Goal: Information Seeking & Learning: Learn about a topic

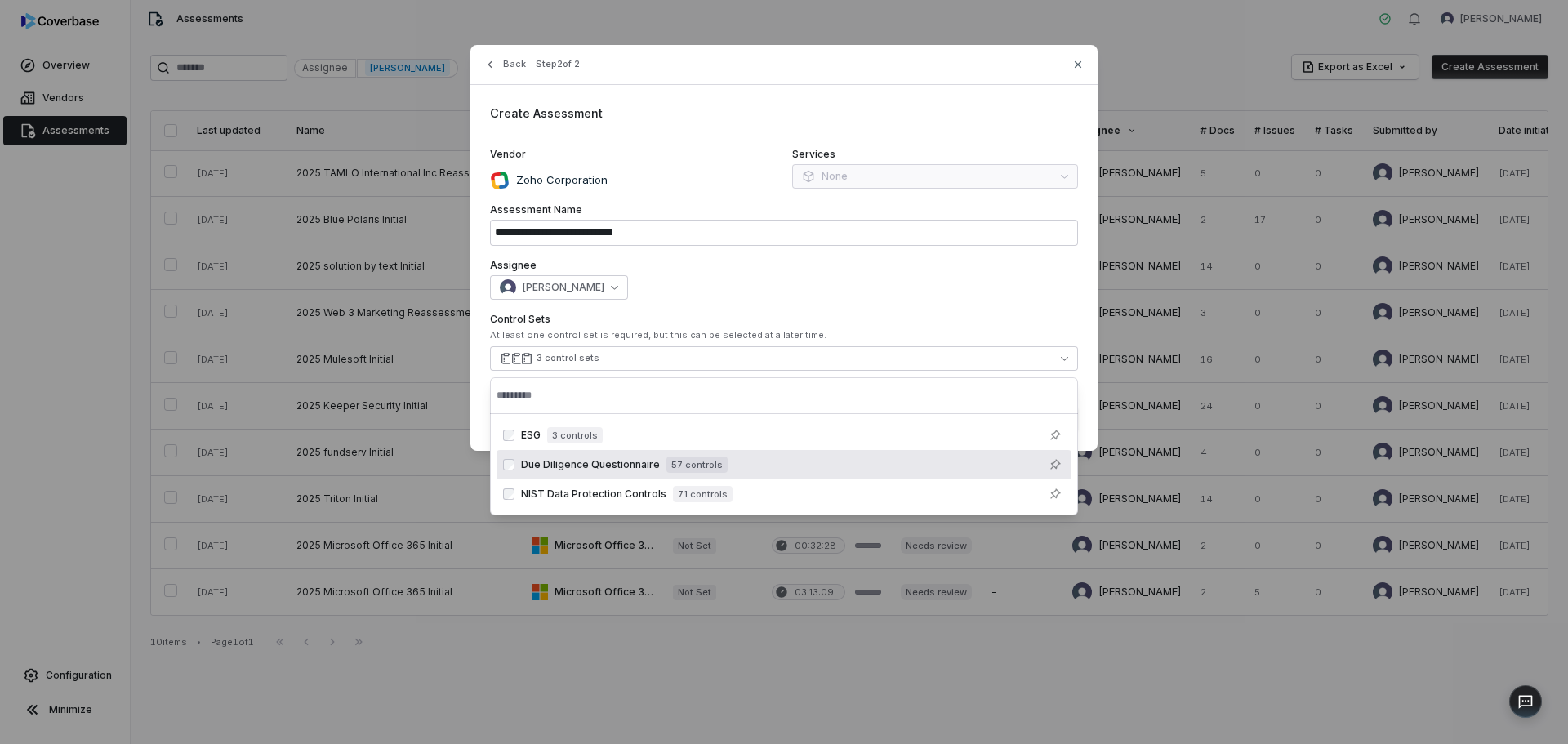
click at [1086, 65] on div "Back Step 2 of 2" at bounding box center [784, 74] width 628 height 21
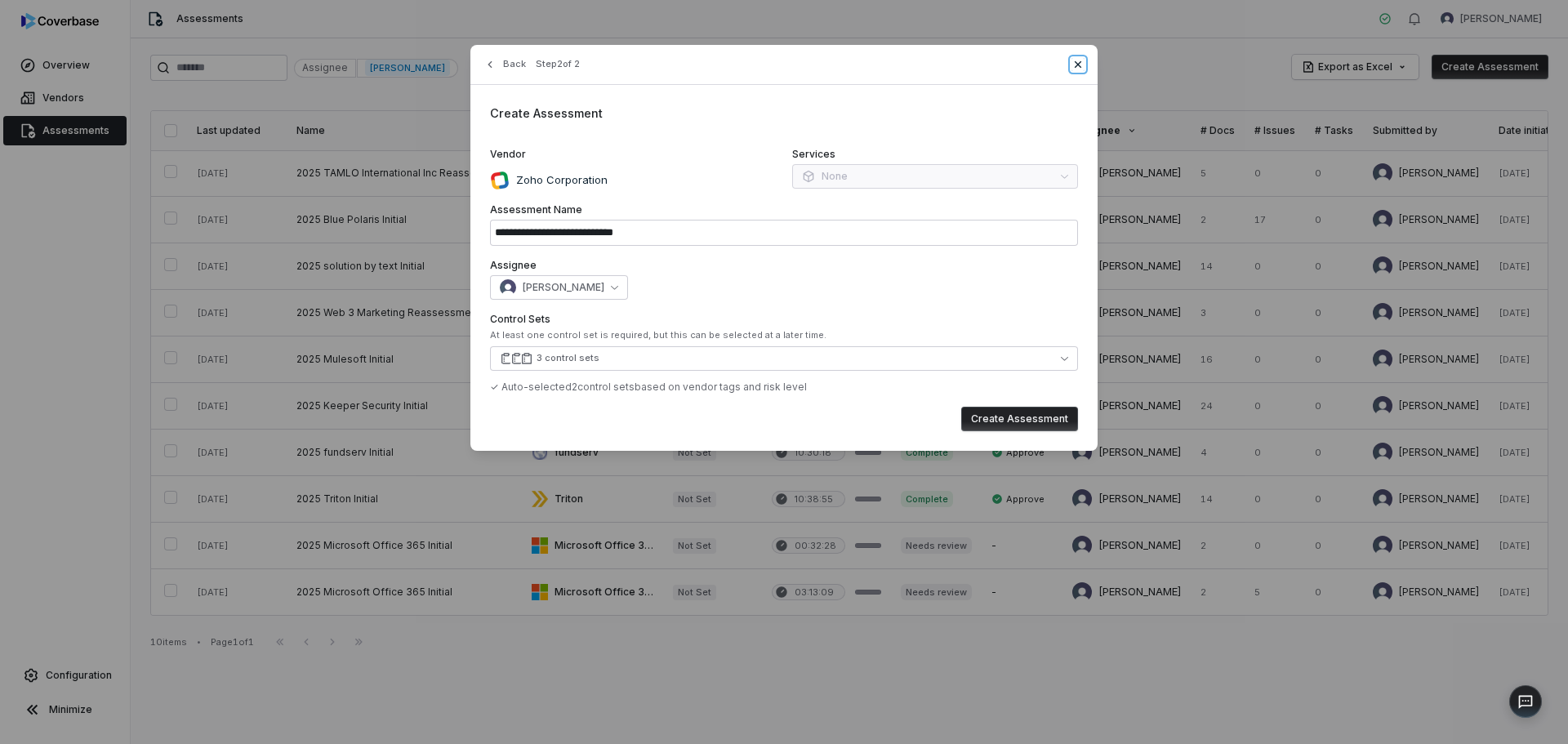
click at [1079, 67] on icon "button" at bounding box center [1078, 65] width 13 height 13
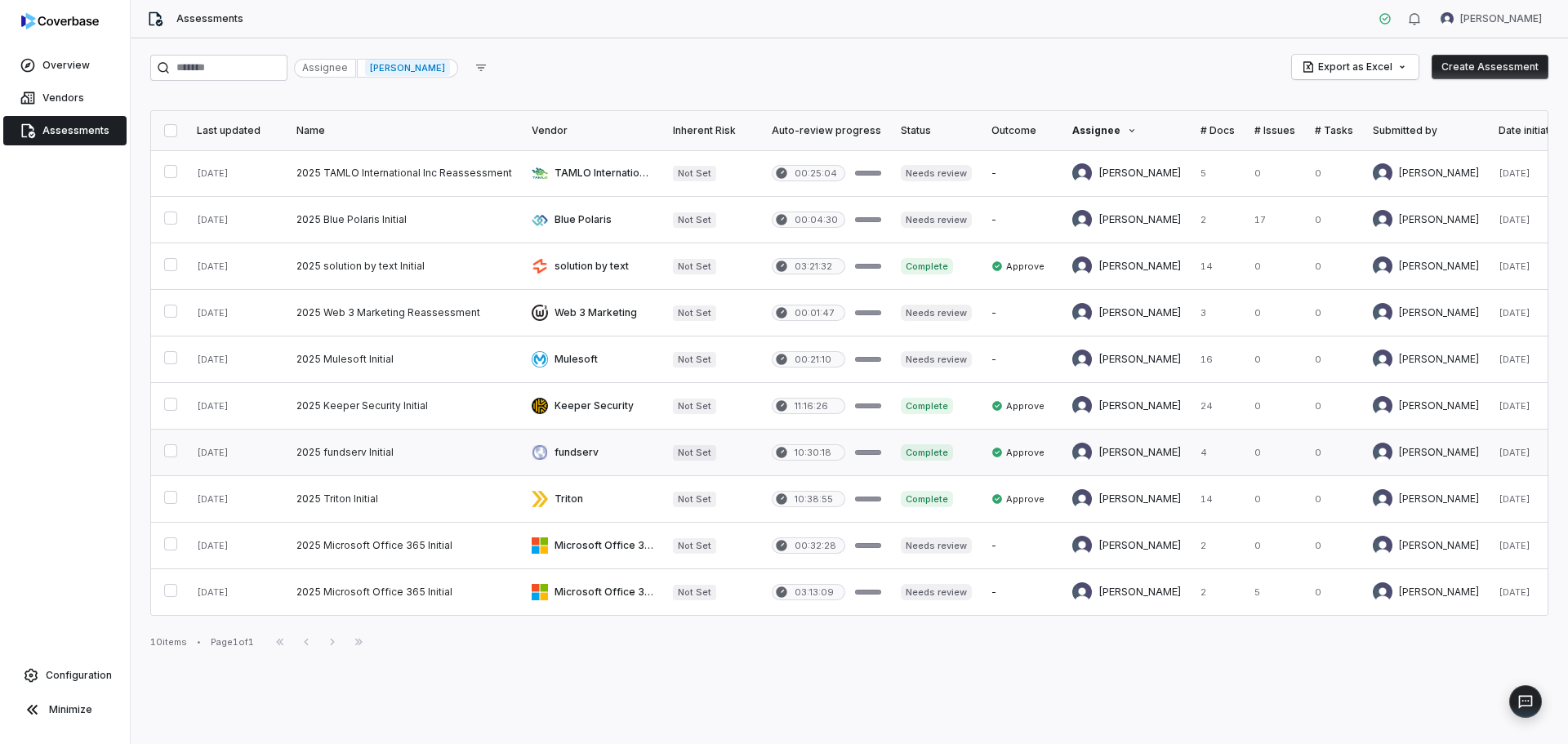
click at [353, 450] on link at bounding box center [404, 452] width 235 height 46
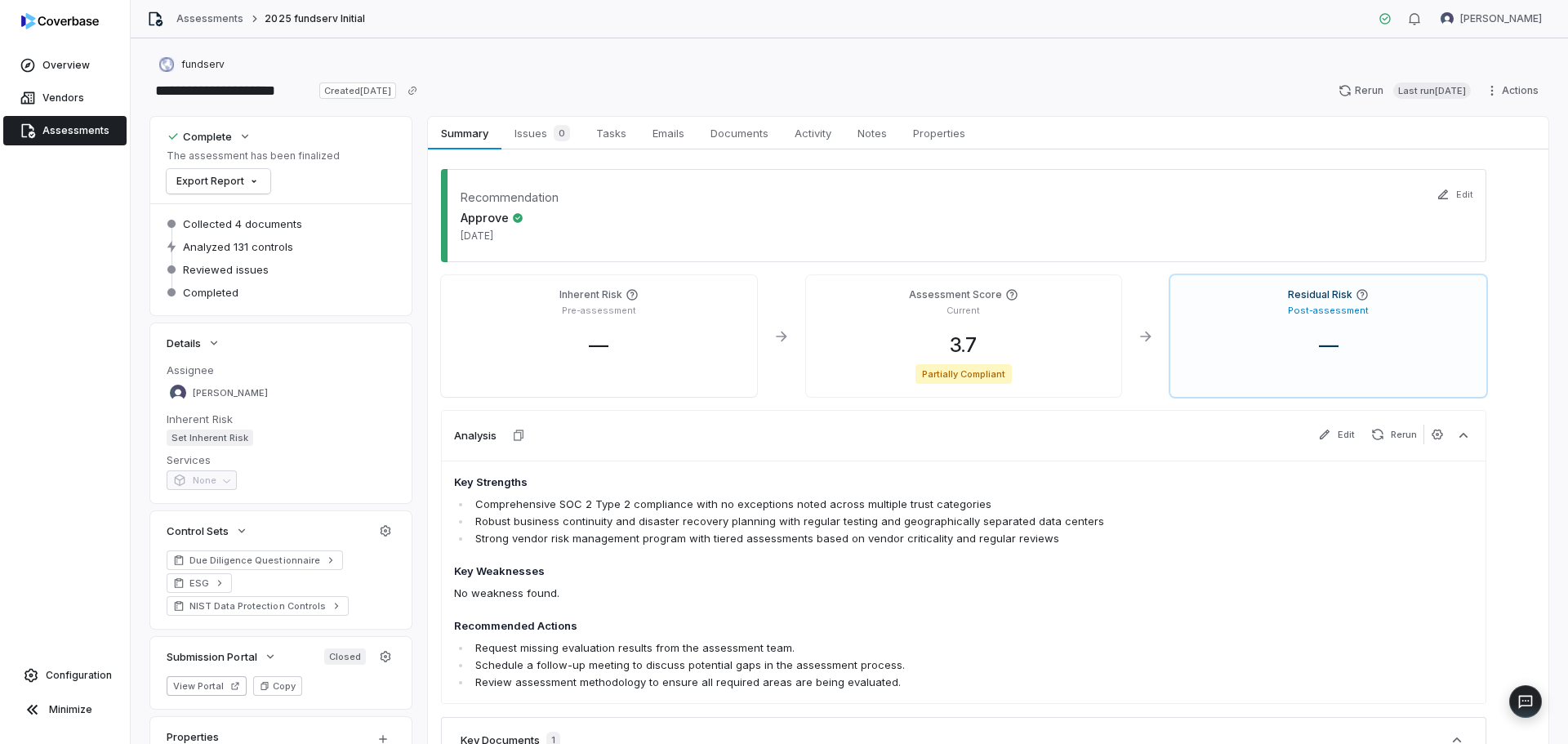
click at [74, 128] on span "Assessments" at bounding box center [75, 130] width 67 height 13
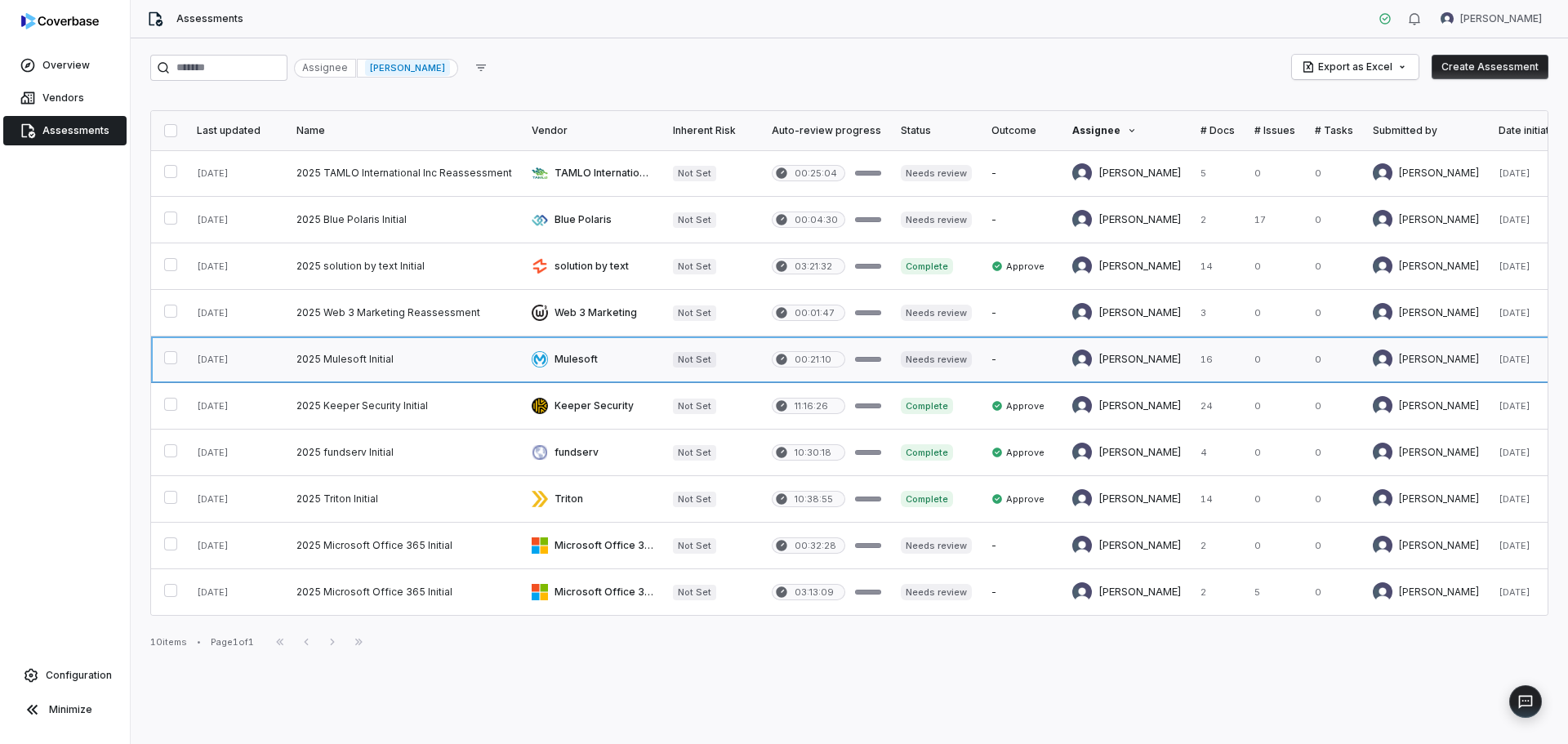
click at [342, 359] on link at bounding box center [404, 359] width 235 height 46
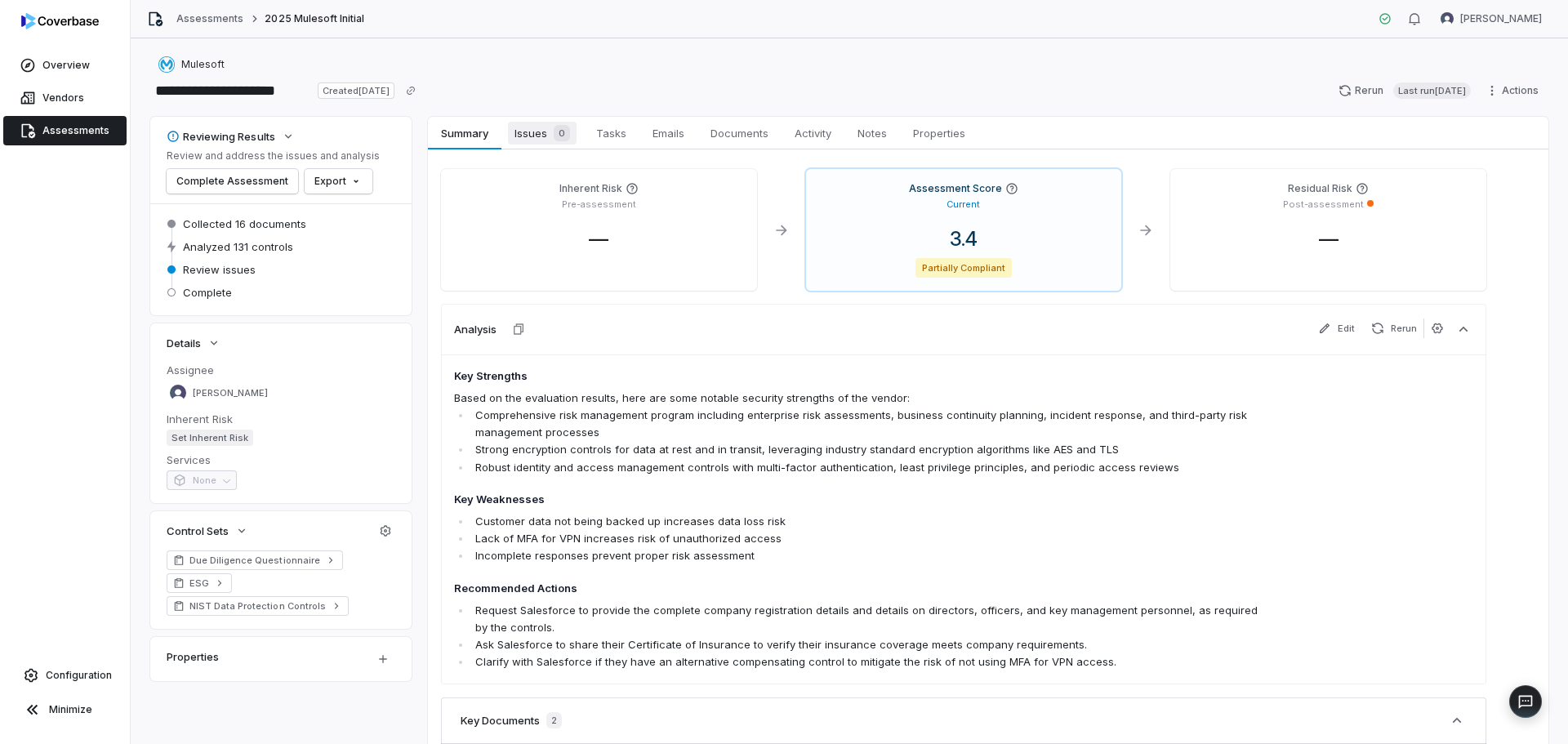
click at [535, 130] on span "Issues 0" at bounding box center [542, 134] width 69 height 23
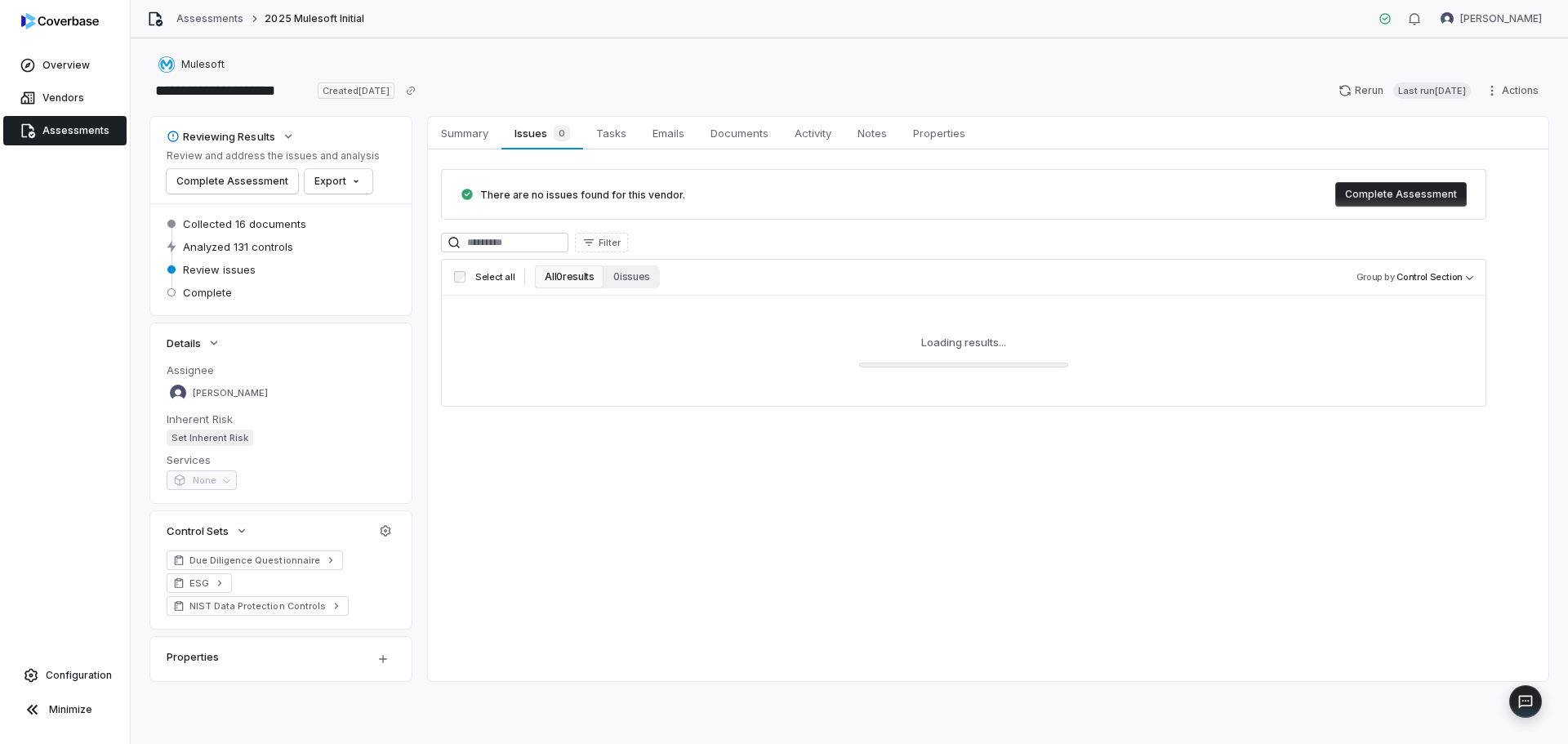
drag, startPoint x: 465, startPoint y: 126, endPoint x: 405, endPoint y: 207, distance: 100.8
click at [465, 127] on span "Summary" at bounding box center [464, 134] width 60 height 22
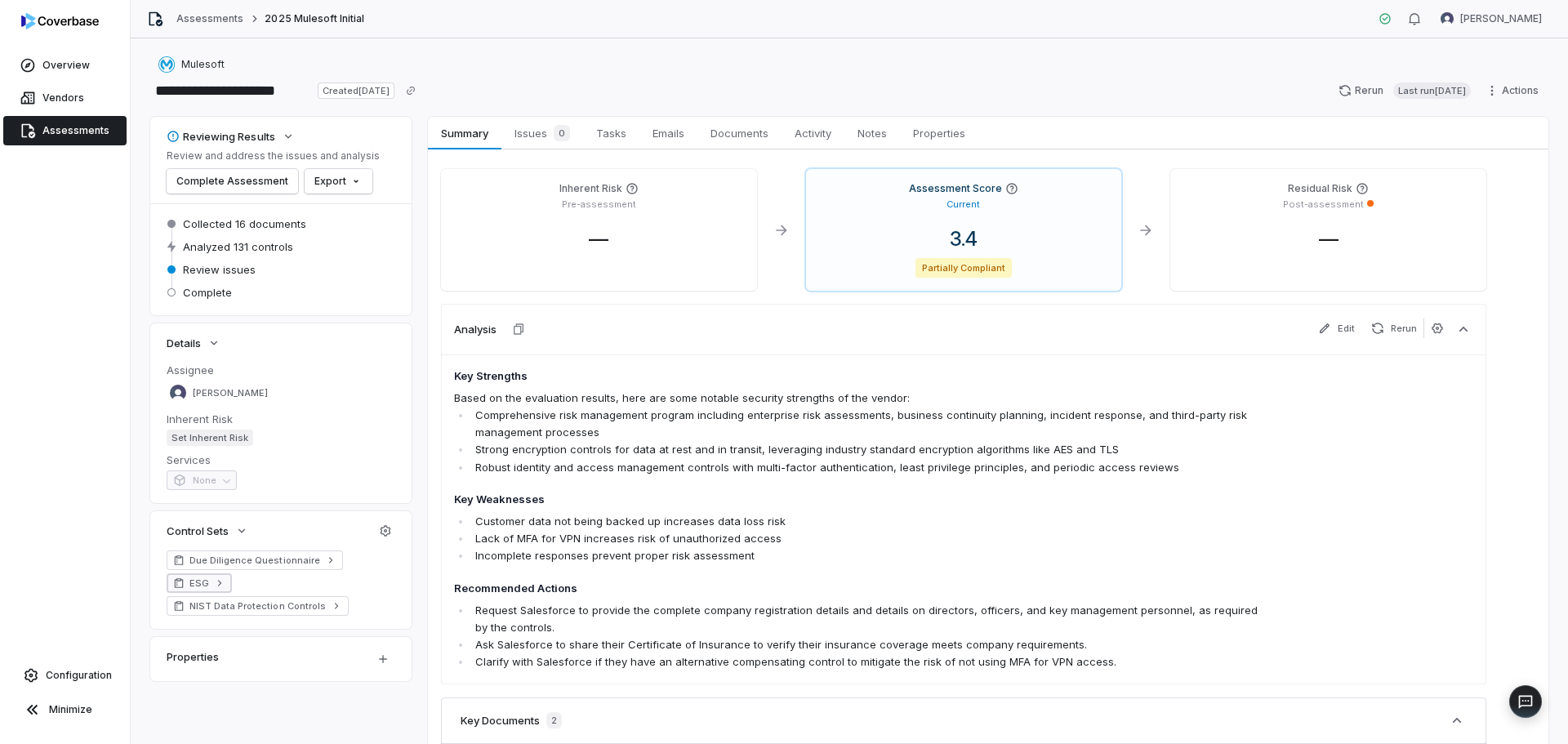
click at [186, 579] on link "ESG" at bounding box center [199, 584] width 65 height 20
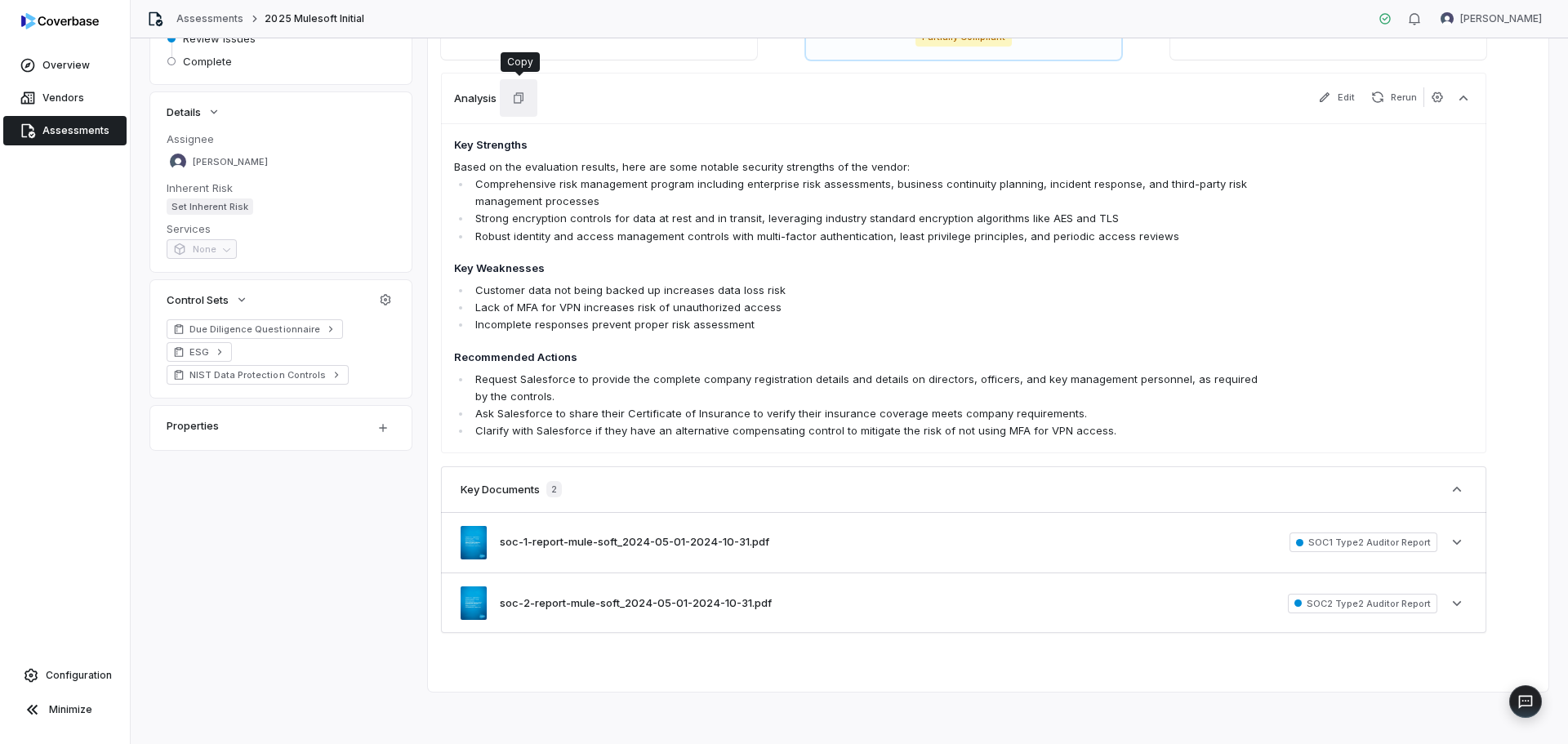
click at [524, 100] on icon "button" at bounding box center [518, 98] width 13 height 13
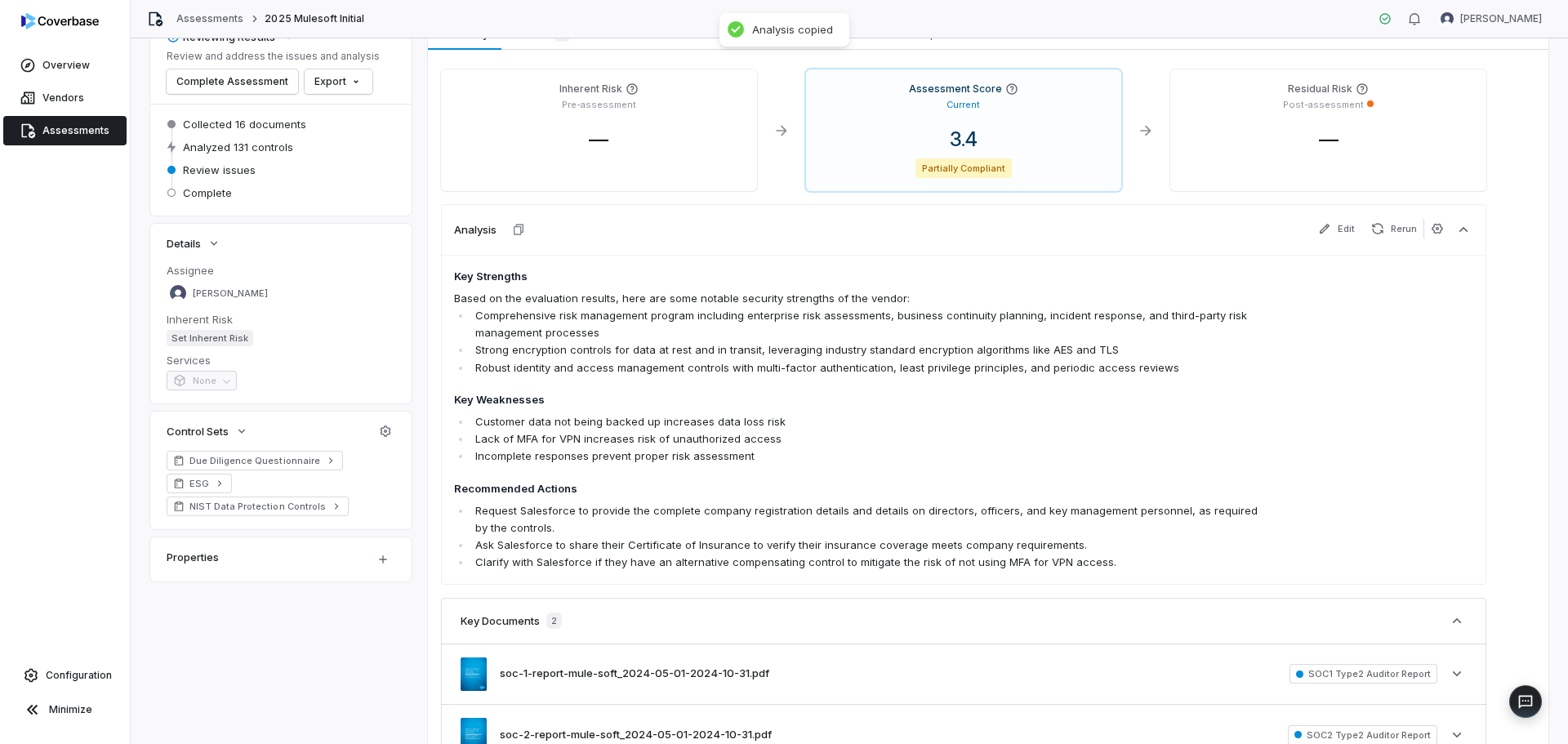
scroll to position [0, 0]
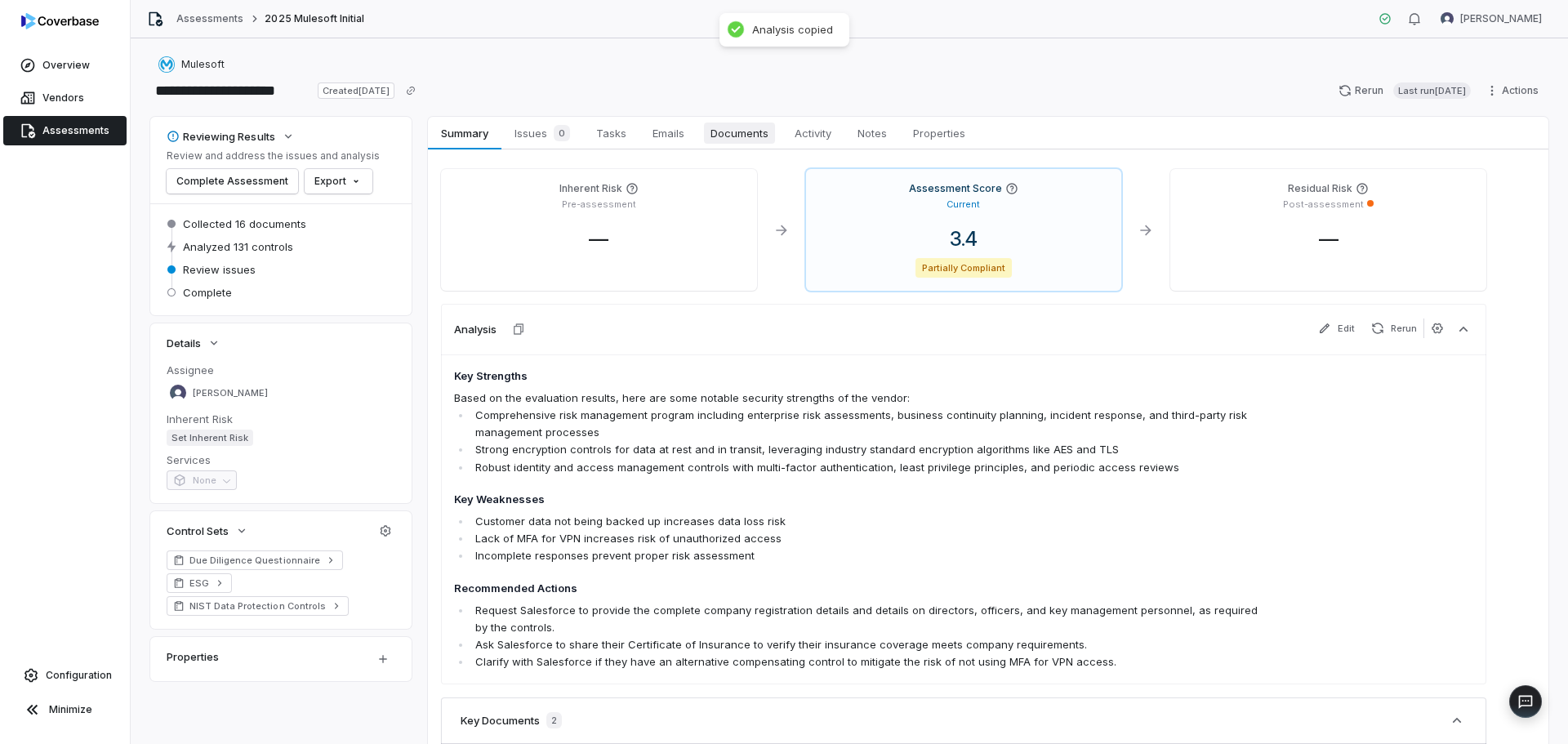
click at [750, 135] on span "Documents" at bounding box center [739, 134] width 71 height 22
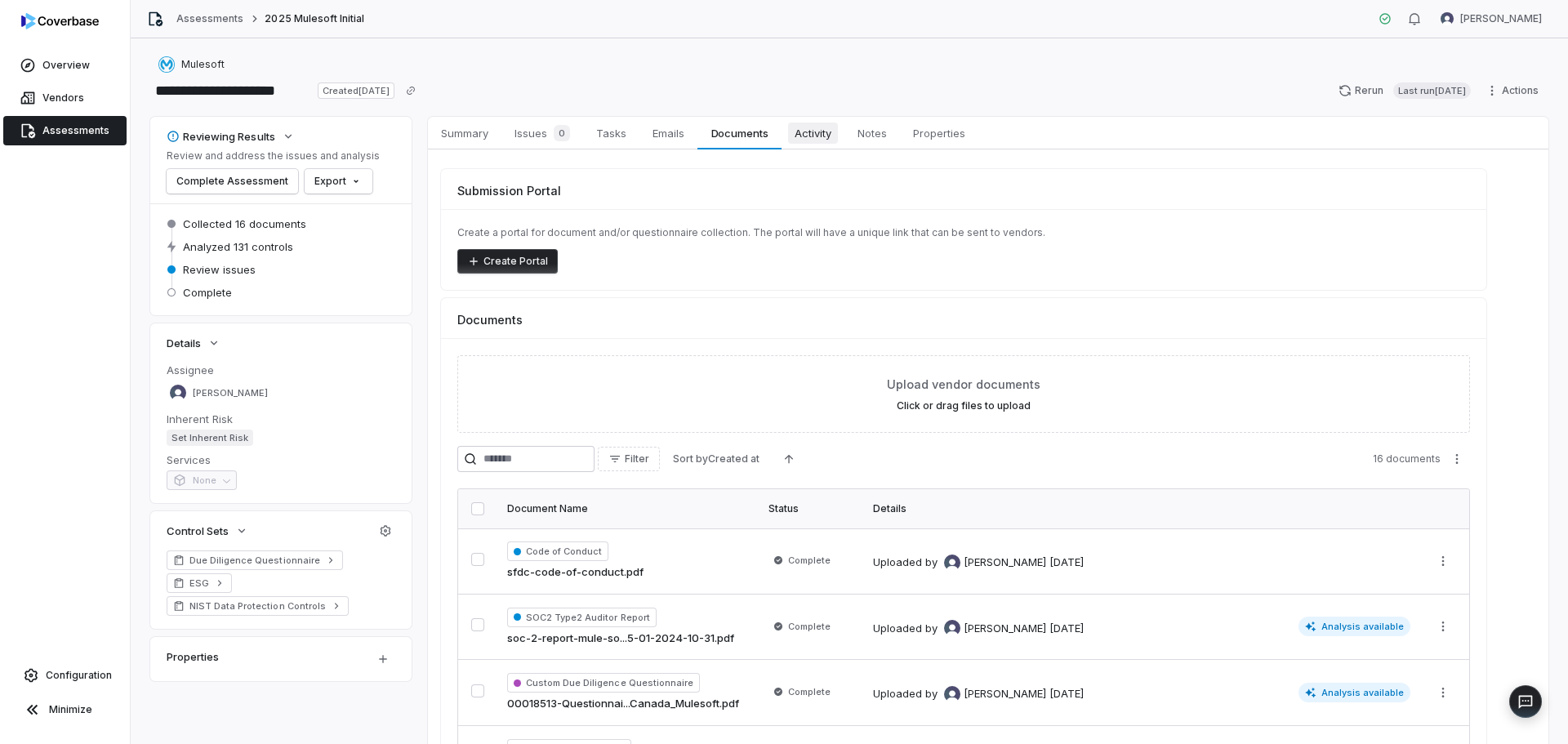
click at [825, 133] on span "Activity" at bounding box center [813, 134] width 50 height 22
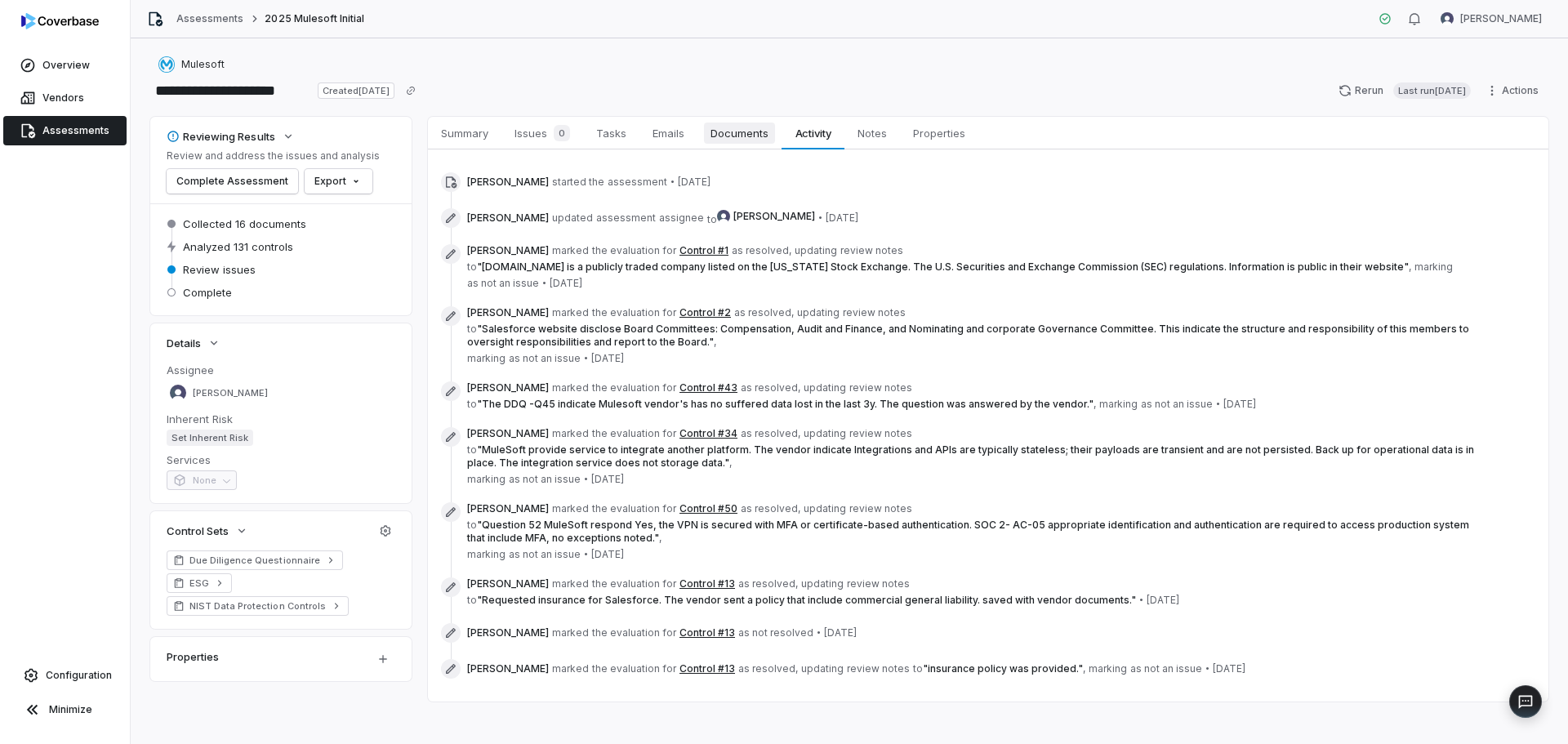
click at [727, 133] on span "Documents" at bounding box center [739, 134] width 71 height 22
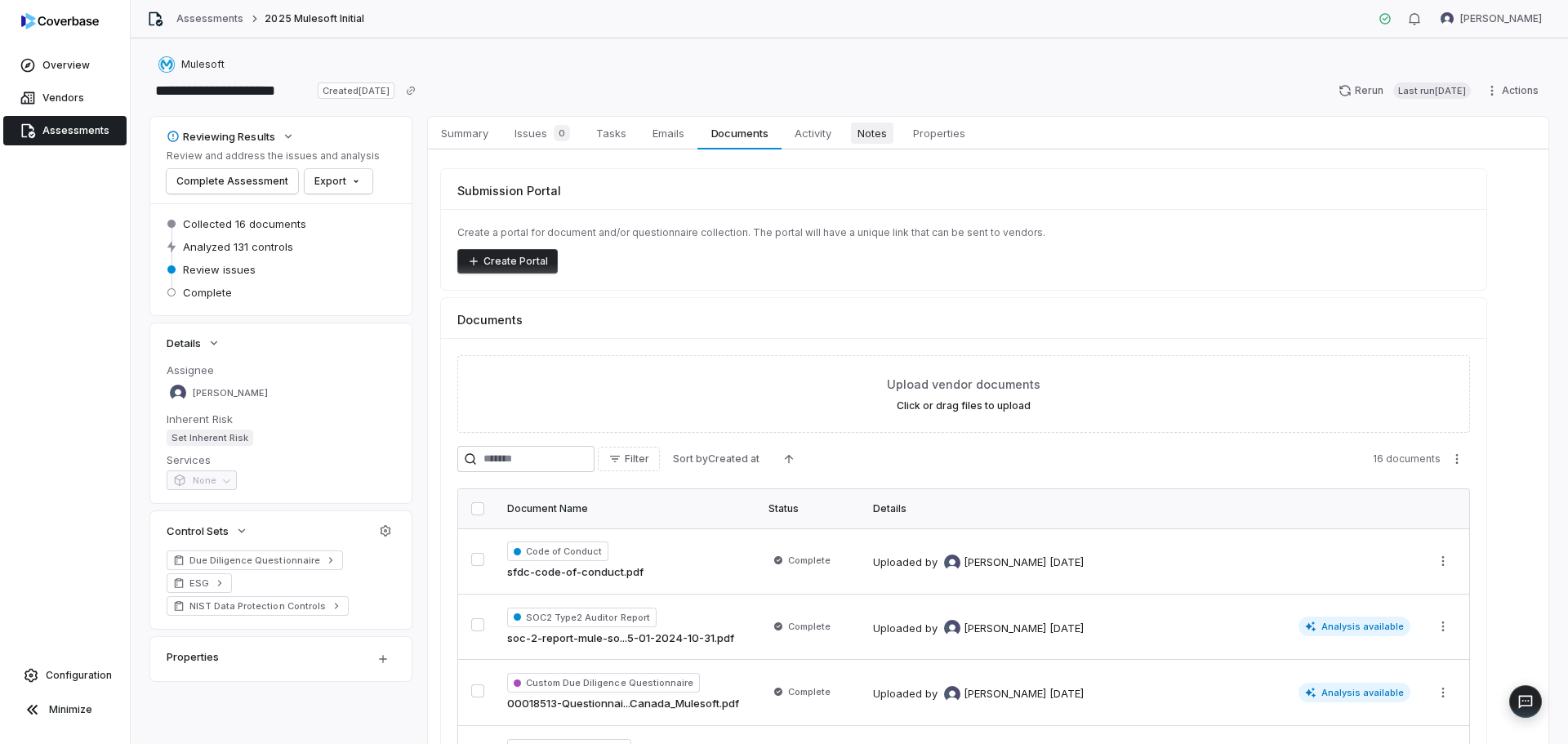
click at [874, 125] on span "Notes" at bounding box center [871, 134] width 42 height 22
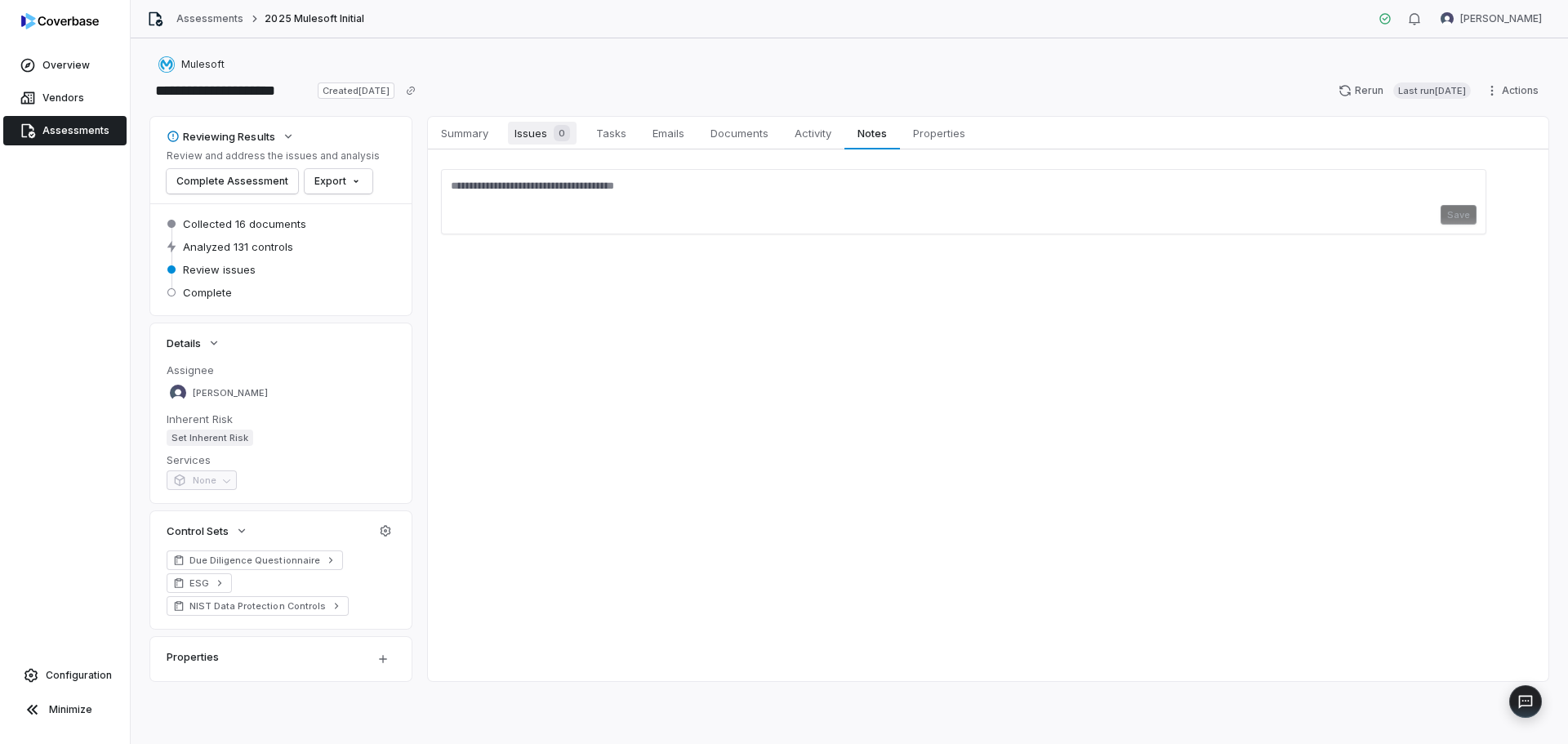
drag, startPoint x: 608, startPoint y: 125, endPoint x: 547, endPoint y: 124, distance: 61.0
click at [608, 126] on span "Tasks" at bounding box center [611, 134] width 43 height 22
click at [532, 128] on span "Issues 0" at bounding box center [542, 134] width 69 height 23
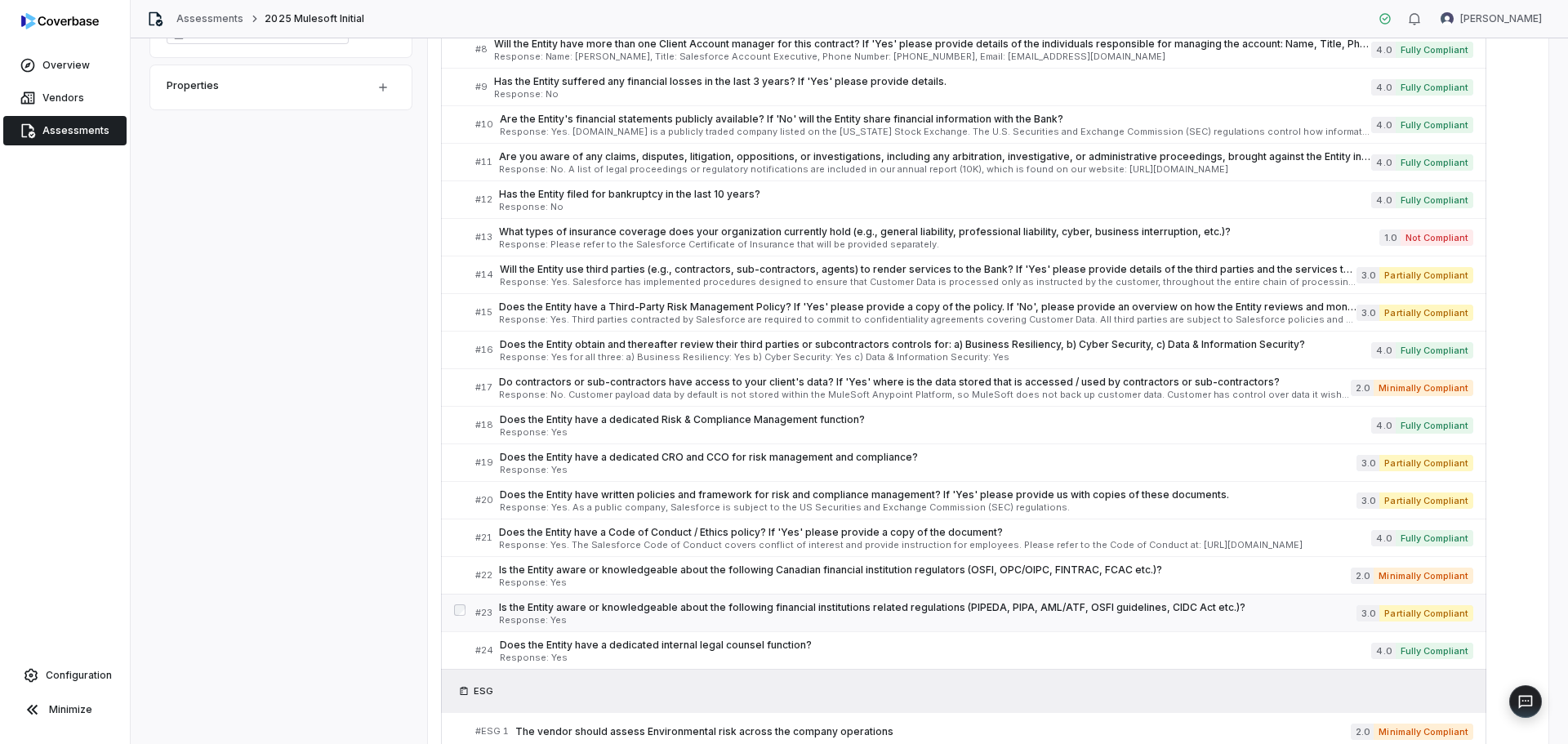
scroll to position [490, 0]
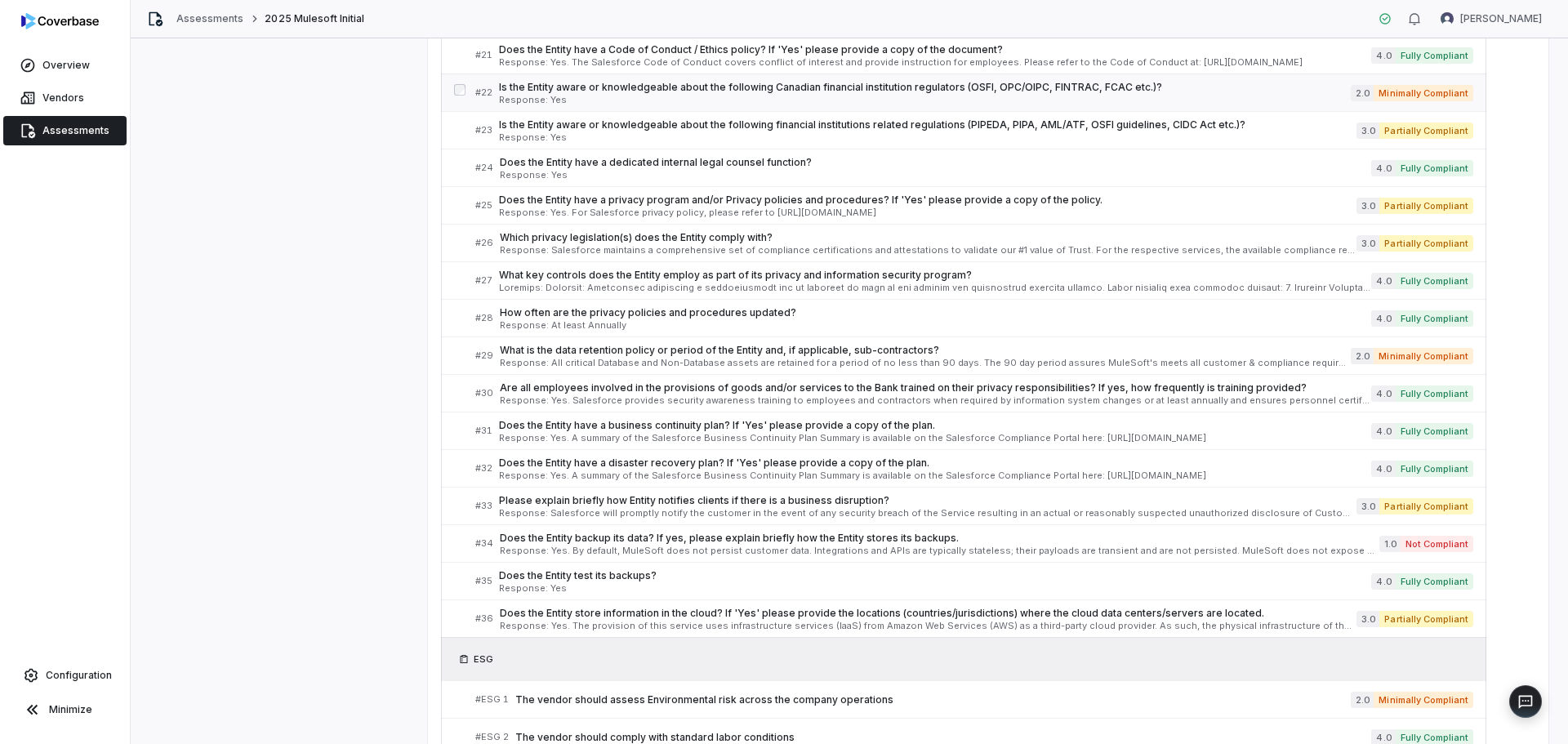
scroll to position [1225, 0]
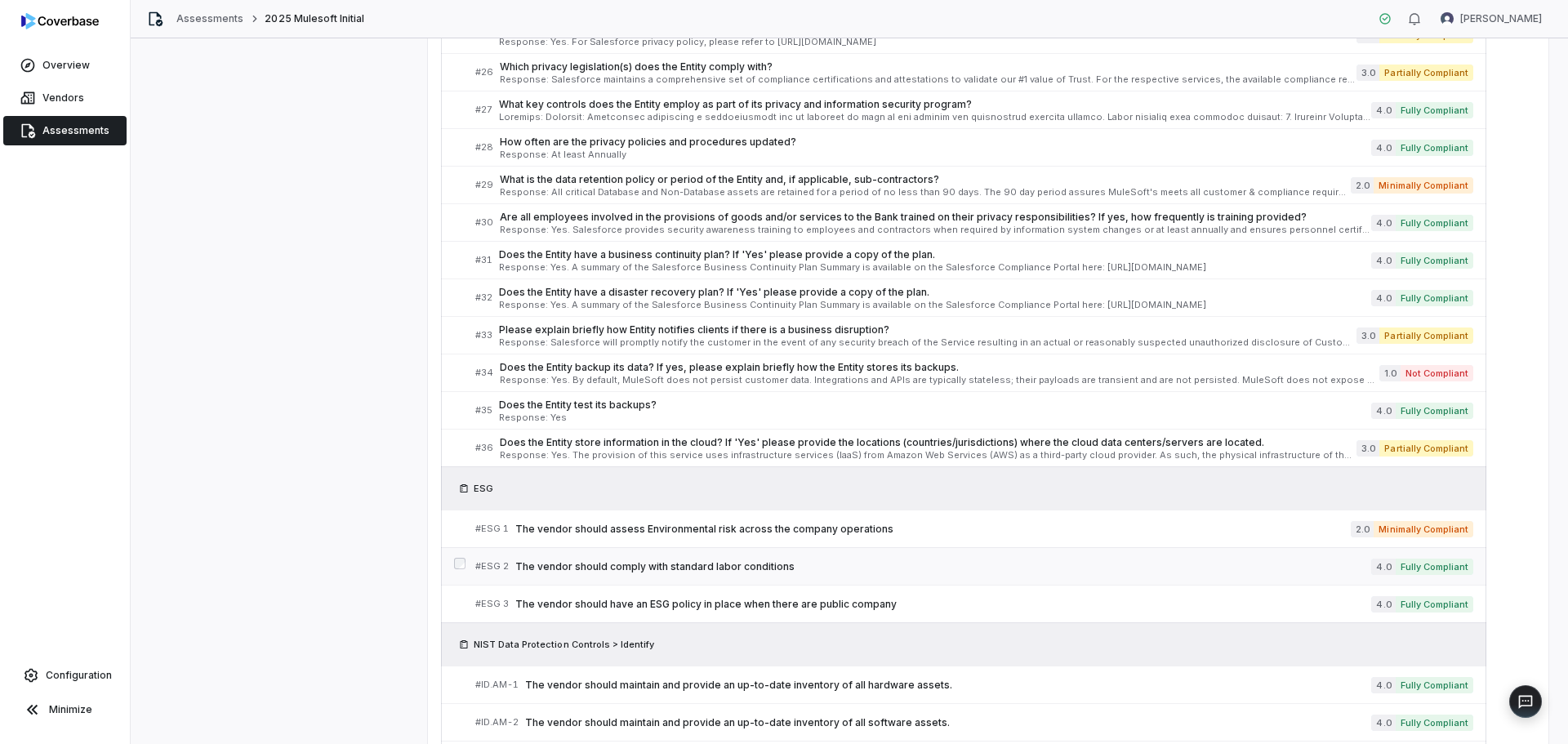
click at [700, 563] on span "The vendor should comply with standard labor conditions" at bounding box center [943, 567] width 856 height 13
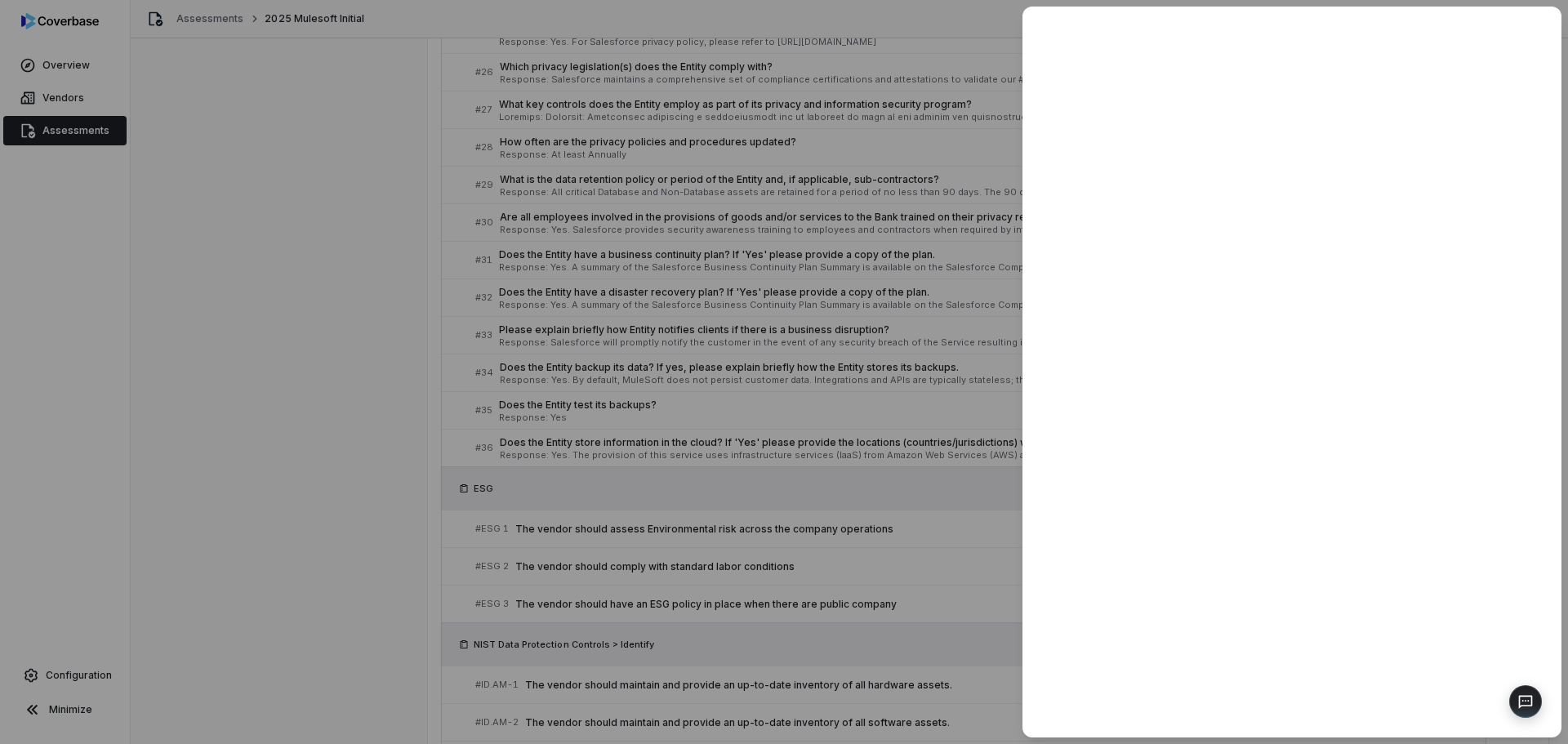
click at [583, 610] on div at bounding box center [784, 372] width 1568 height 744
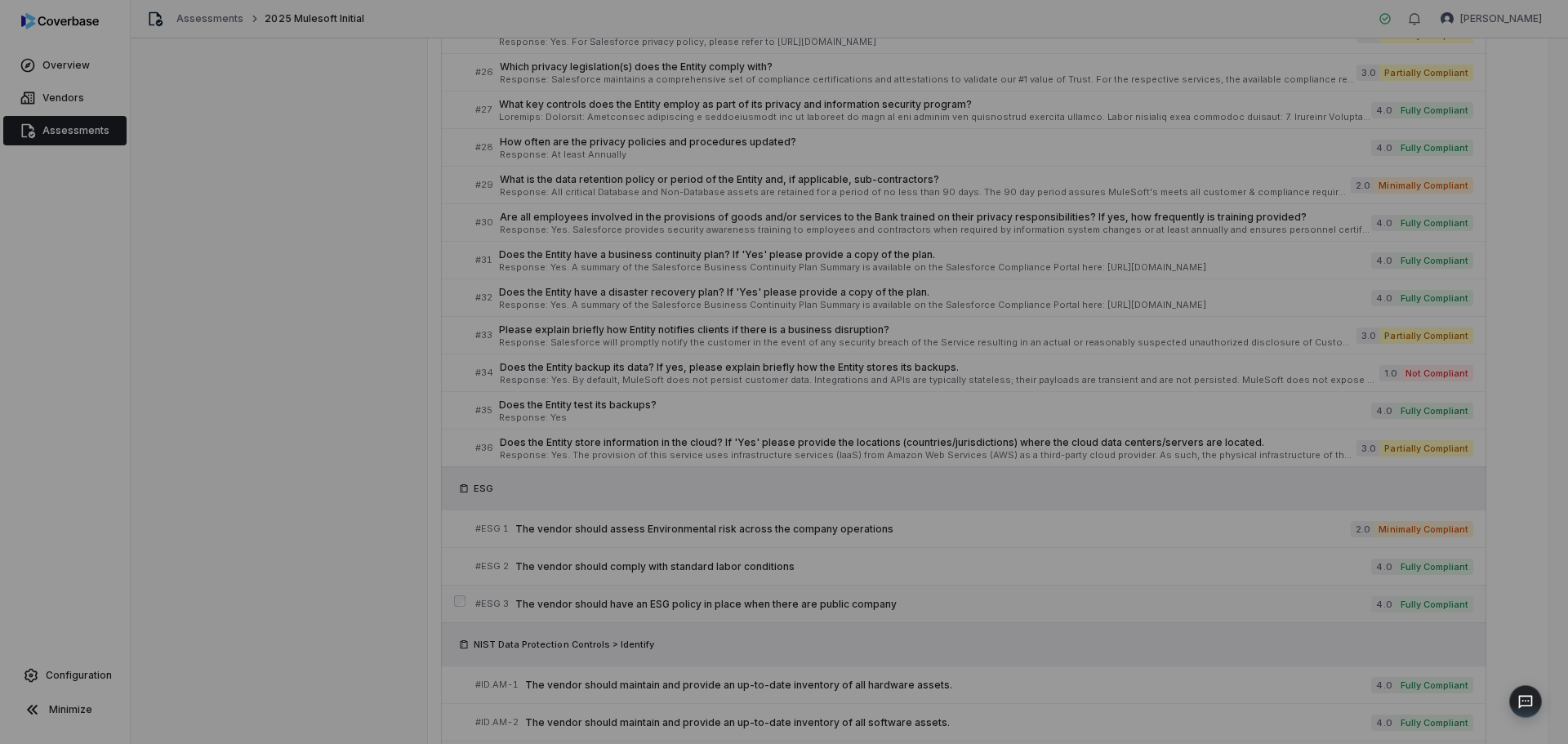
click at [579, 600] on span "The vendor should have an ESG policy in place when there are public company" at bounding box center [943, 604] width 856 height 13
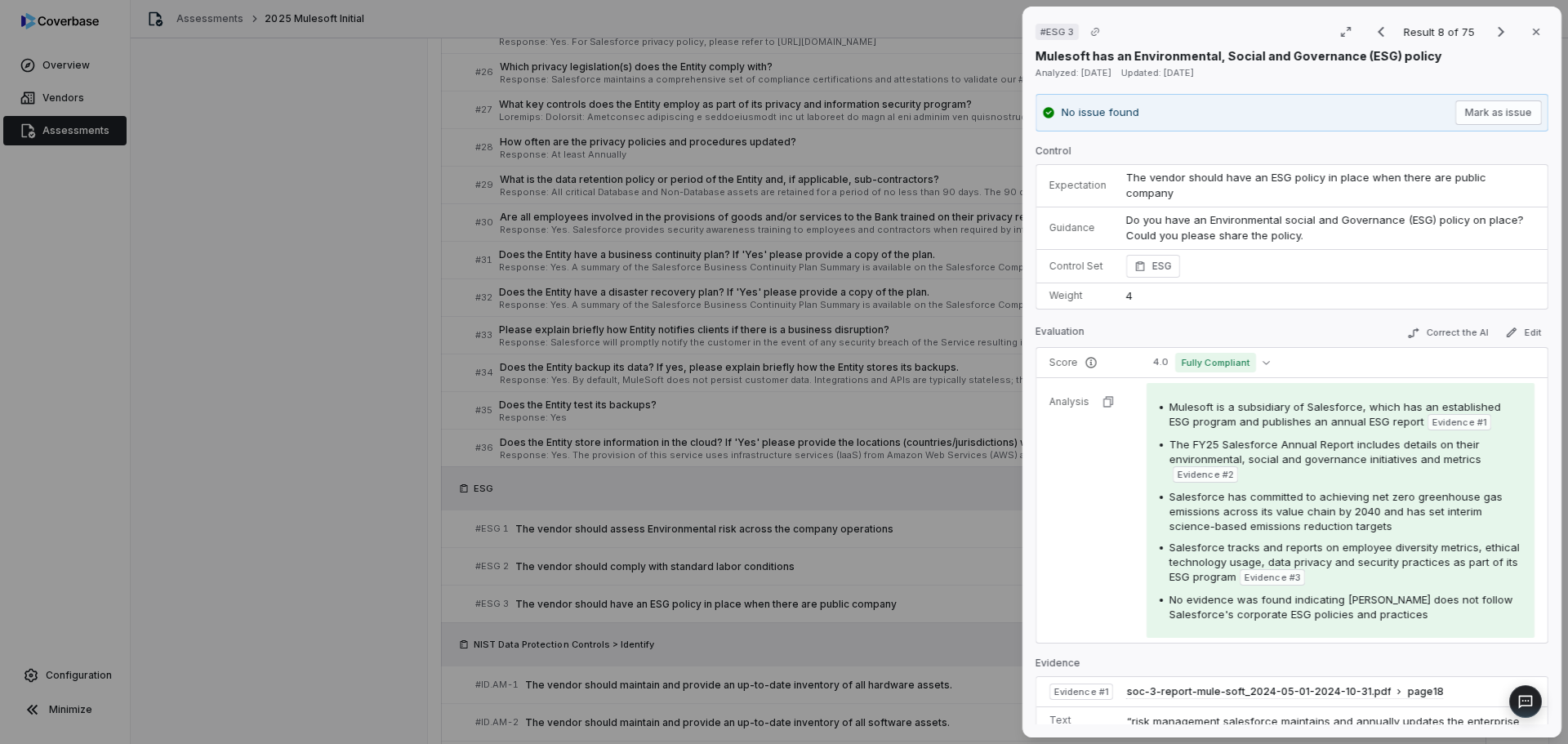
click at [957, 612] on div "# ESG 3 Result 8 of 75 Close Mulesoft has an Environmental, Social and Governan…" at bounding box center [784, 372] width 1568 height 744
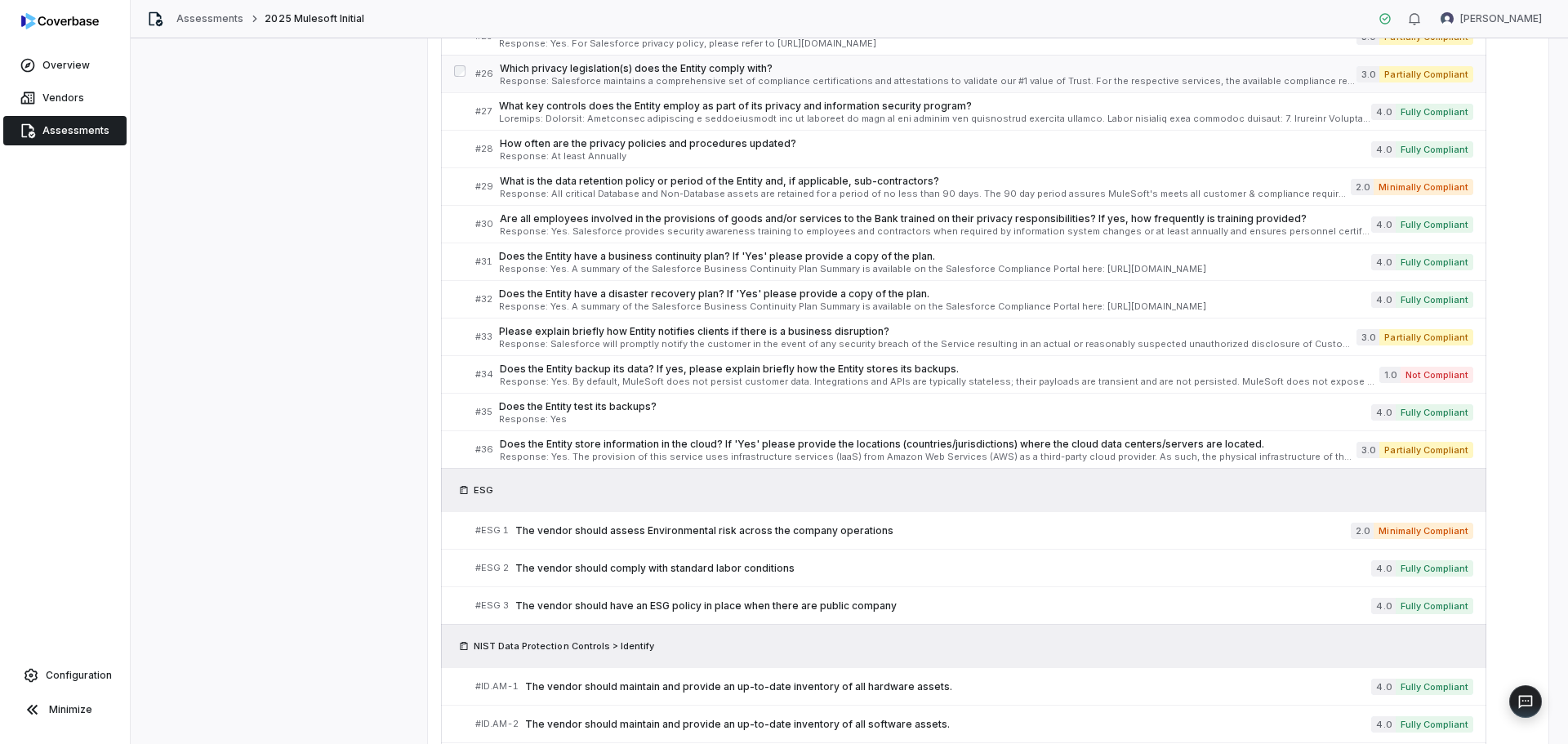
scroll to position [1470, 0]
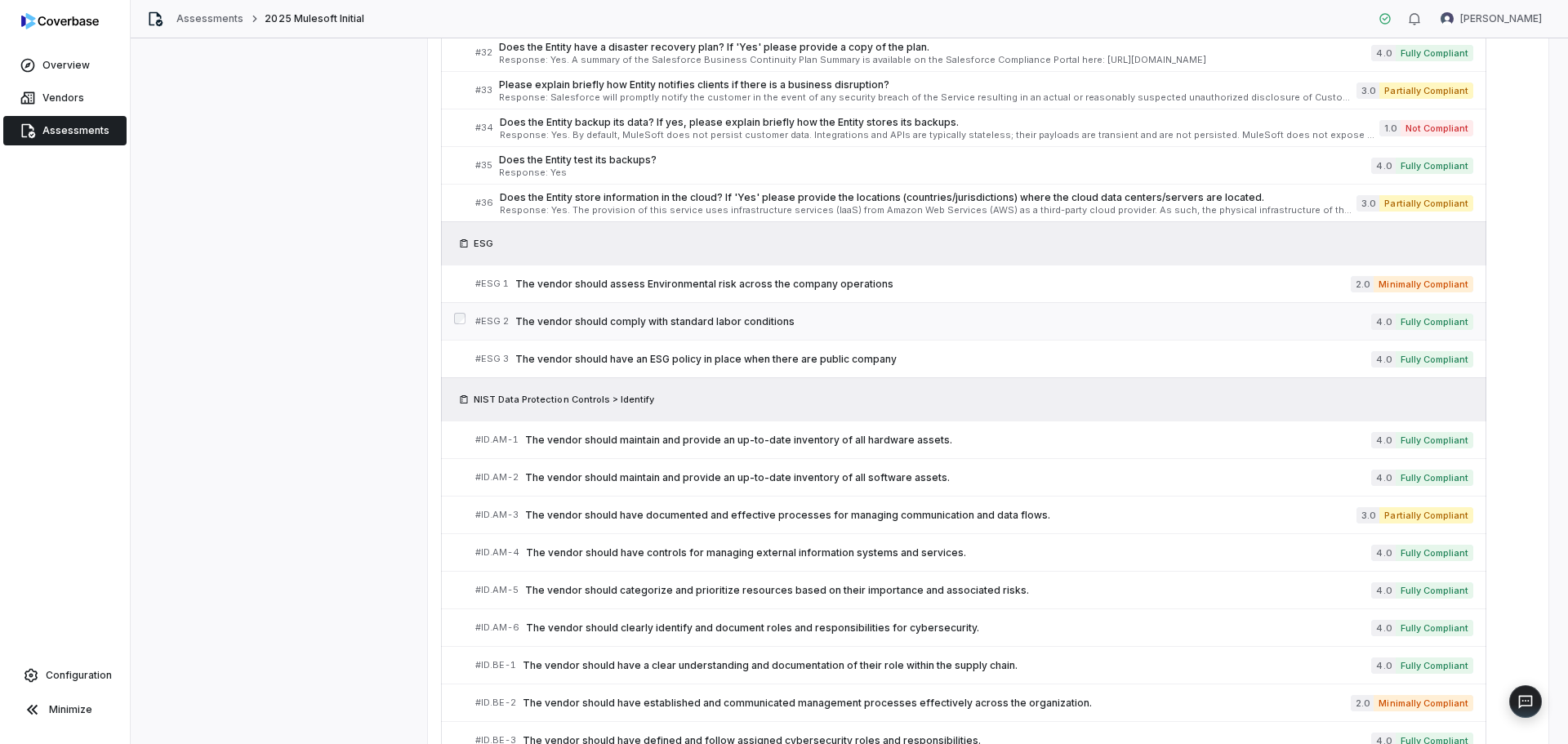
click at [644, 324] on span "The vendor should comply with standard labor conditions" at bounding box center [943, 322] width 856 height 13
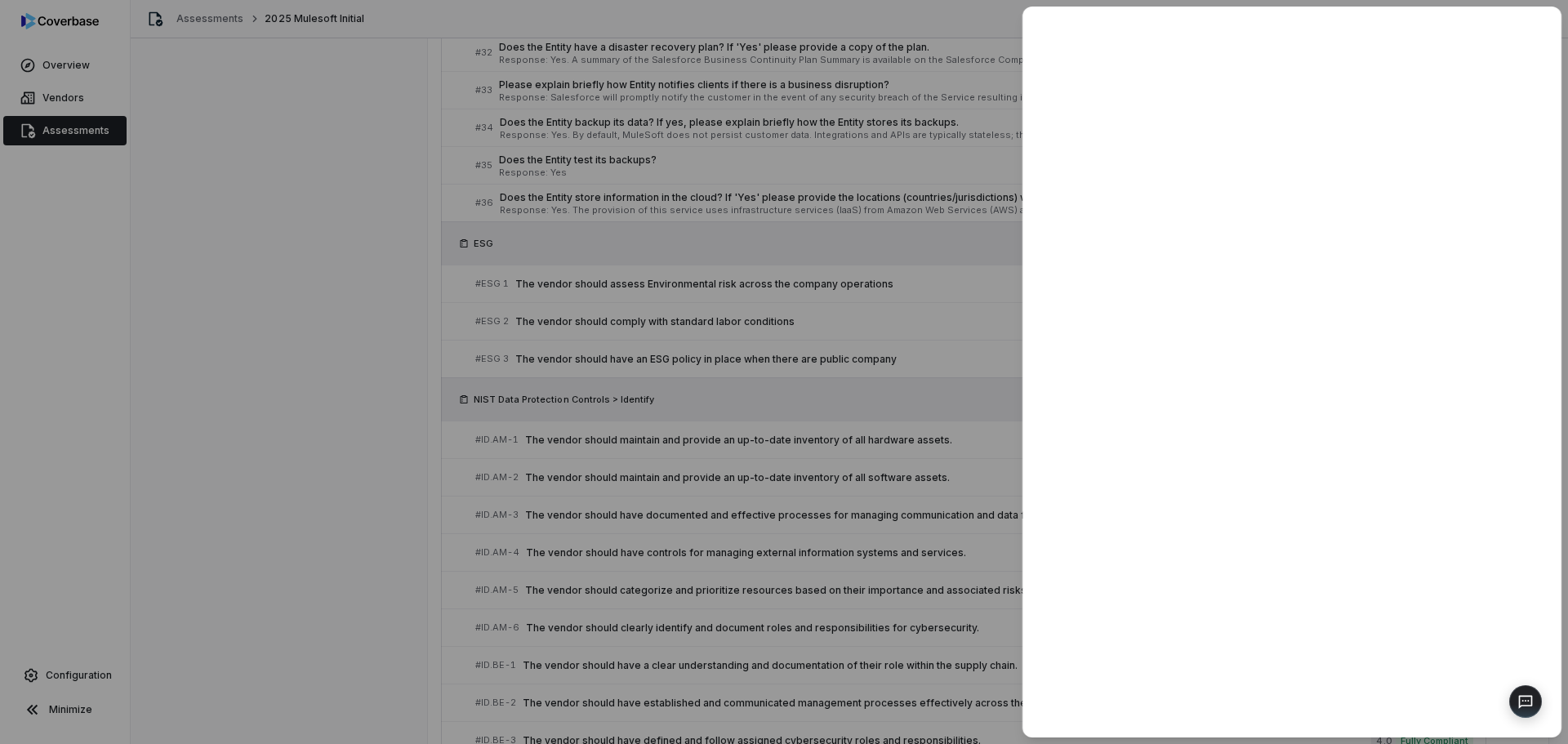
click at [746, 361] on div at bounding box center [784, 372] width 1568 height 744
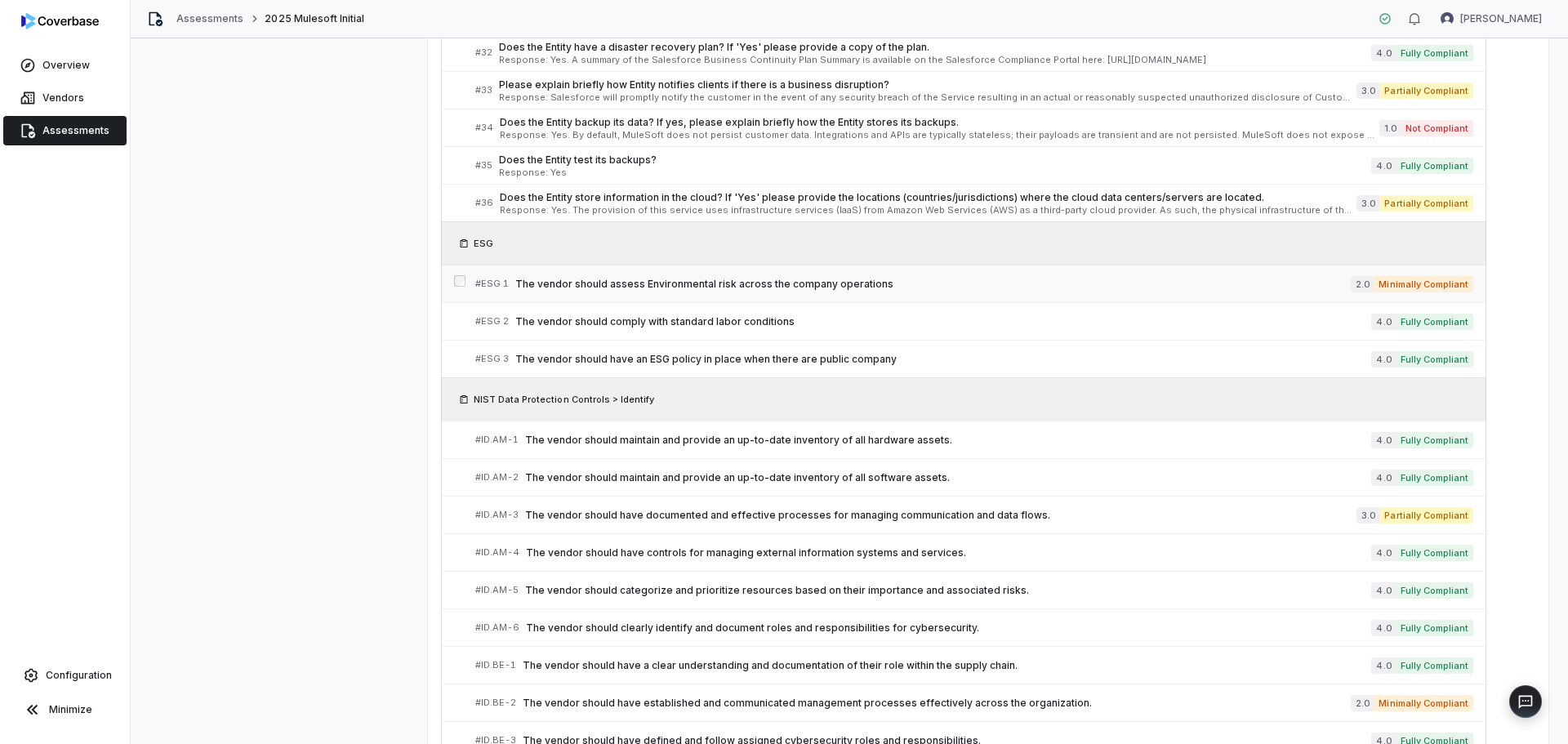
click at [732, 284] on span "The vendor should assess Environmental risk across the company operations" at bounding box center [933, 284] width 836 height 13
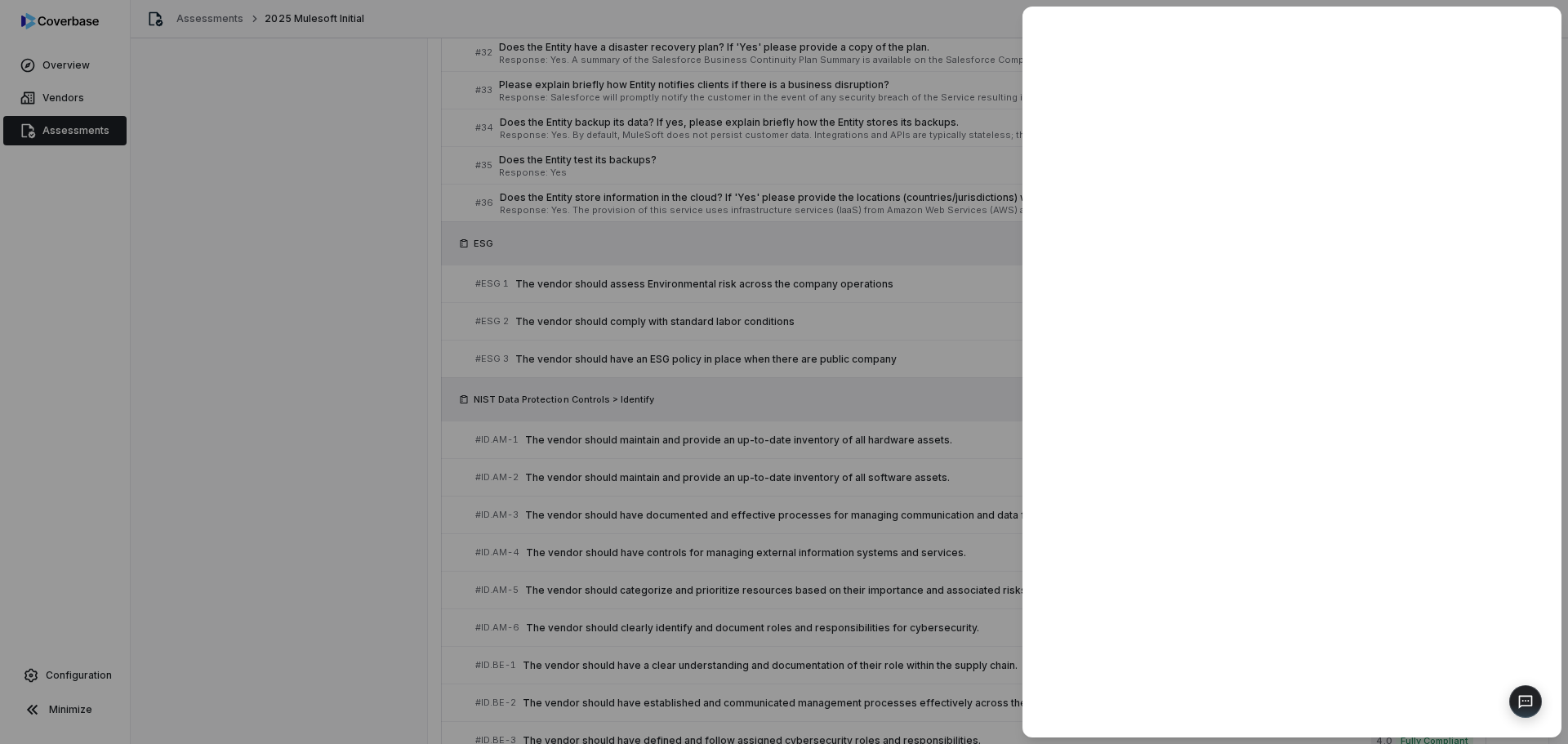
click at [206, 224] on div at bounding box center [784, 372] width 1568 height 744
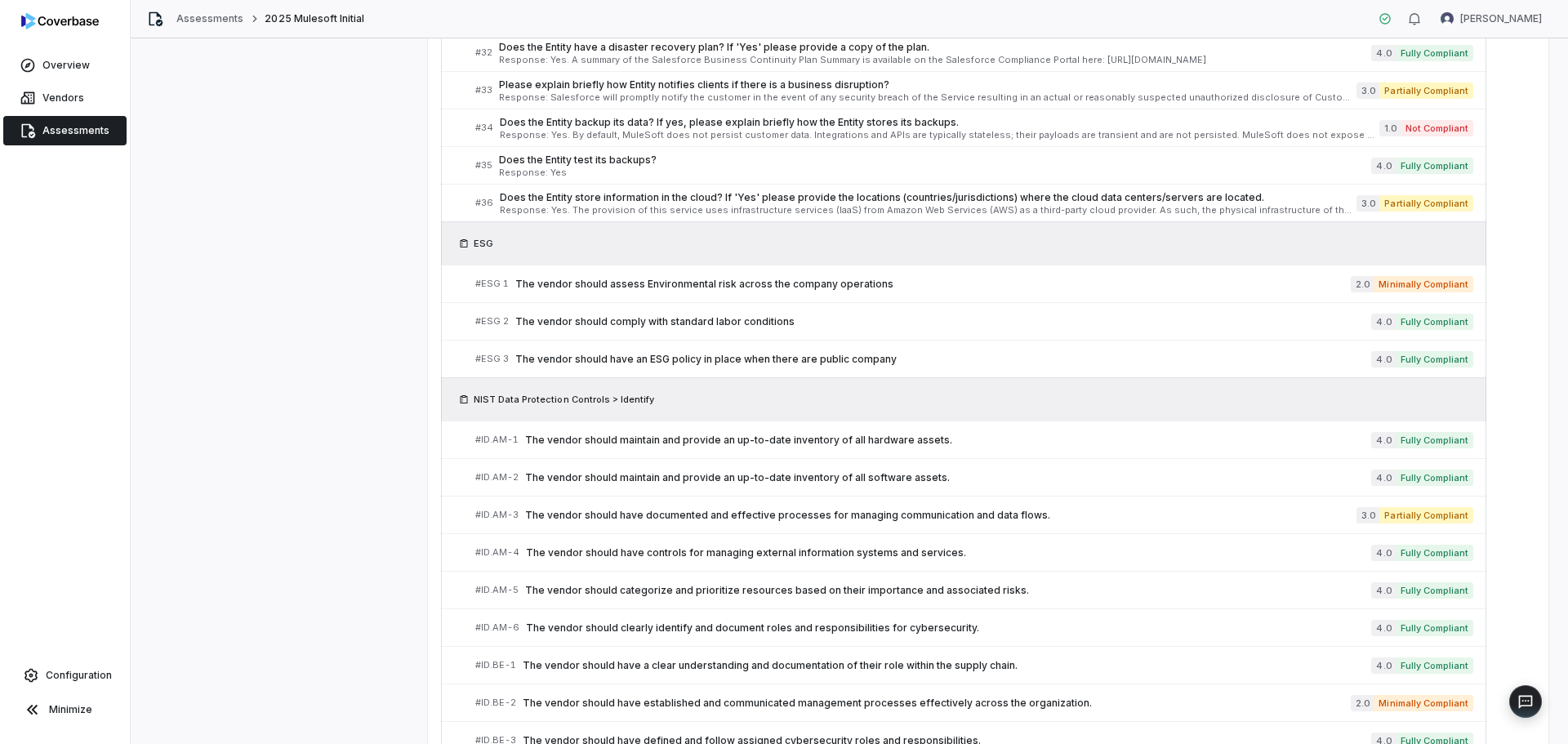
click at [65, 130] on span "Assessments" at bounding box center [75, 130] width 67 height 13
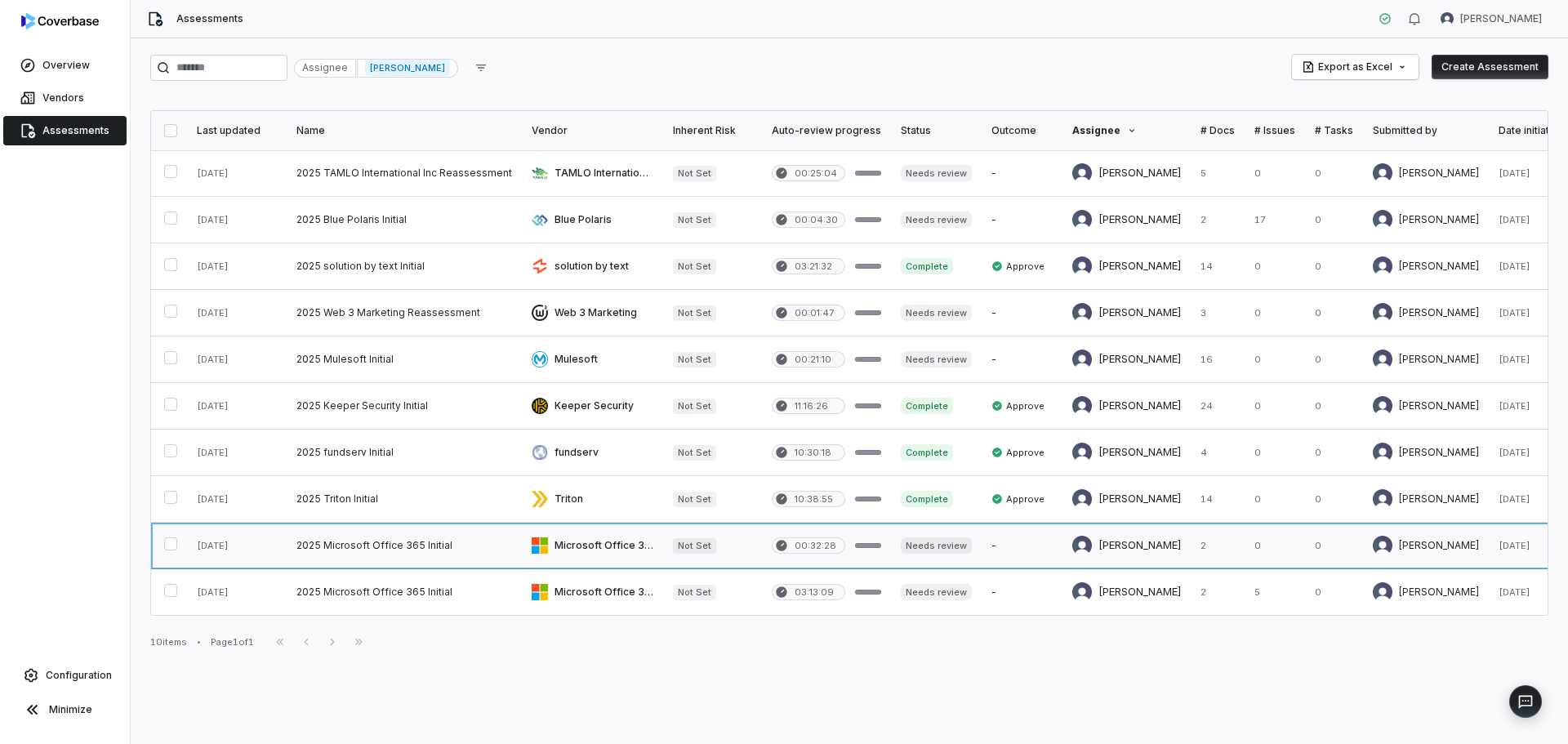
click at [589, 549] on link at bounding box center [593, 545] width 142 height 46
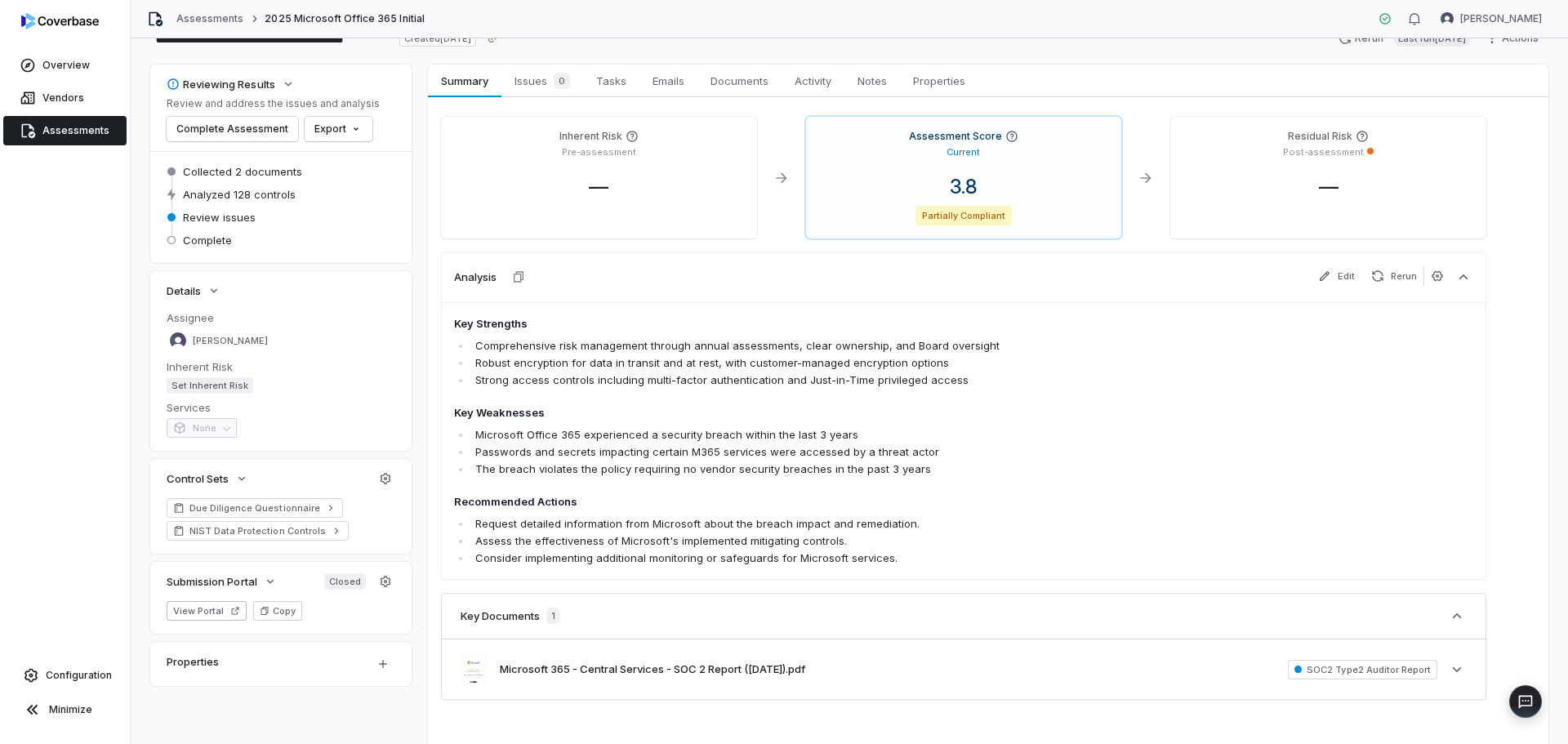
scroll to position [119, 0]
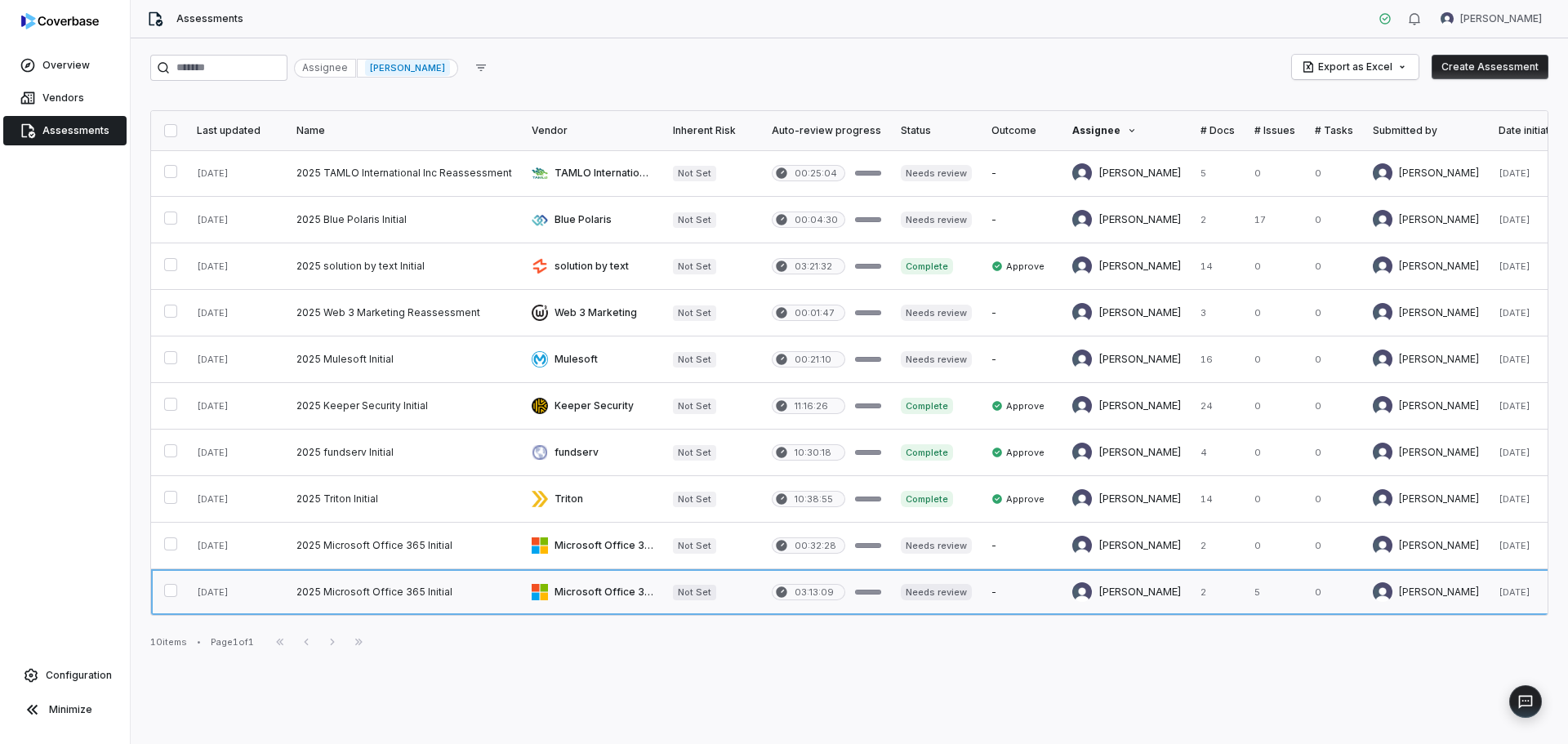
click at [637, 590] on link at bounding box center [593, 592] width 142 height 46
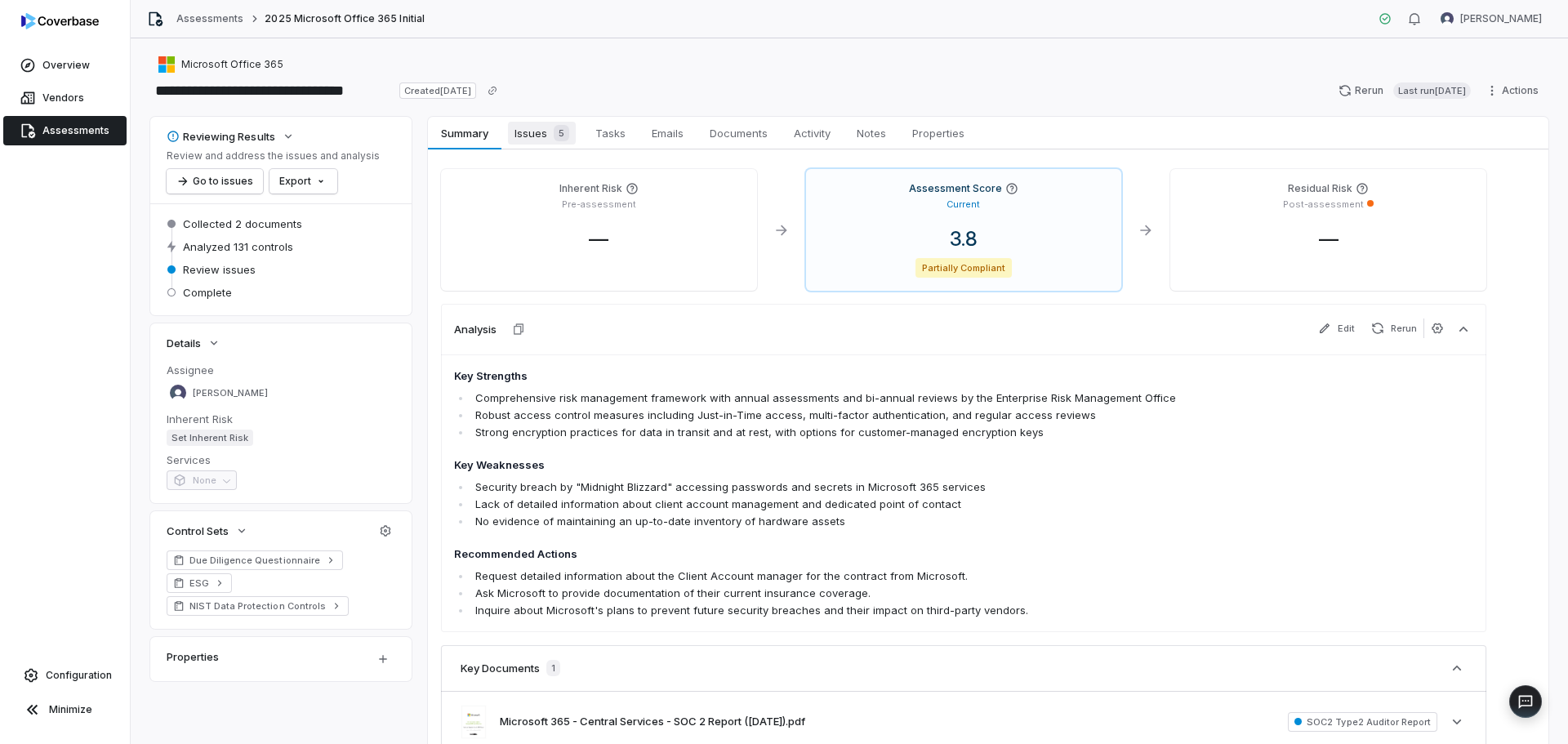
click at [524, 129] on span "Issues 5" at bounding box center [542, 134] width 68 height 23
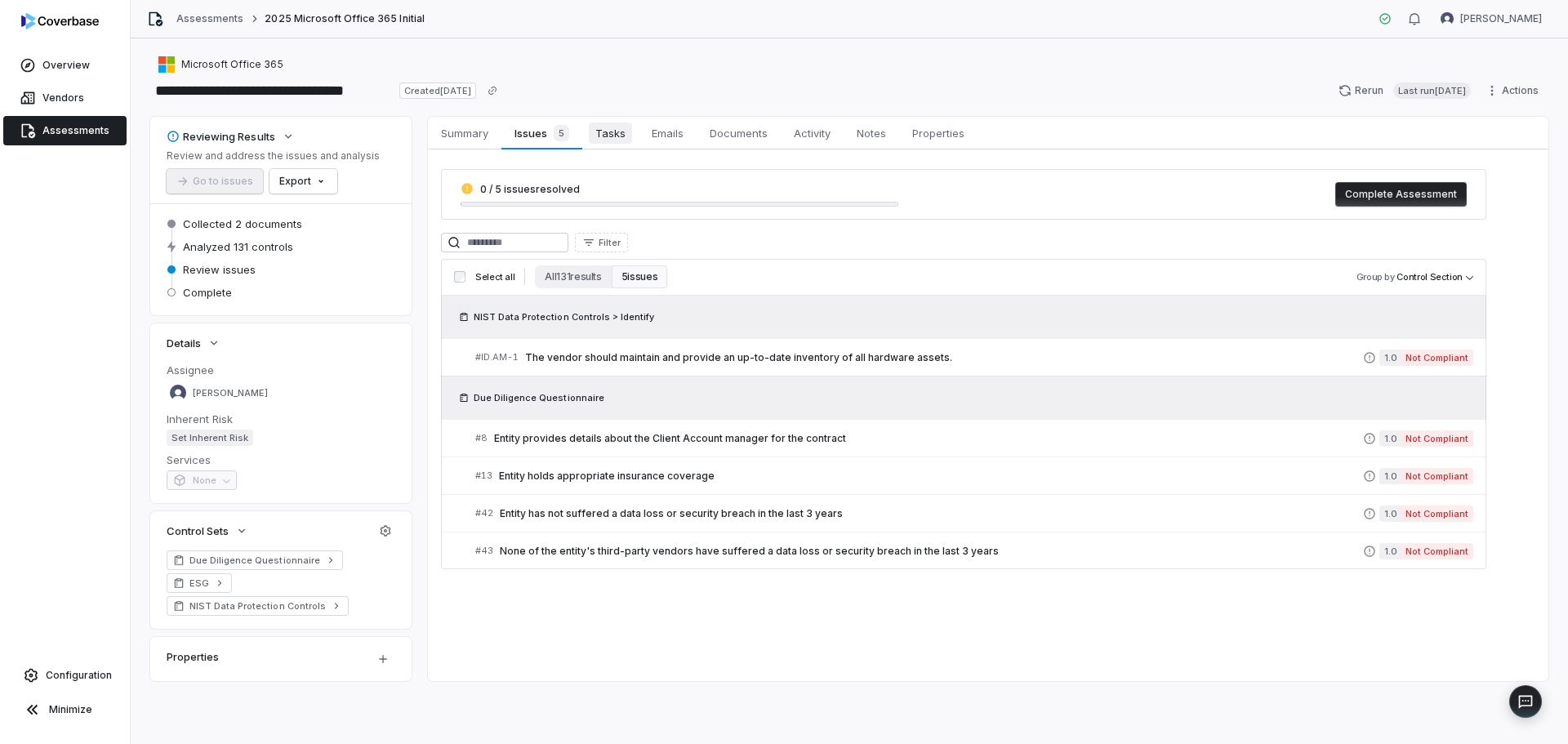
click at [624, 134] on span "Tasks" at bounding box center [611, 134] width 43 height 22
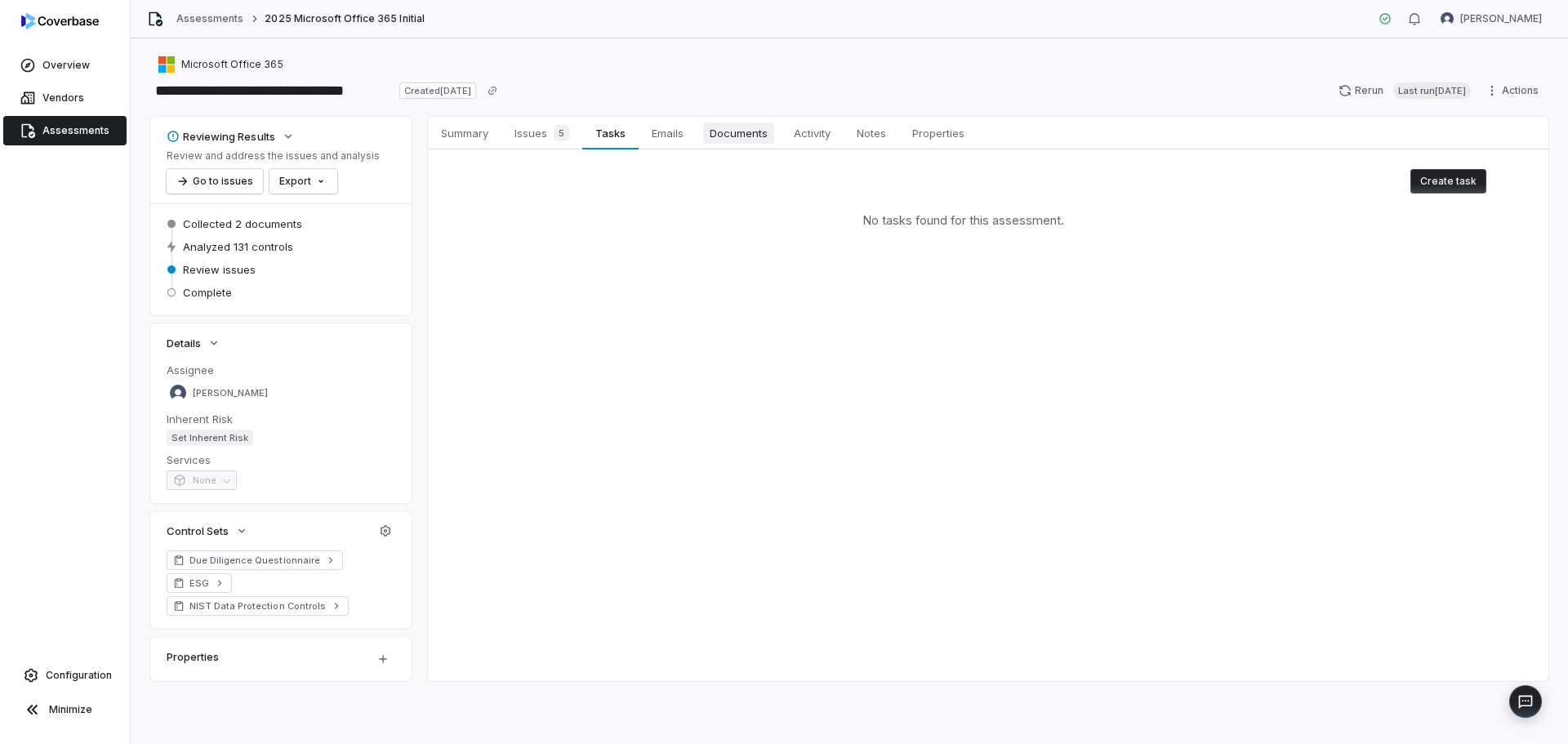
click at [728, 133] on span "Documents" at bounding box center [738, 134] width 71 height 22
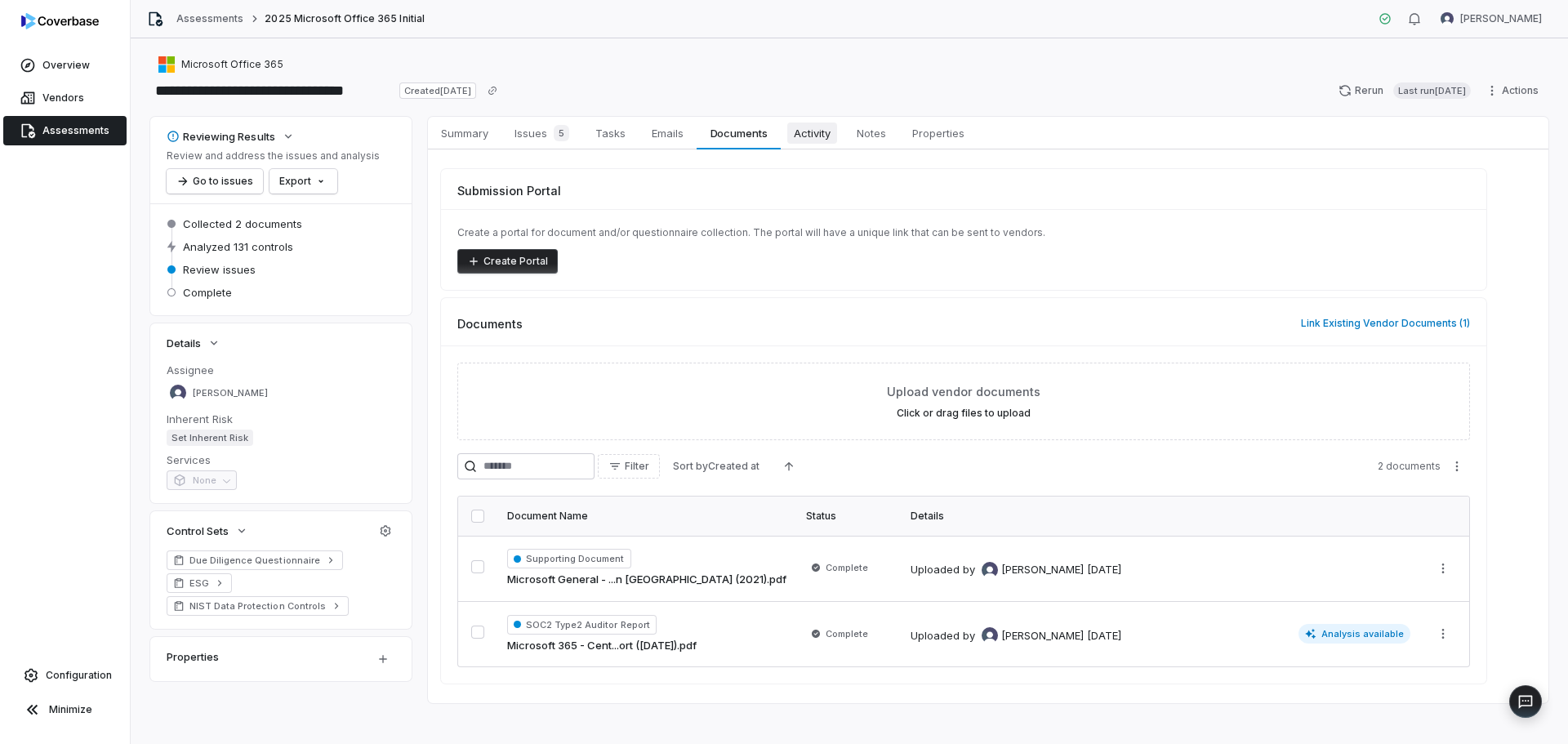
click at [825, 140] on span "Activity" at bounding box center [812, 134] width 50 height 22
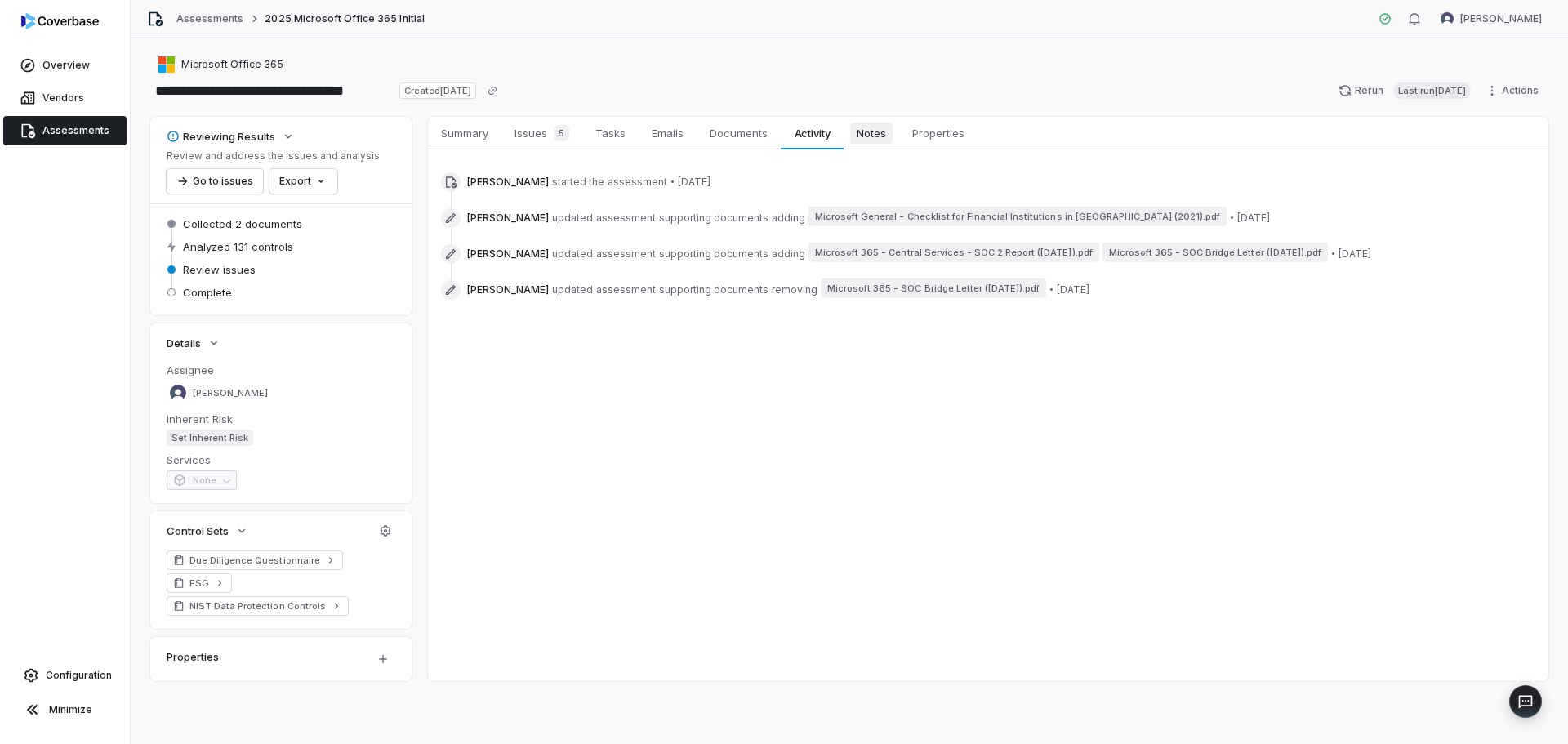
click at [866, 142] on span "Notes" at bounding box center [871, 134] width 42 height 22
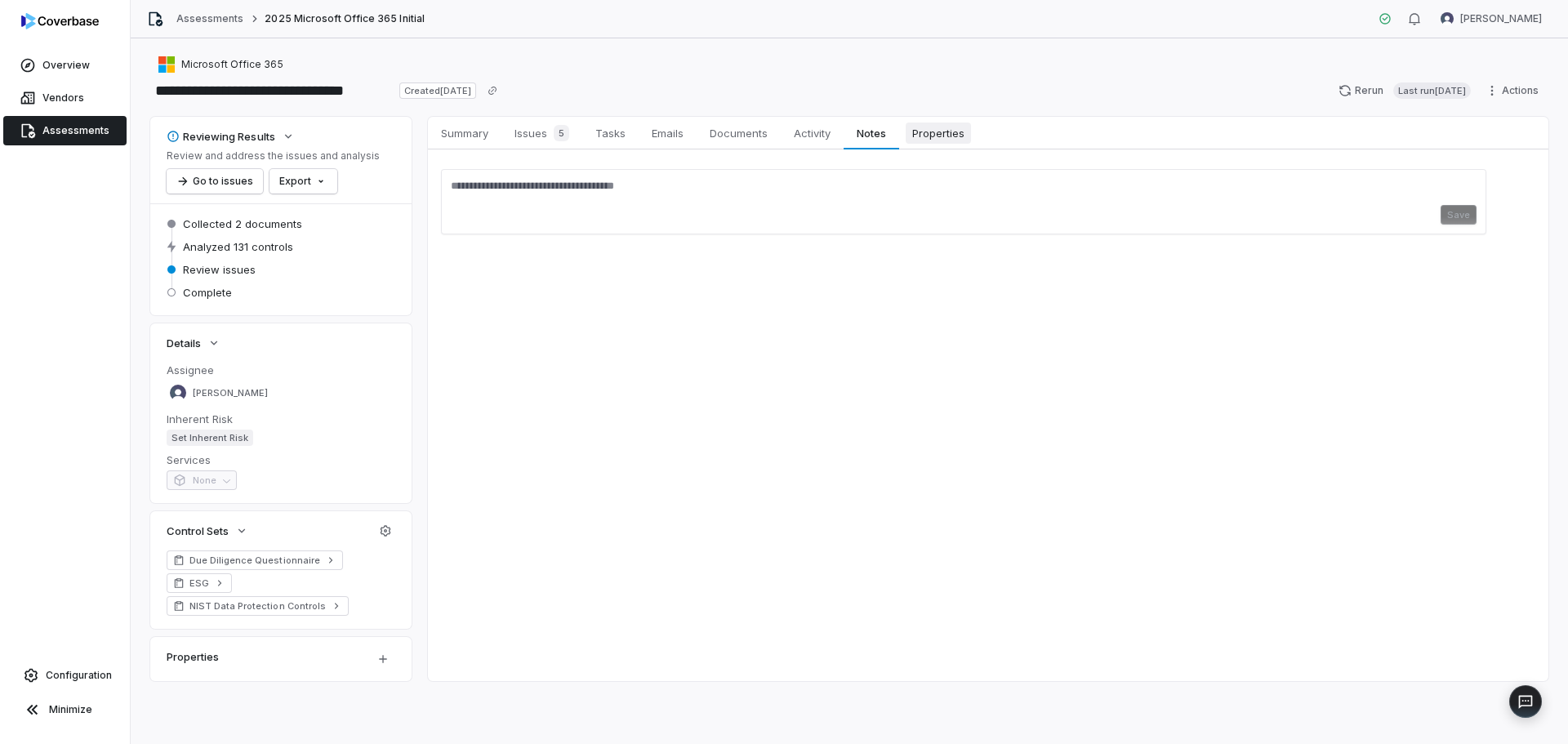
click at [923, 137] on span "Properties" at bounding box center [938, 134] width 65 height 22
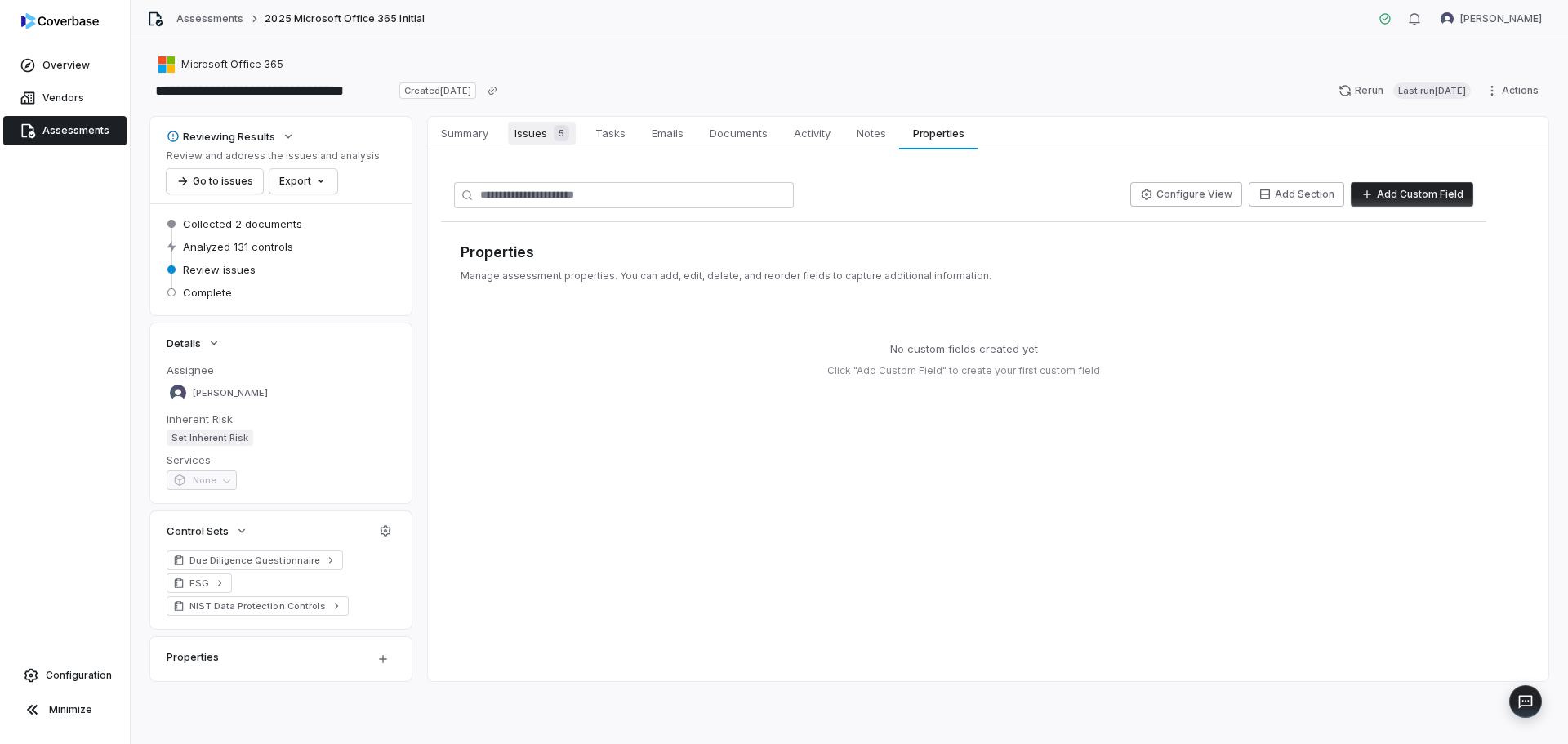
click at [566, 121] on link "Issues 5 Issues 5" at bounding box center [541, 133] width 81 height 32
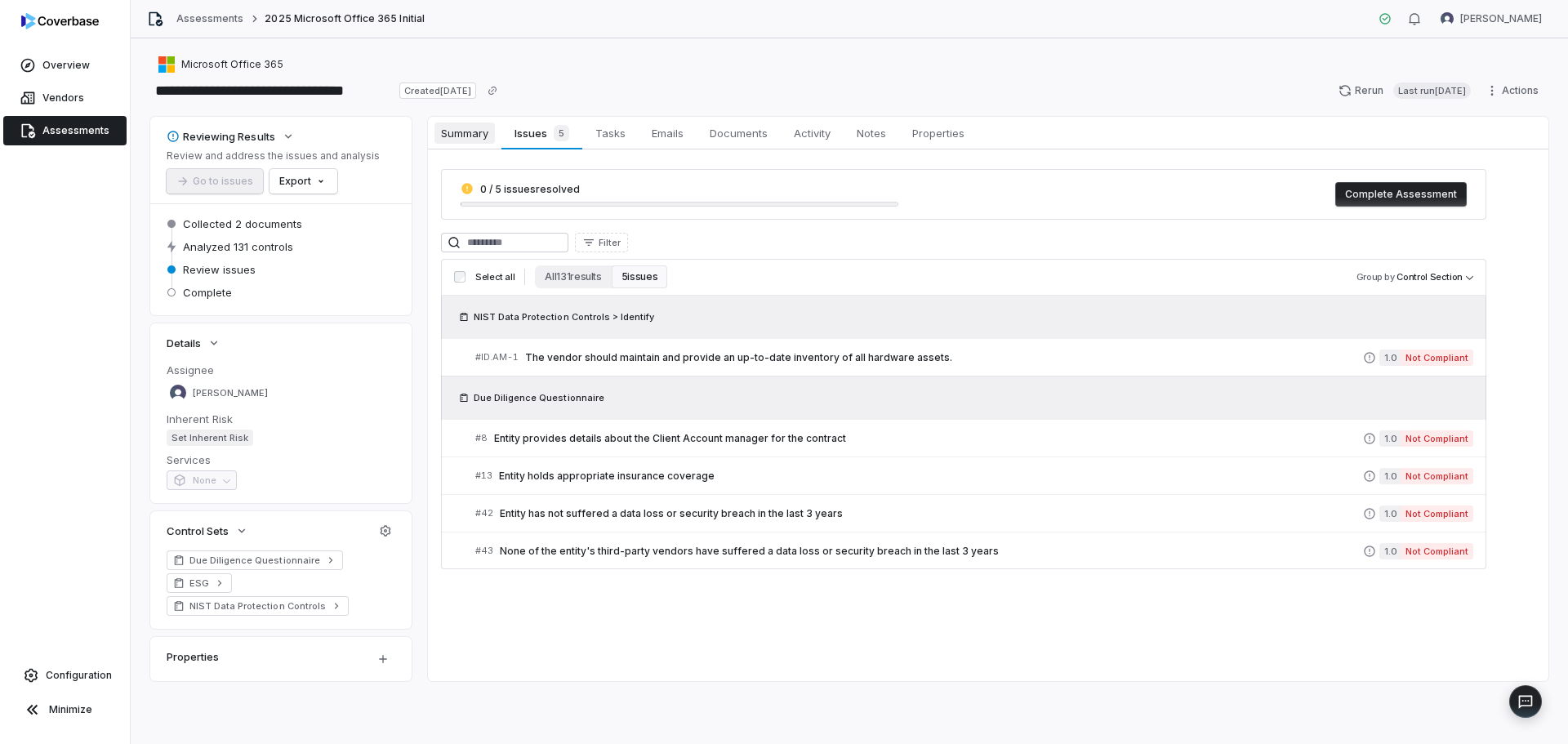
click at [481, 134] on span "Summary" at bounding box center [464, 134] width 60 height 22
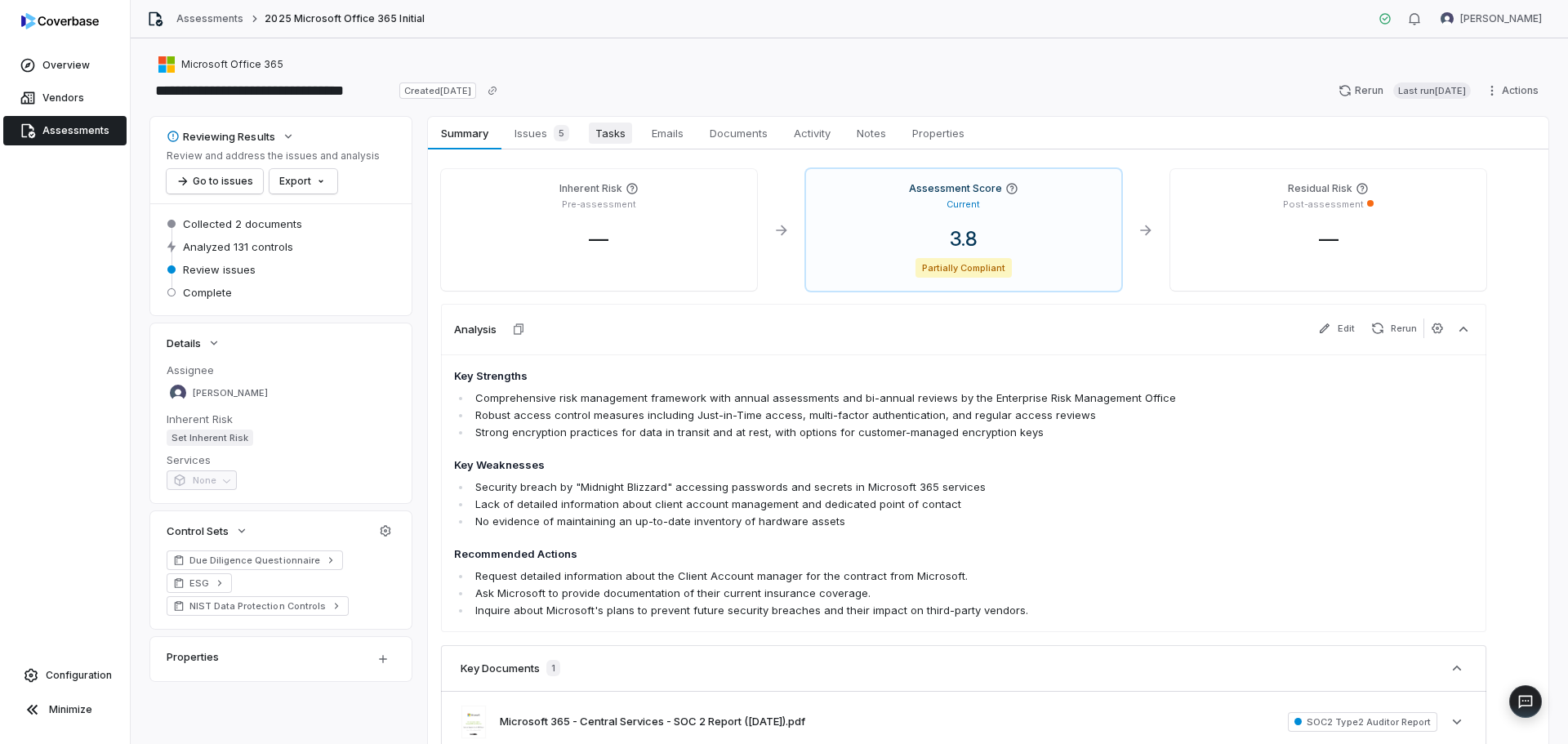
click at [619, 128] on span "Tasks" at bounding box center [611, 134] width 43 height 22
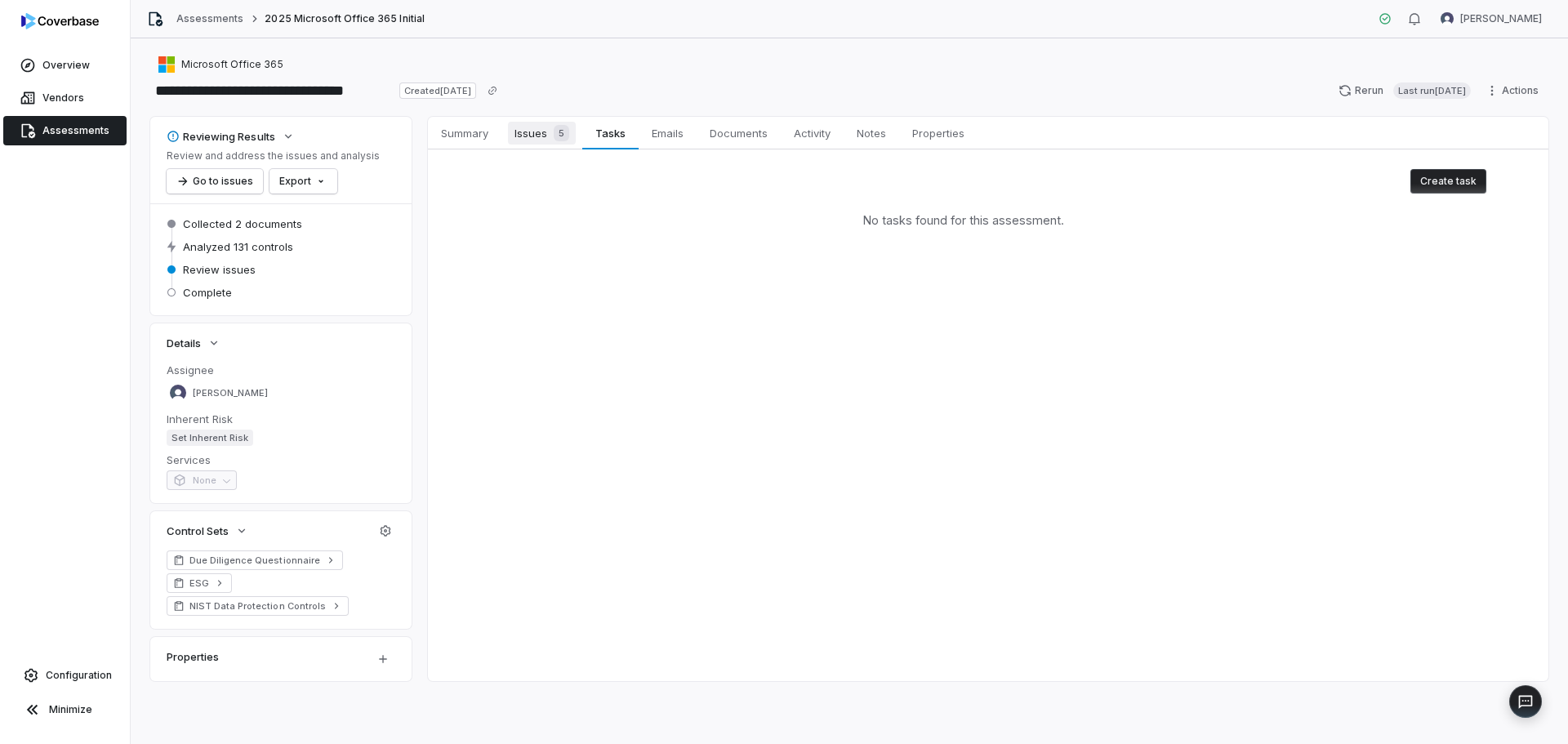
drag, startPoint x: 555, startPoint y: 133, endPoint x: 562, endPoint y: 139, distance: 9.2
click at [556, 134] on span "5" at bounding box center [561, 133] width 15 height 16
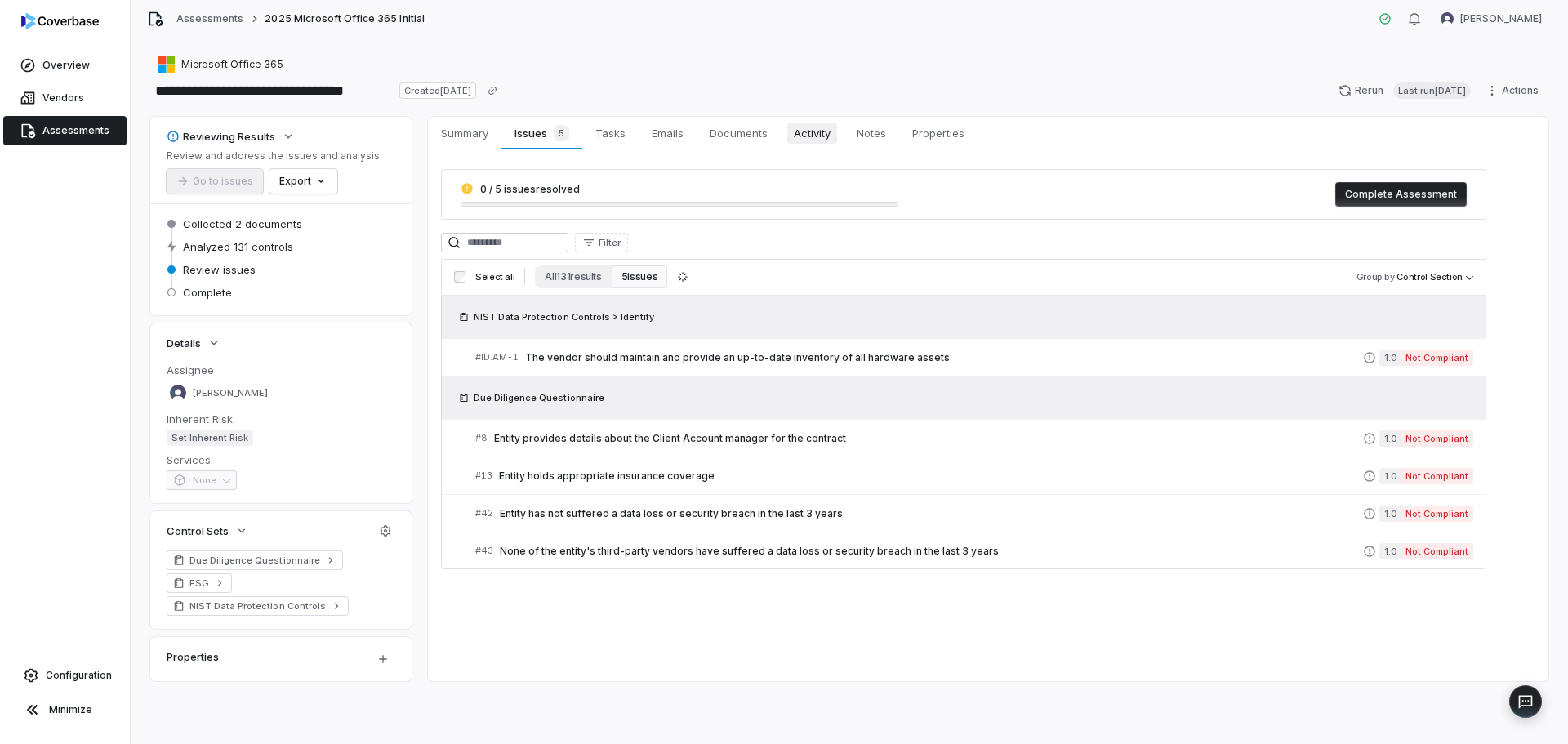
click at [821, 134] on span "Activity" at bounding box center [812, 134] width 50 height 22
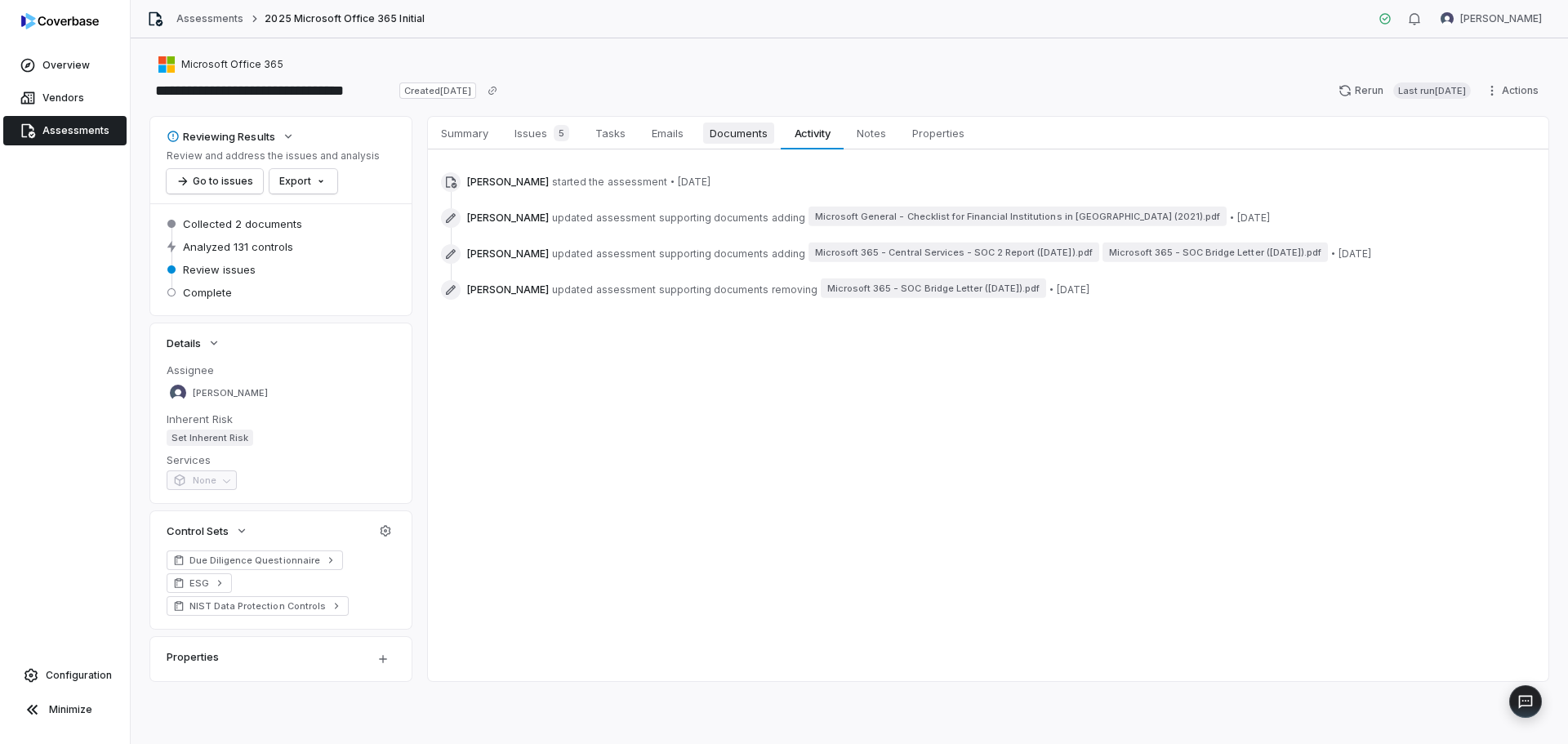
click at [721, 130] on span "Documents" at bounding box center [738, 134] width 71 height 22
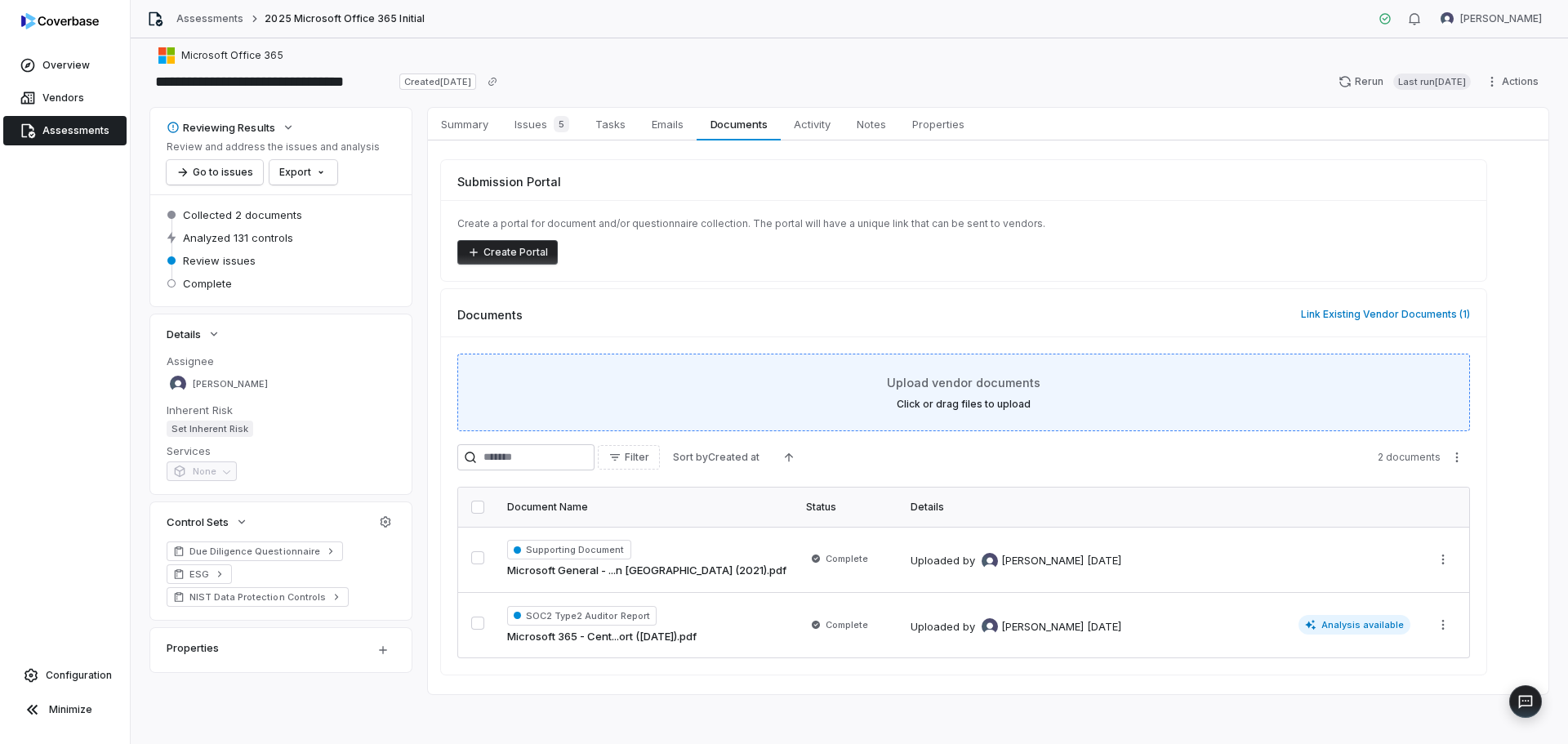
scroll to position [12, 0]
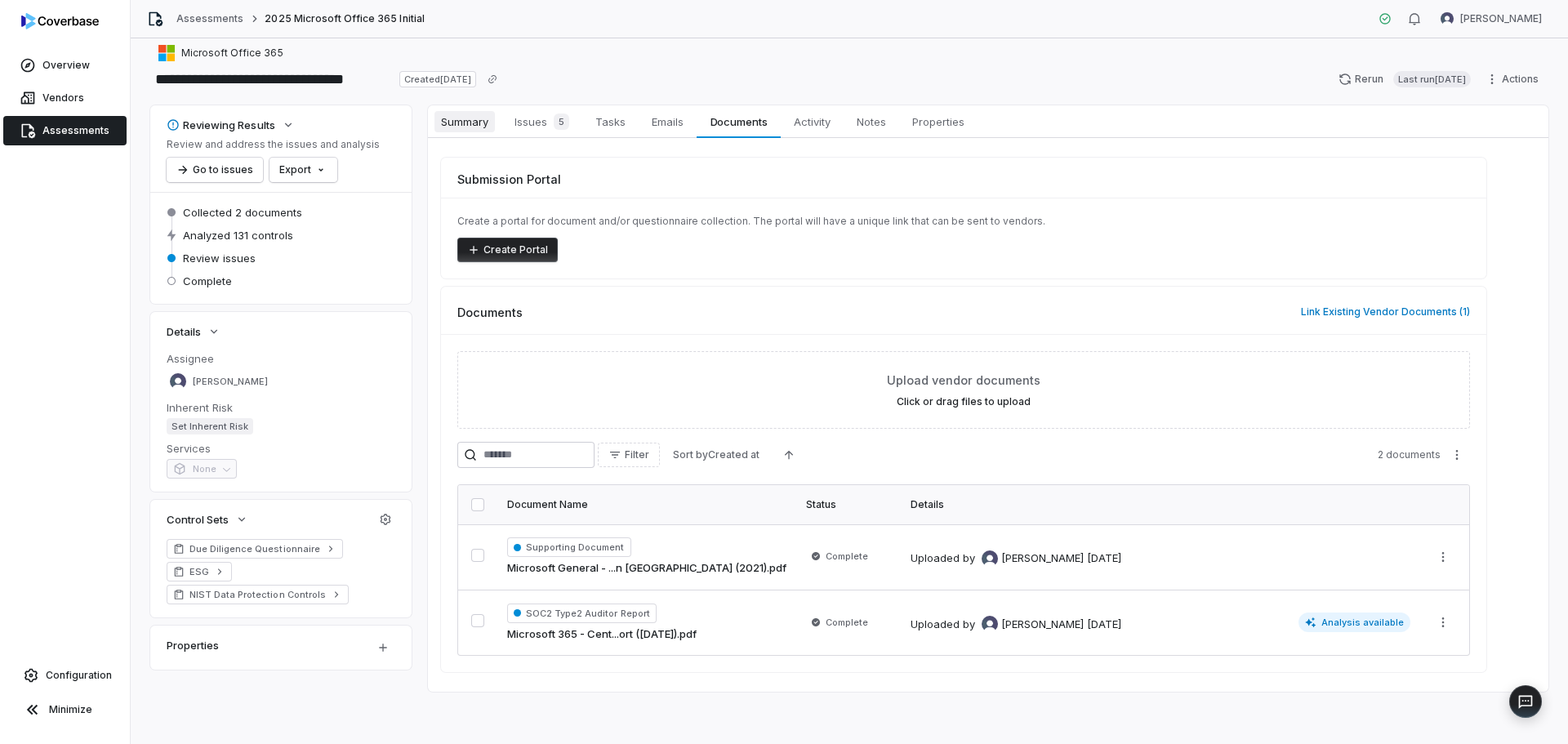
click at [471, 129] on span "Summary" at bounding box center [464, 122] width 60 height 22
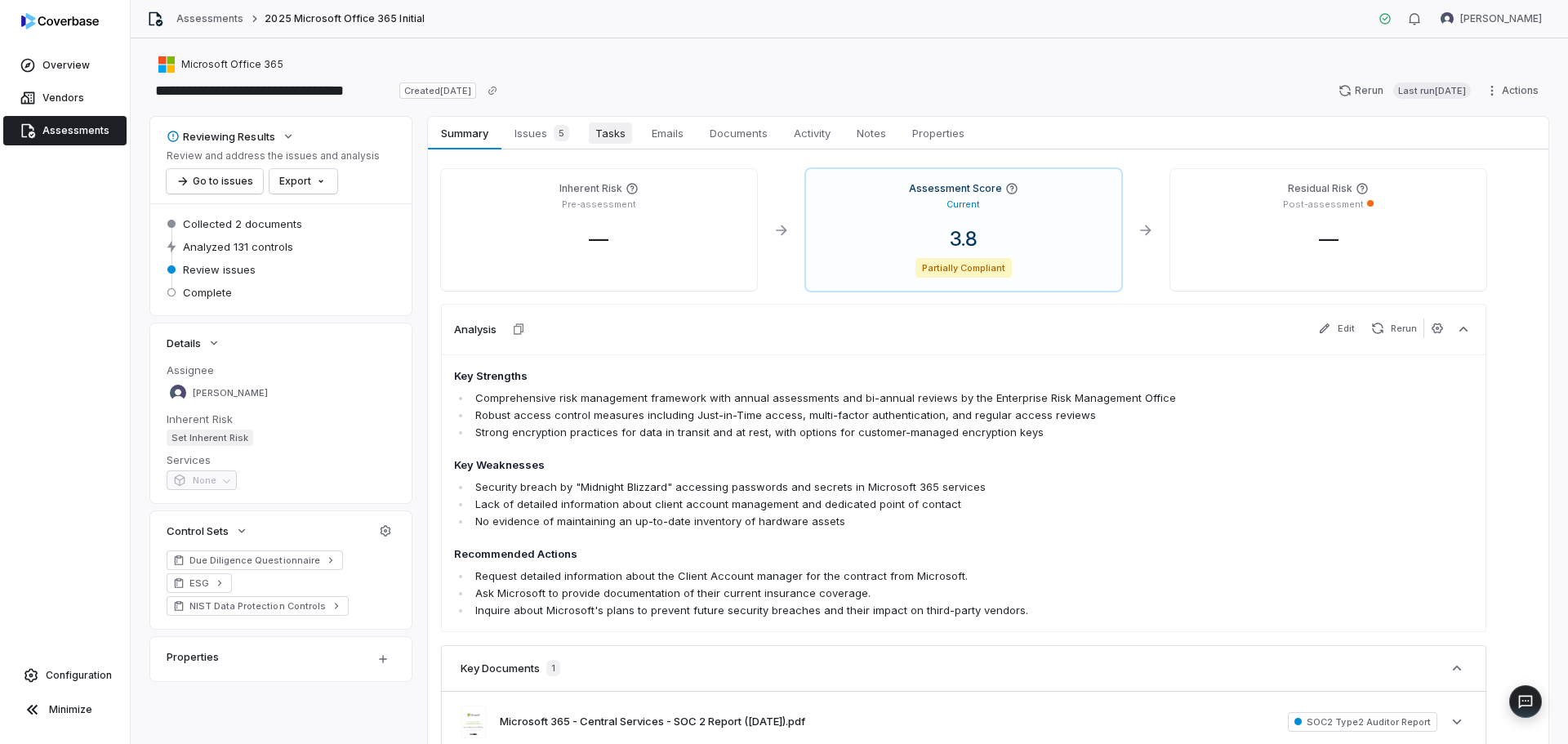
click at [608, 128] on span "Tasks" at bounding box center [611, 134] width 43 height 22
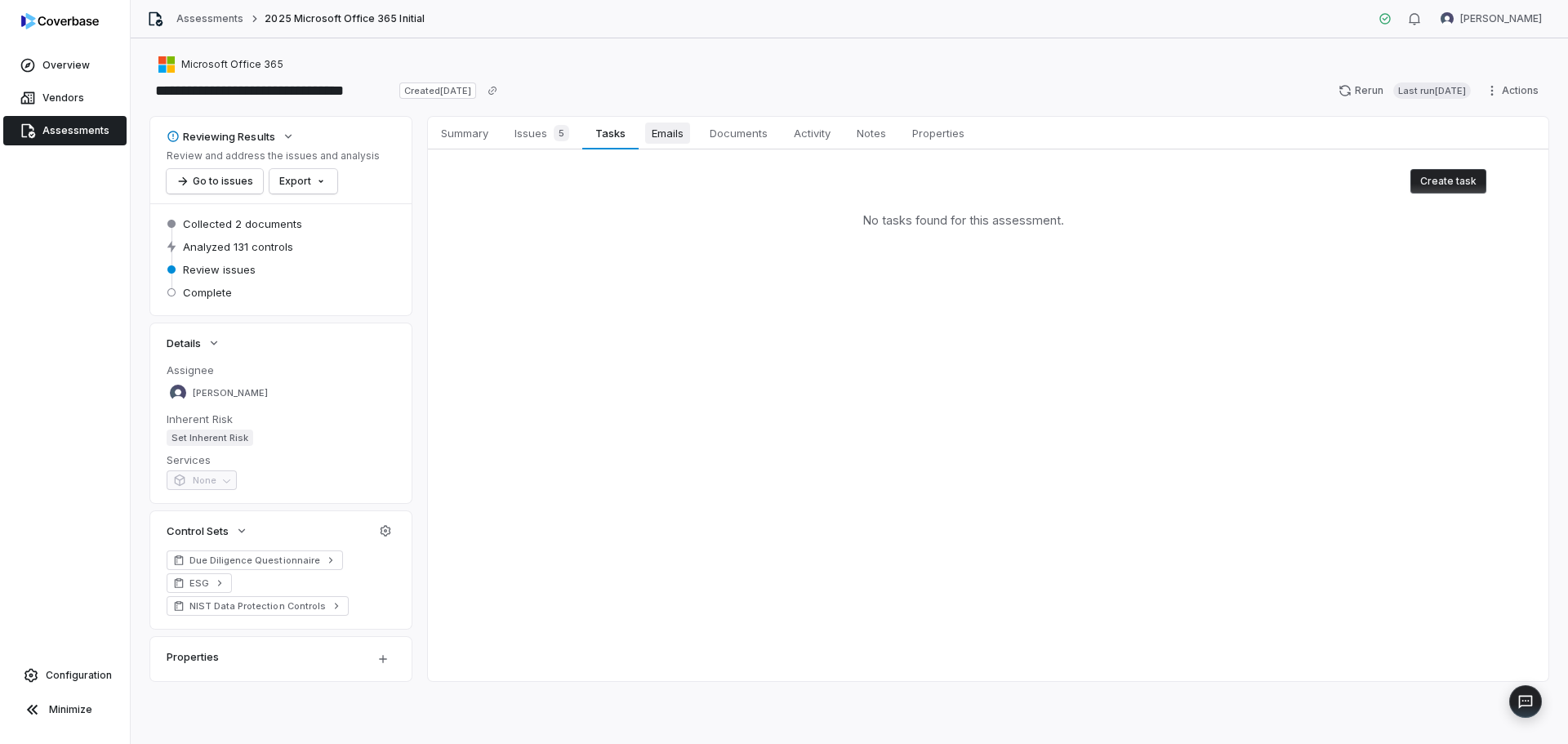
click at [677, 139] on span "Emails" at bounding box center [668, 134] width 45 height 22
click at [740, 133] on span "Documents" at bounding box center [738, 134] width 71 height 22
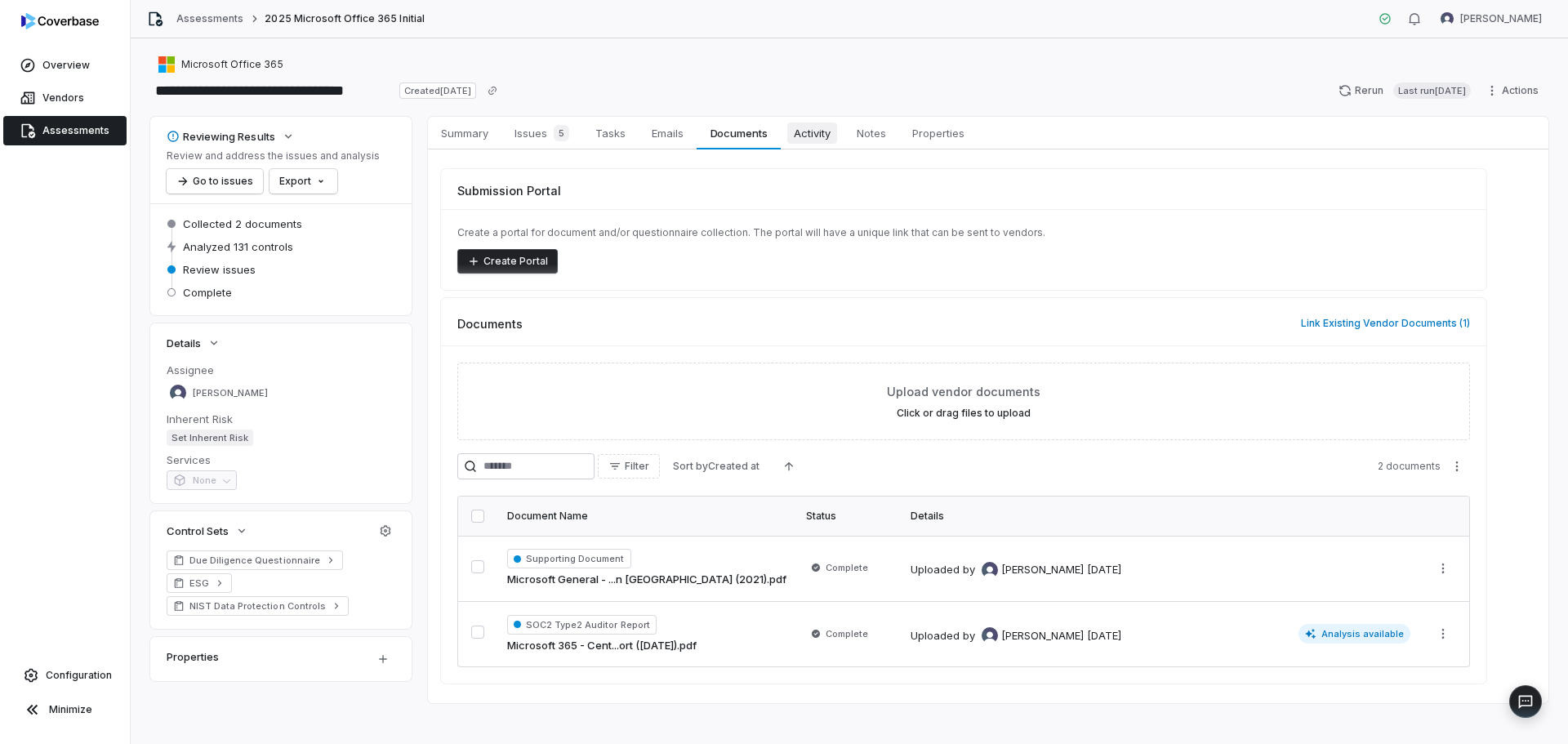
click at [814, 142] on span "Activity" at bounding box center [812, 134] width 50 height 22
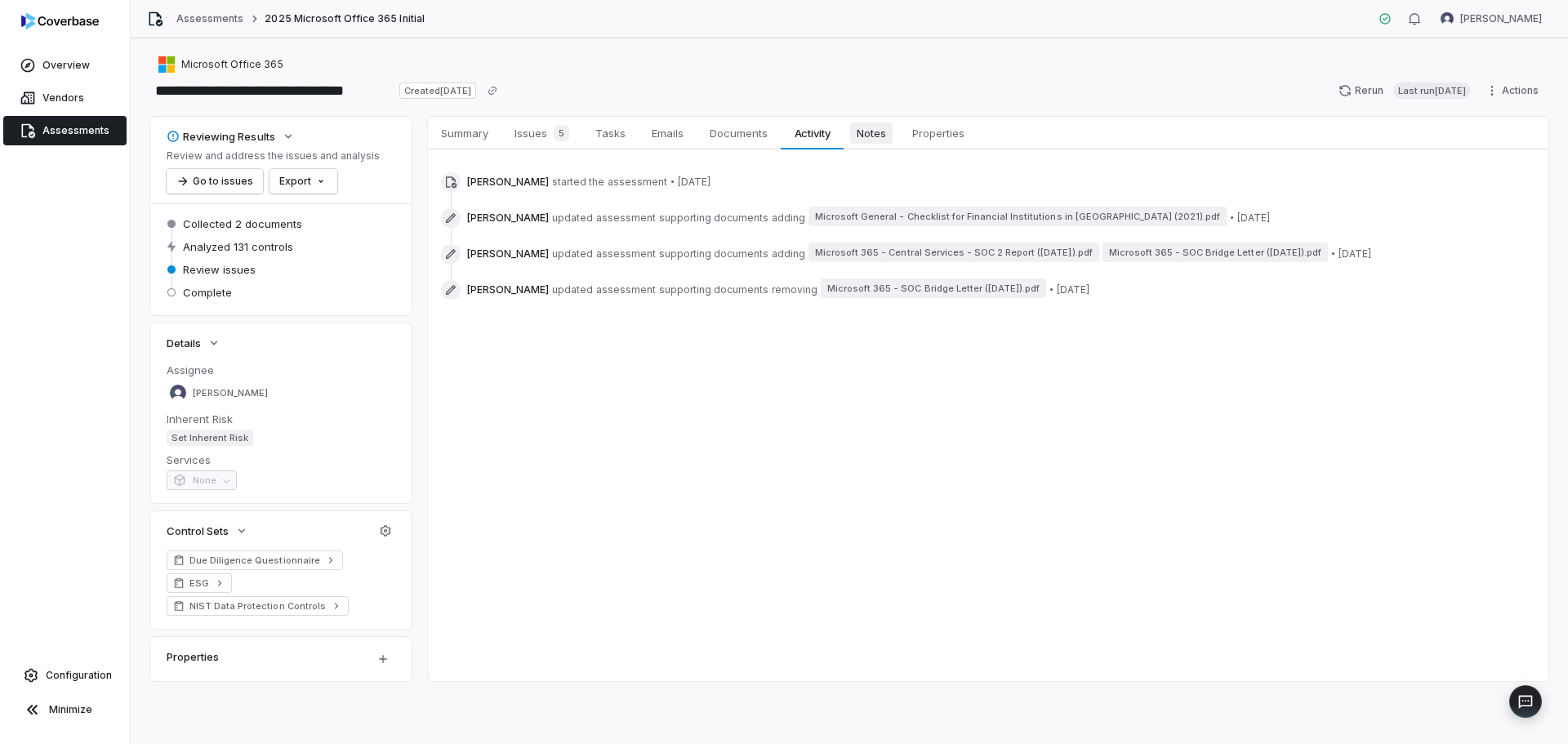
click at [895, 145] on link "Notes Notes" at bounding box center [871, 133] width 56 height 32
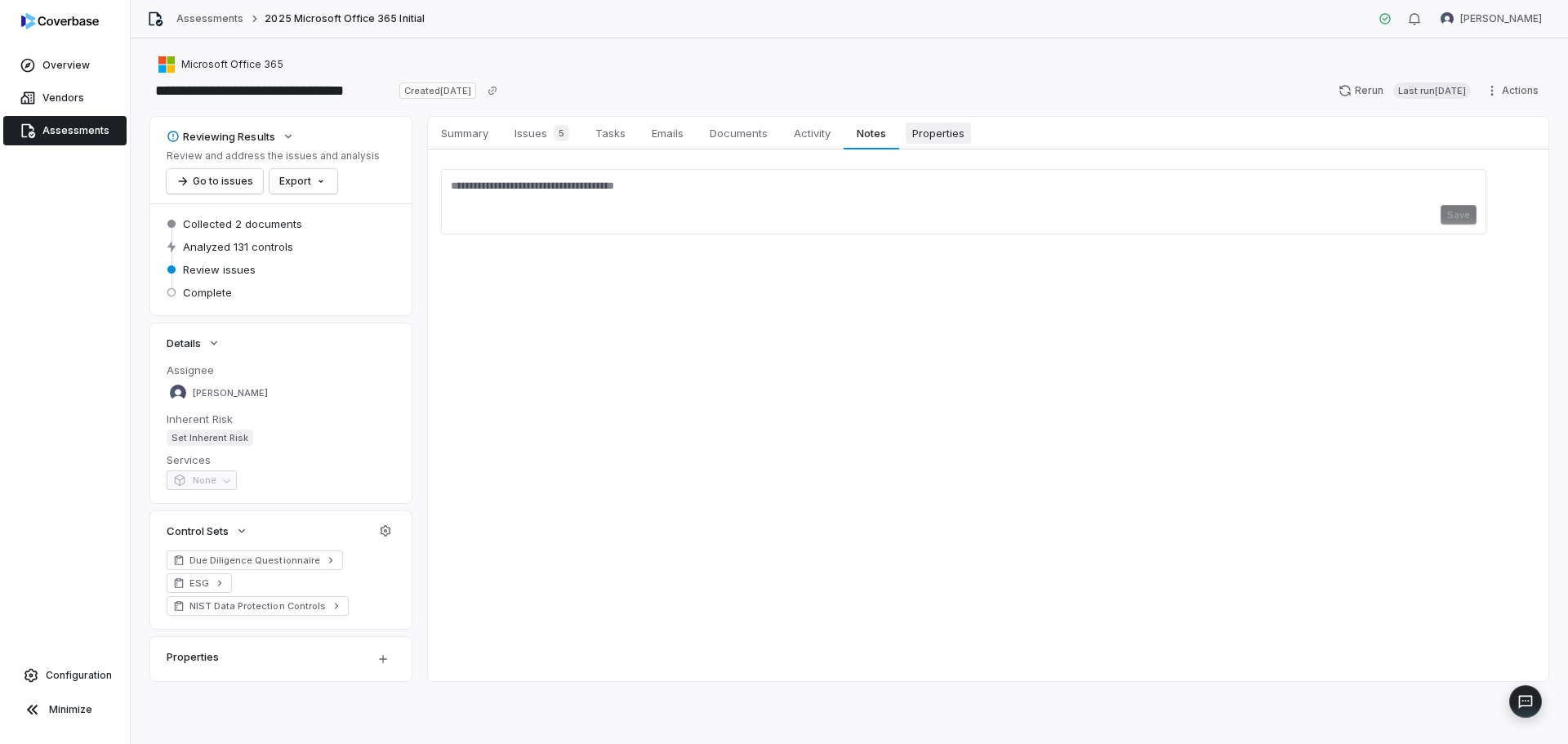
click at [943, 143] on span "Properties" at bounding box center [938, 134] width 65 height 22
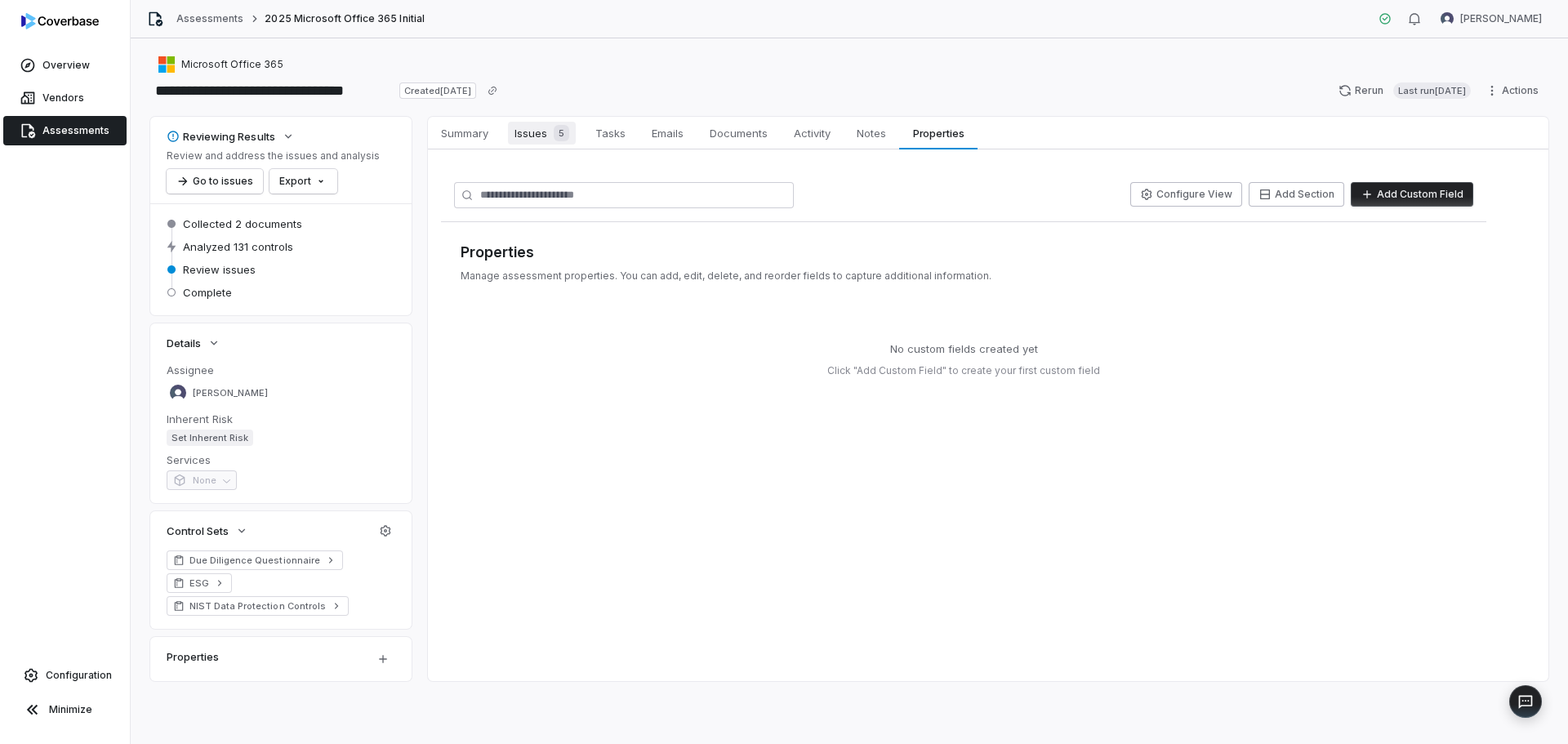
click at [539, 125] on span "Issues 5" at bounding box center [542, 134] width 68 height 23
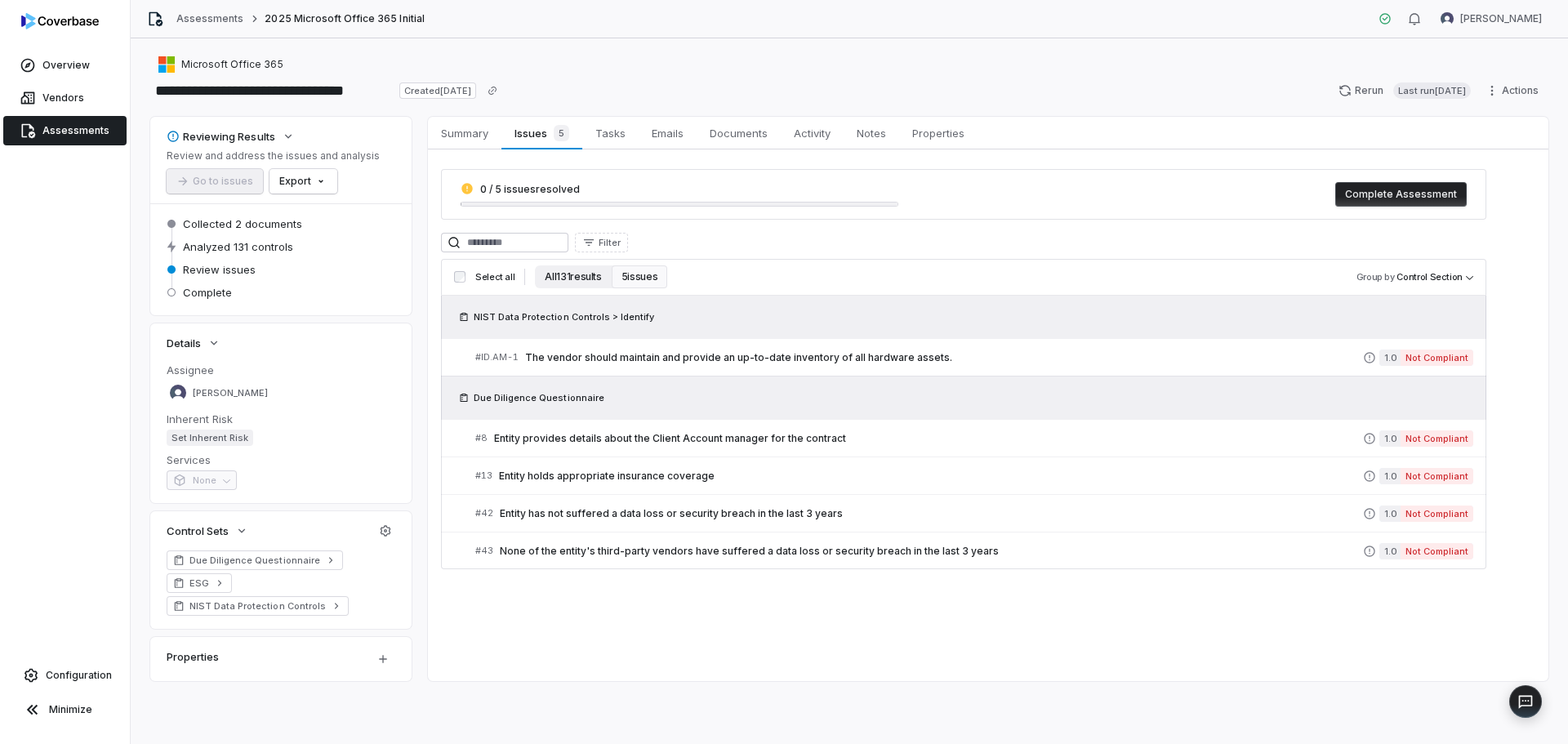
click at [576, 281] on button "All 131 results" at bounding box center [573, 277] width 76 height 23
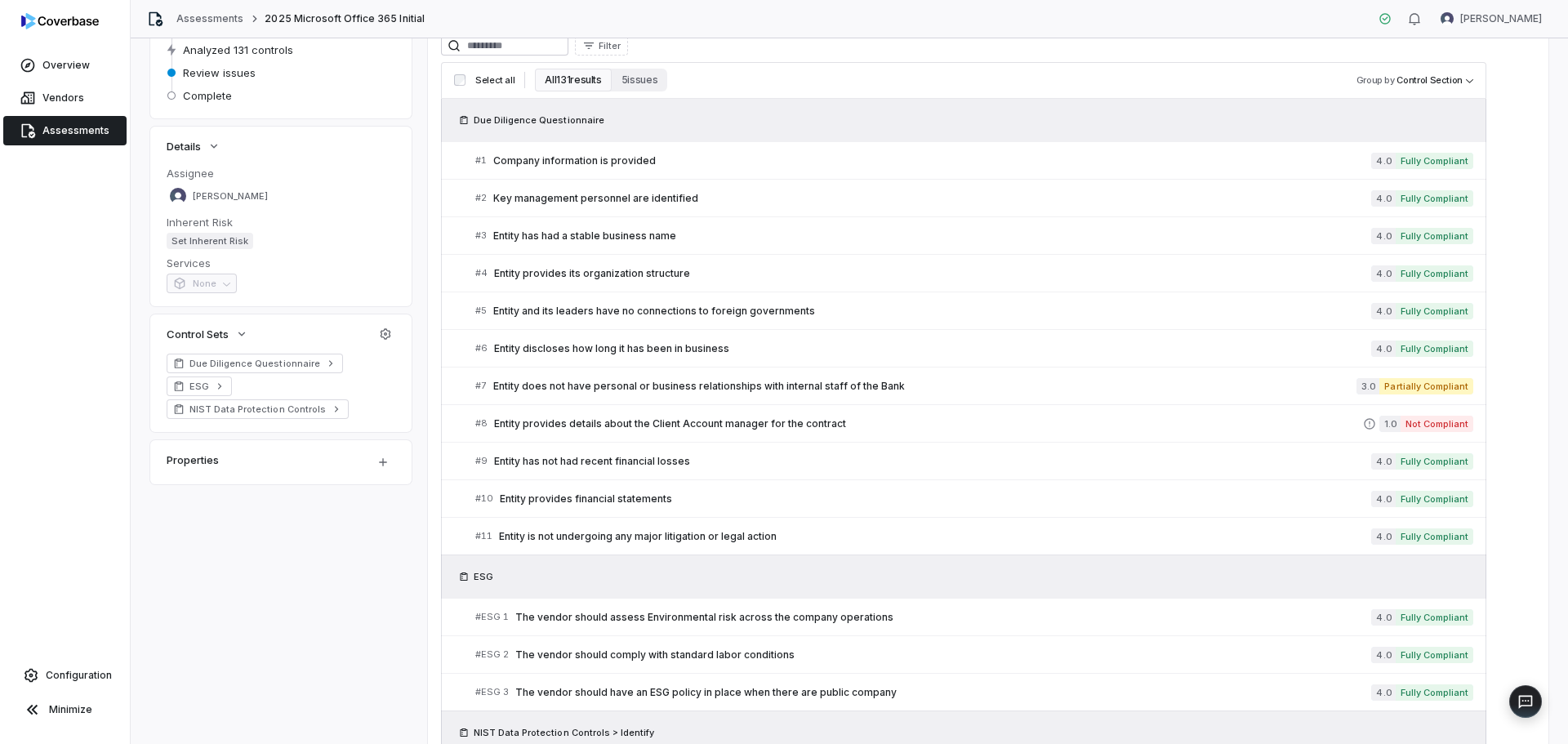
scroll to position [490, 0]
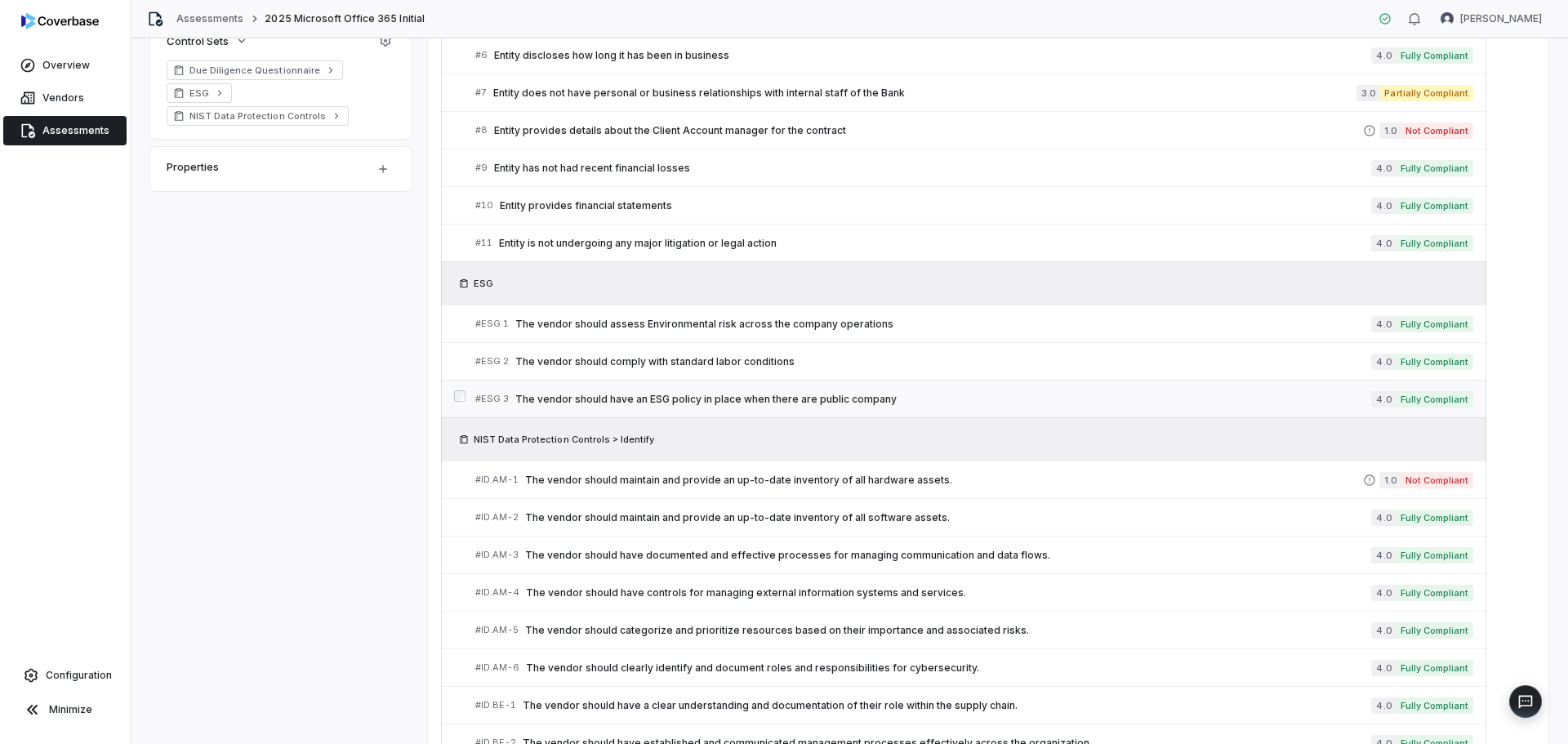
click at [1153, 407] on div "# ESG 3 The vendor should have an ESG policy in place when there are public com…" at bounding box center [923, 398] width 896 height 17
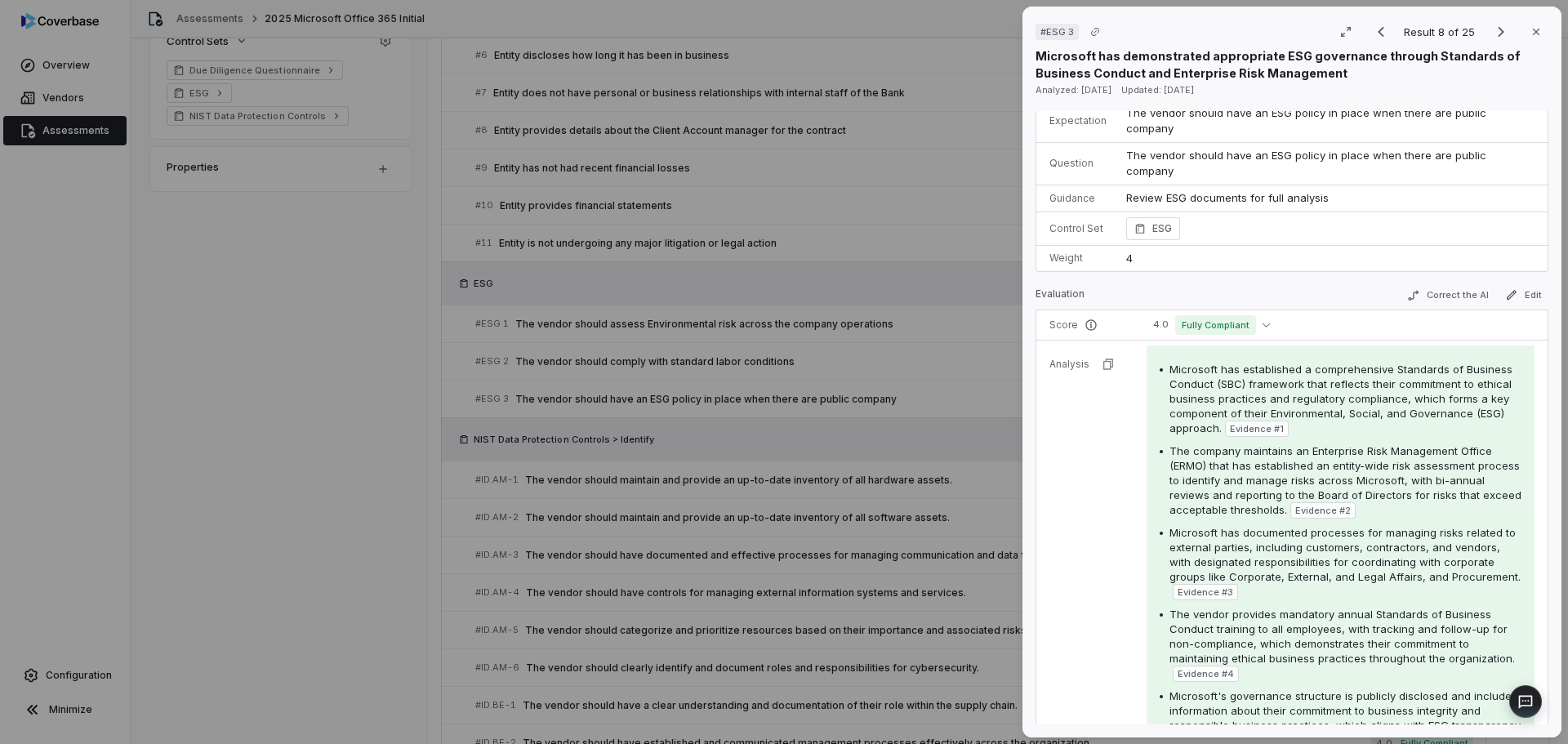
scroll to position [163, 0]
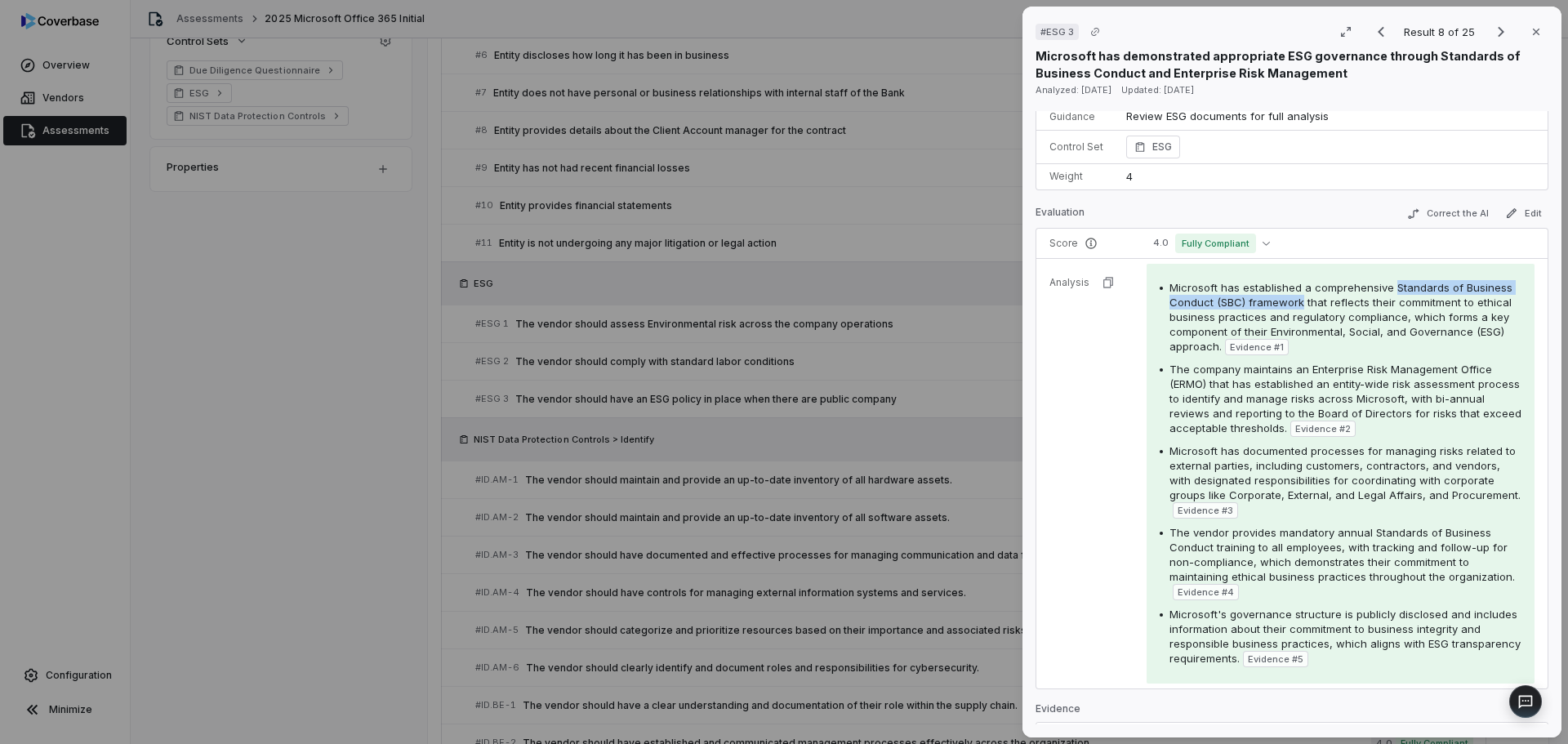
drag, startPoint x: 1388, startPoint y: 290, endPoint x: 1298, endPoint y: 304, distance: 91.1
click at [1298, 304] on span "Microsoft has established a comprehensive Standards of Business Conduct (SBC) f…" at bounding box center [1341, 316] width 343 height 72
copy span "Standards of Business Conduct (SBC) framework"
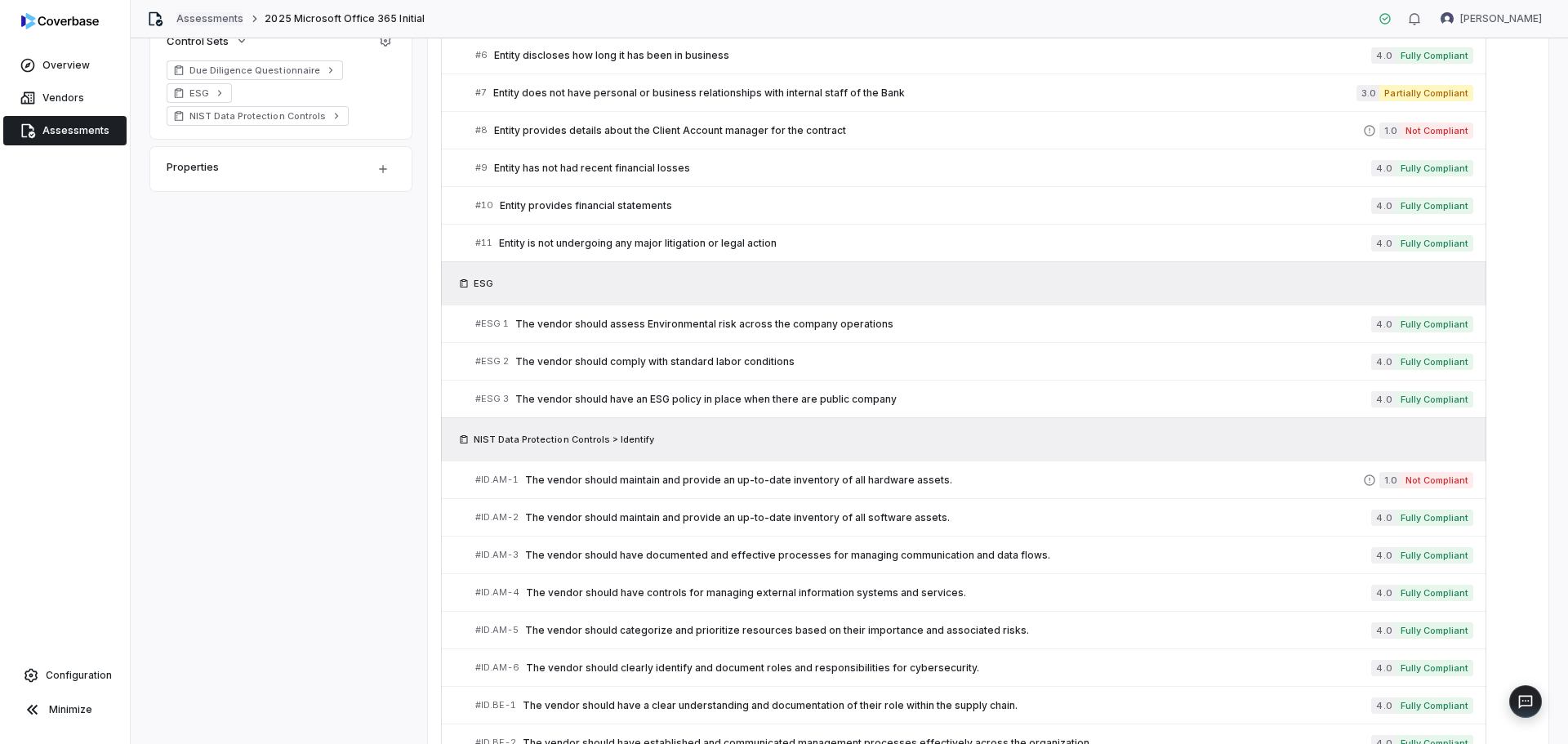
click at [222, 23] on link "Assessments" at bounding box center [210, 19] width 67 height 13
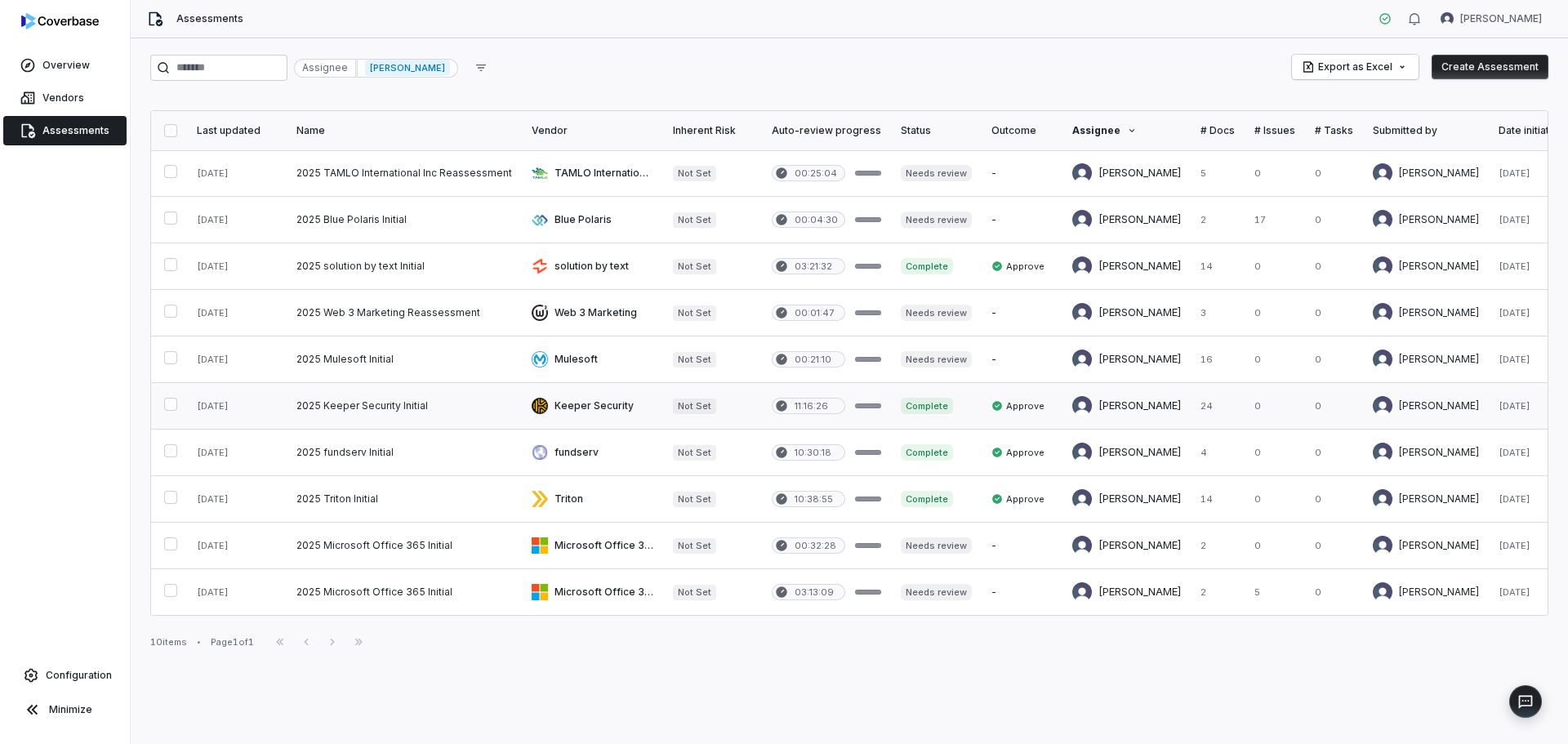
click at [548, 400] on link at bounding box center [593, 405] width 142 height 46
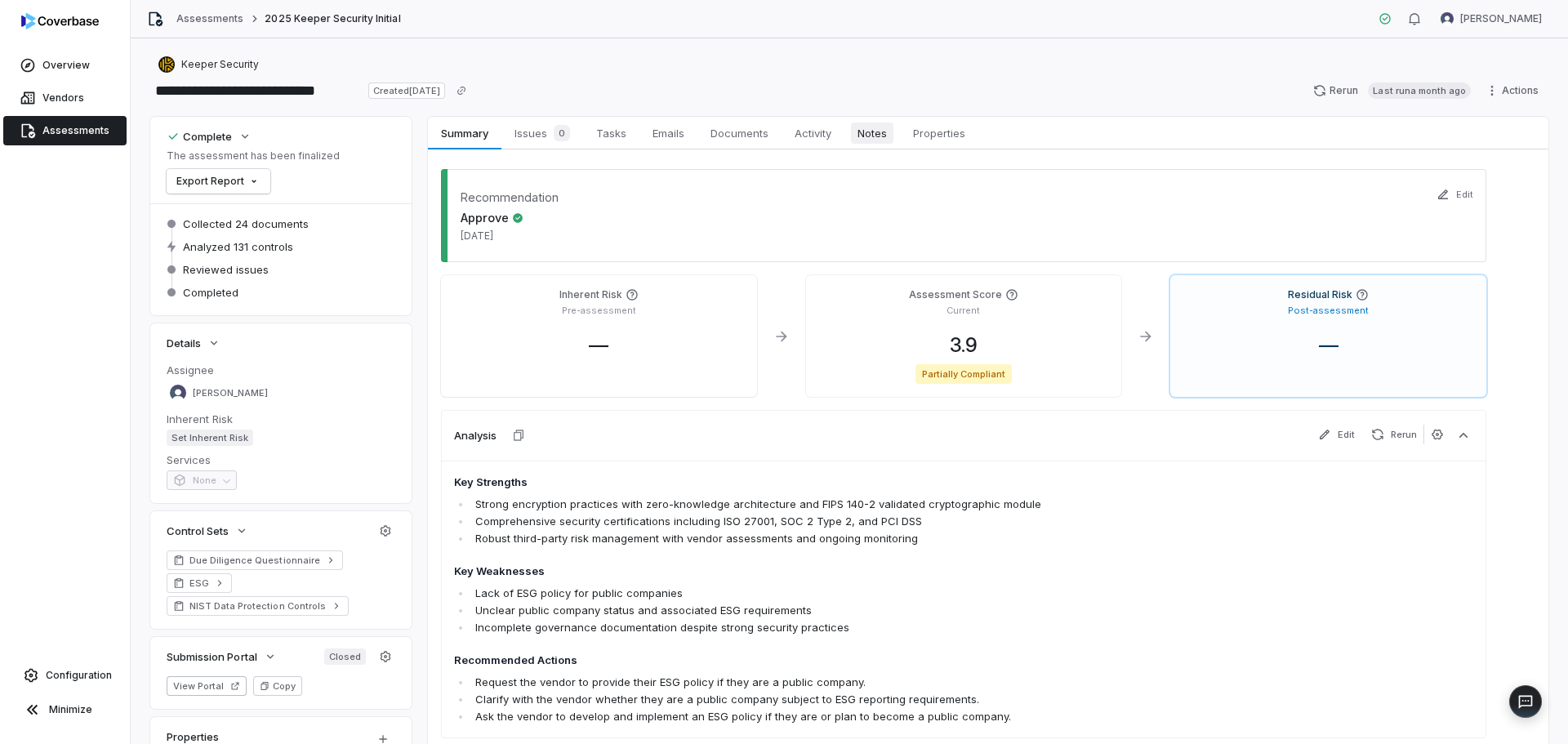
click at [861, 126] on span "Notes" at bounding box center [871, 134] width 42 height 22
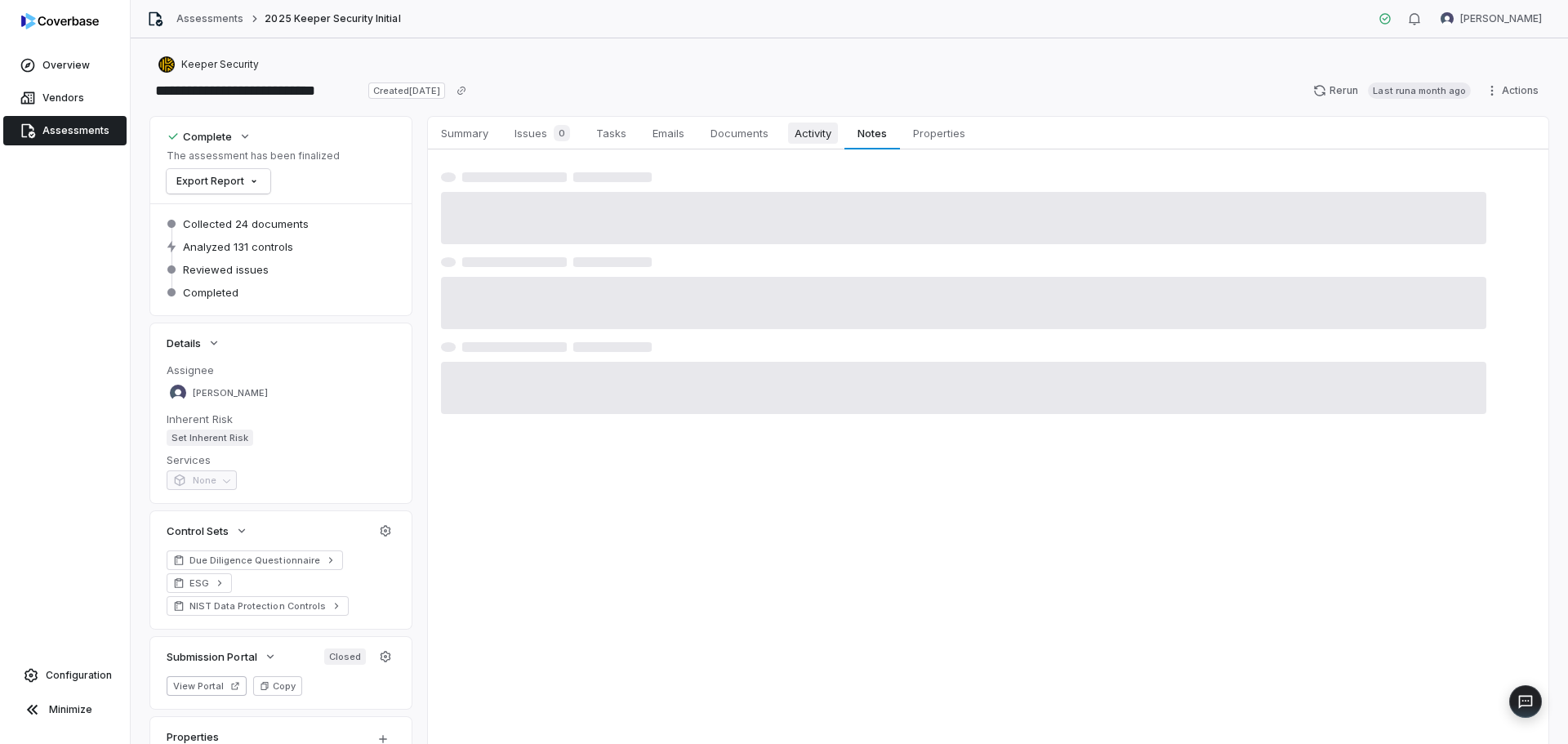
click at [814, 132] on span "Activity" at bounding box center [813, 134] width 50 height 22
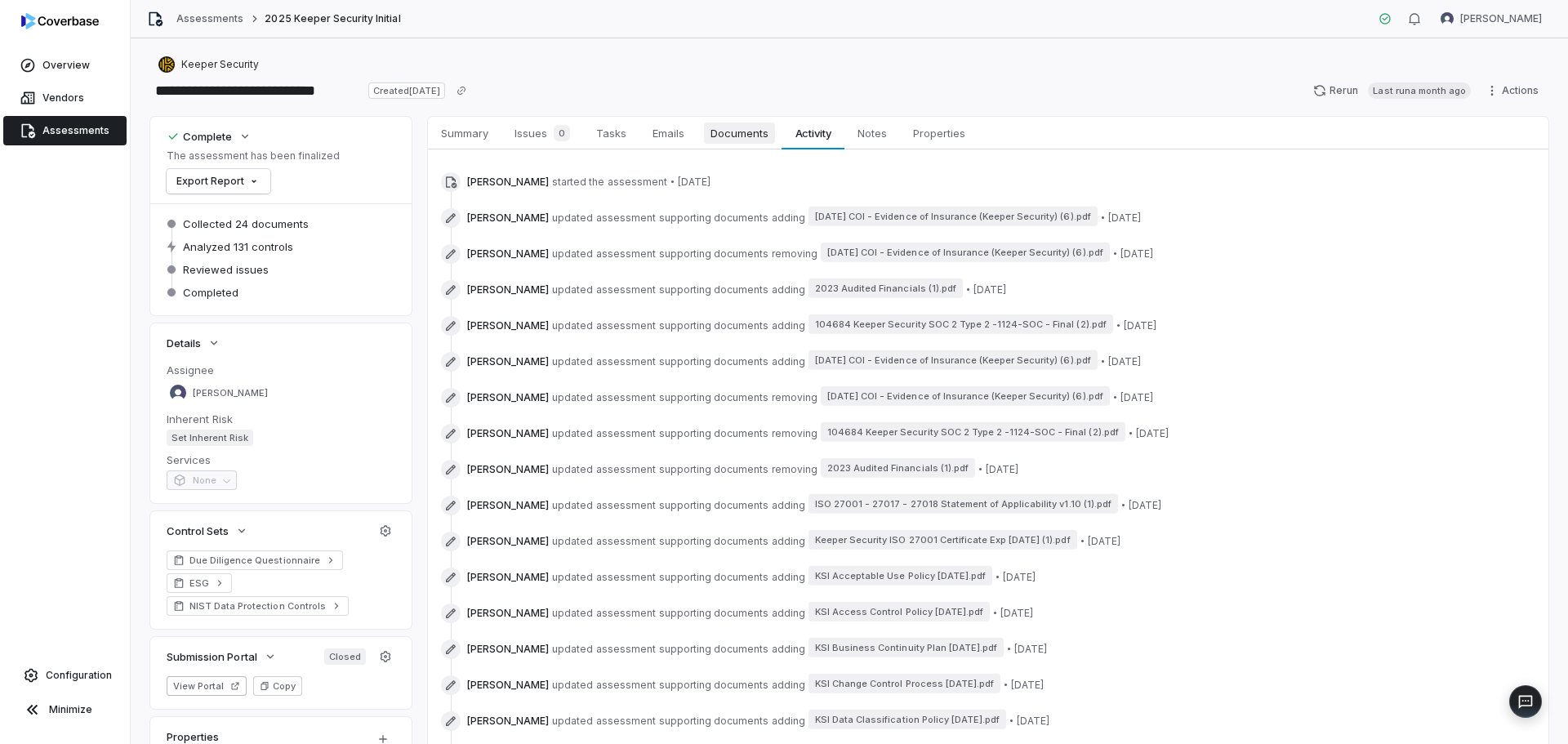
click at [751, 125] on span "Documents" at bounding box center [739, 134] width 71 height 22
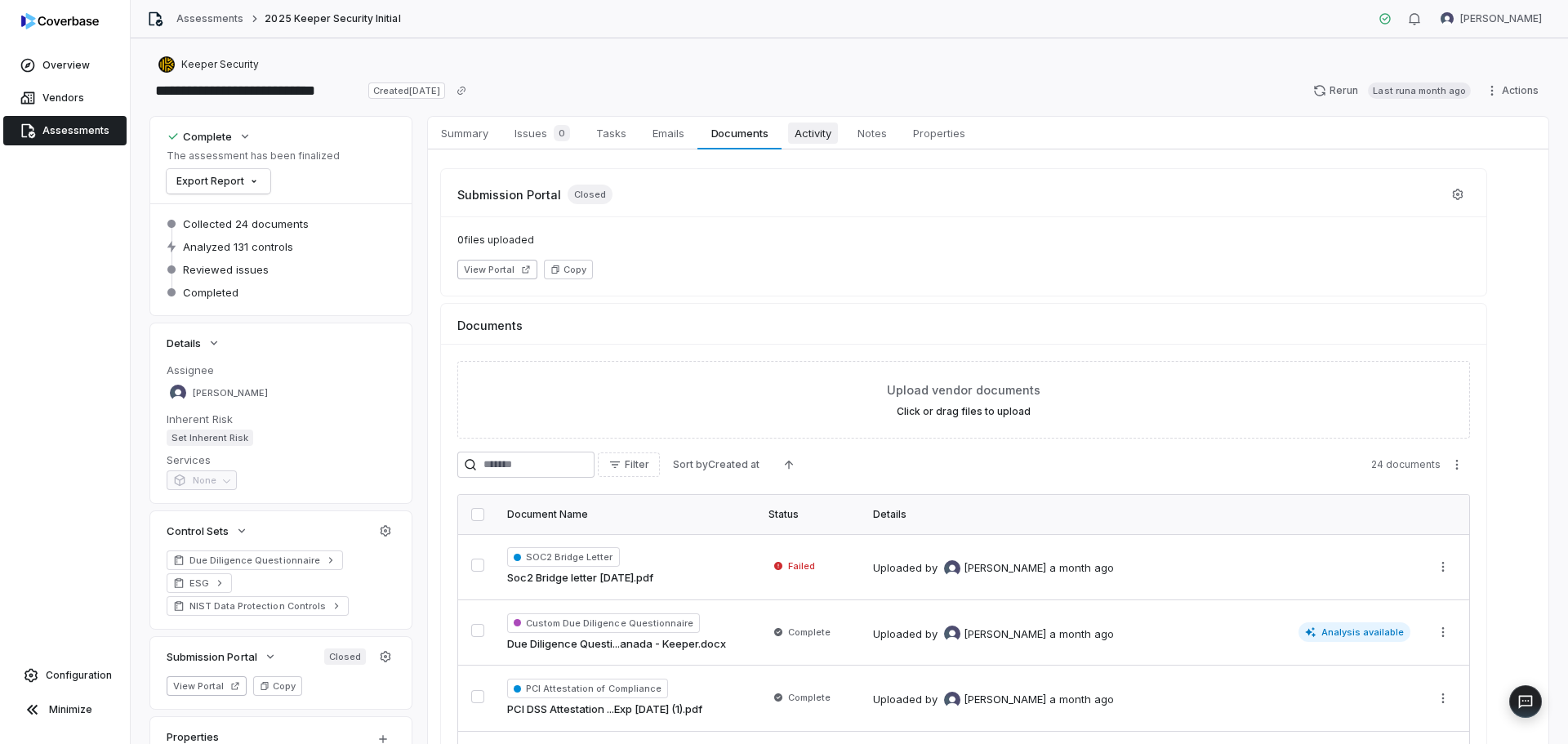
drag, startPoint x: 804, startPoint y: 128, endPoint x: 824, endPoint y: 136, distance: 21.5
click at [804, 130] on span "Activity" at bounding box center [813, 134] width 50 height 22
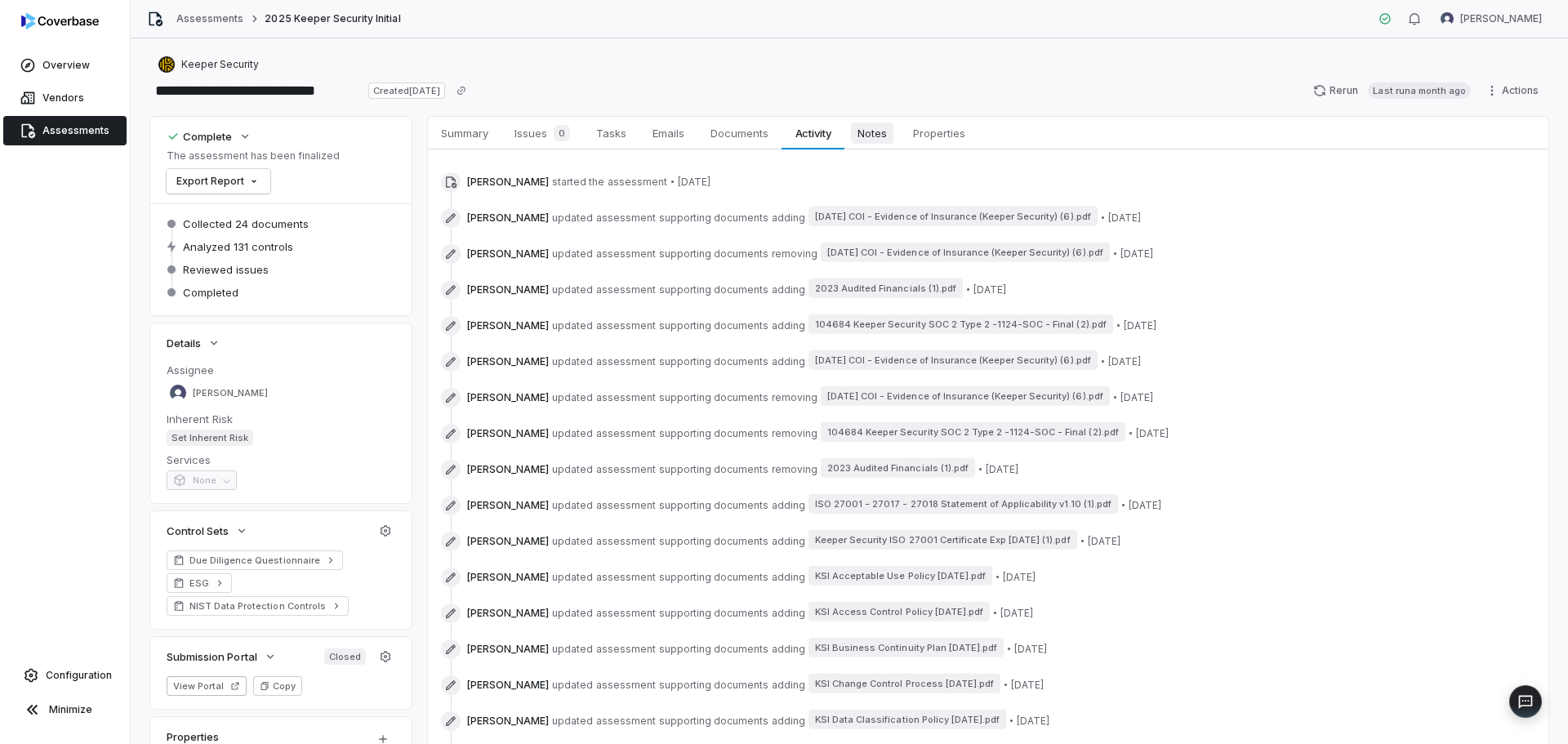
click at [876, 132] on span "Notes" at bounding box center [871, 134] width 42 height 22
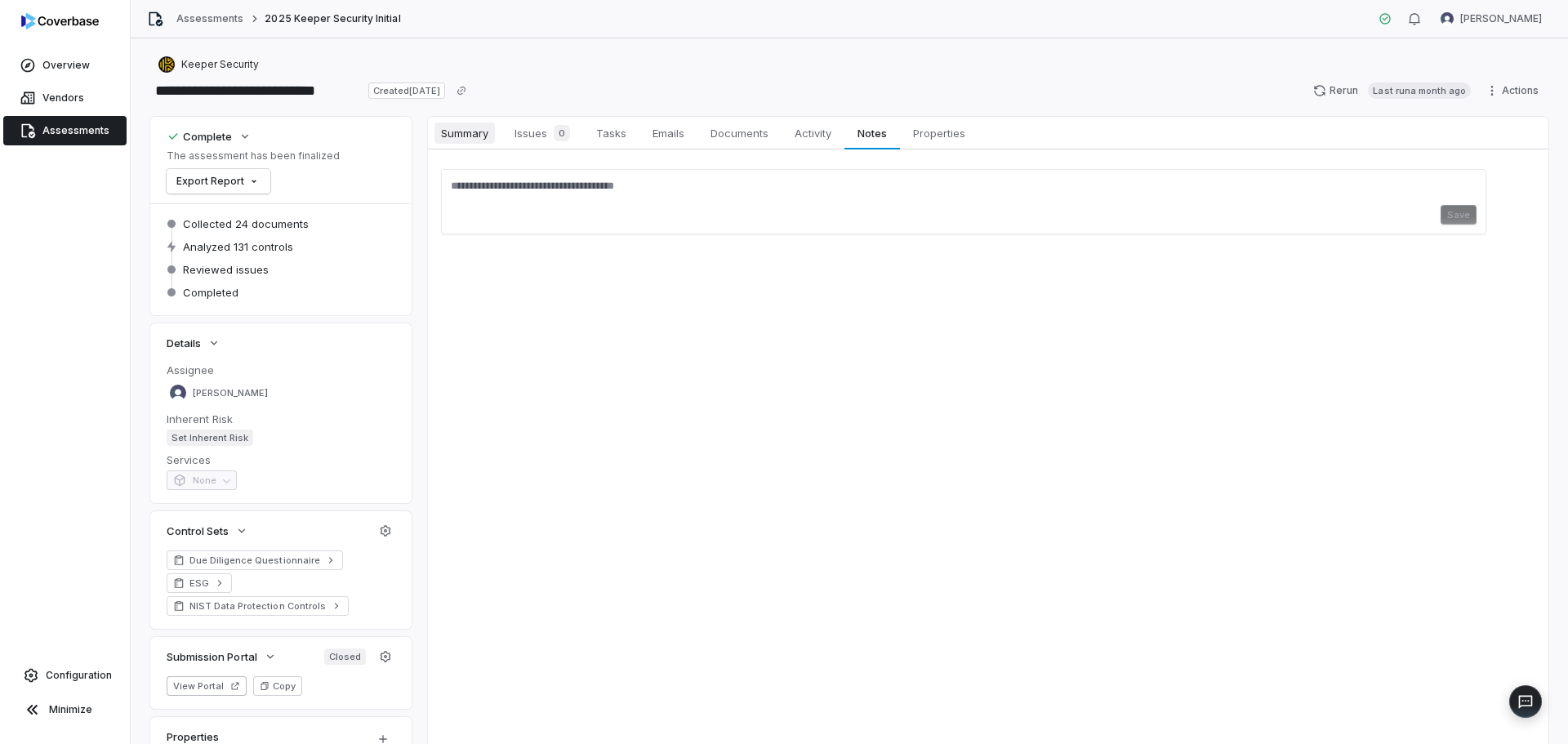
click at [486, 135] on span "Summary" at bounding box center [464, 134] width 60 height 22
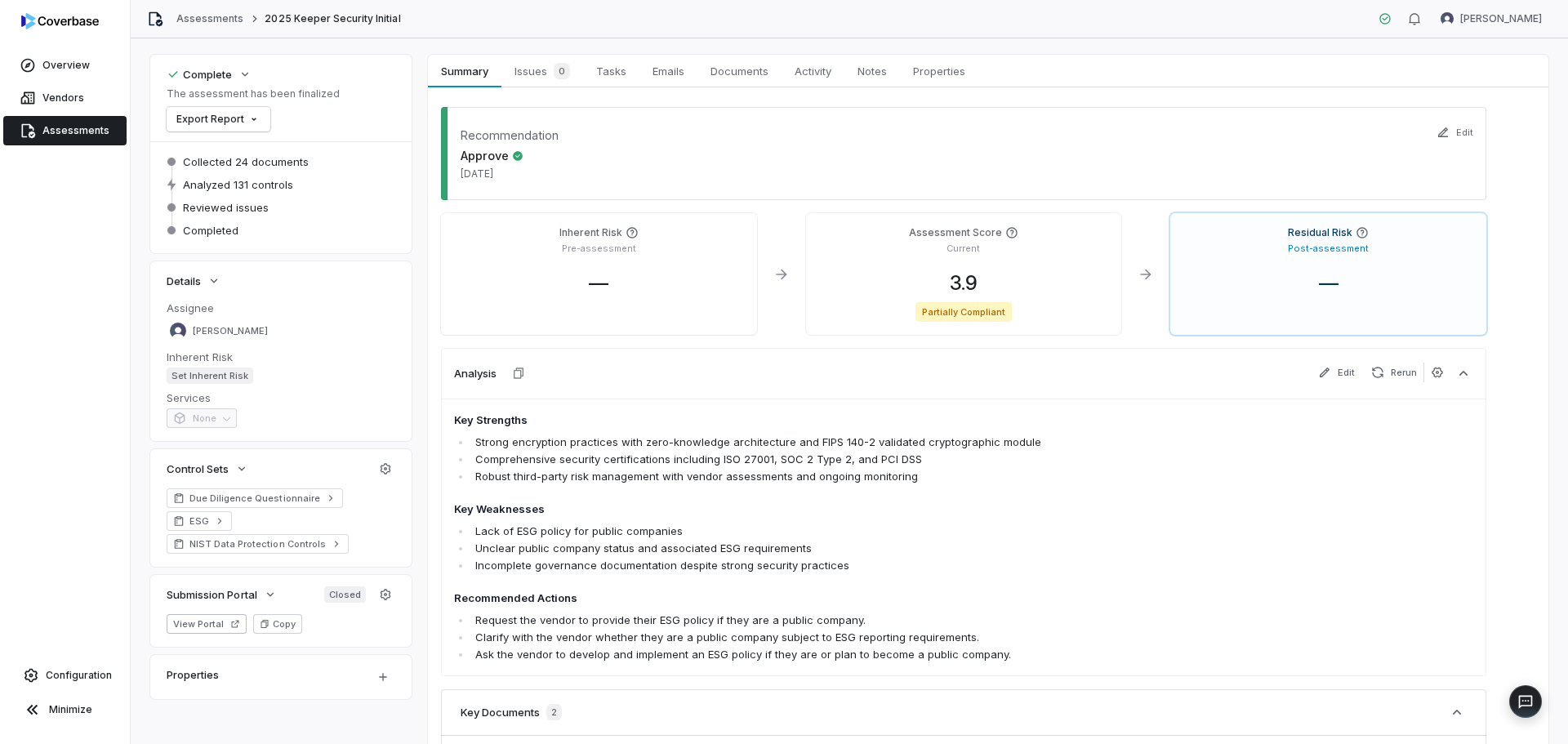
scroll to position [41, 0]
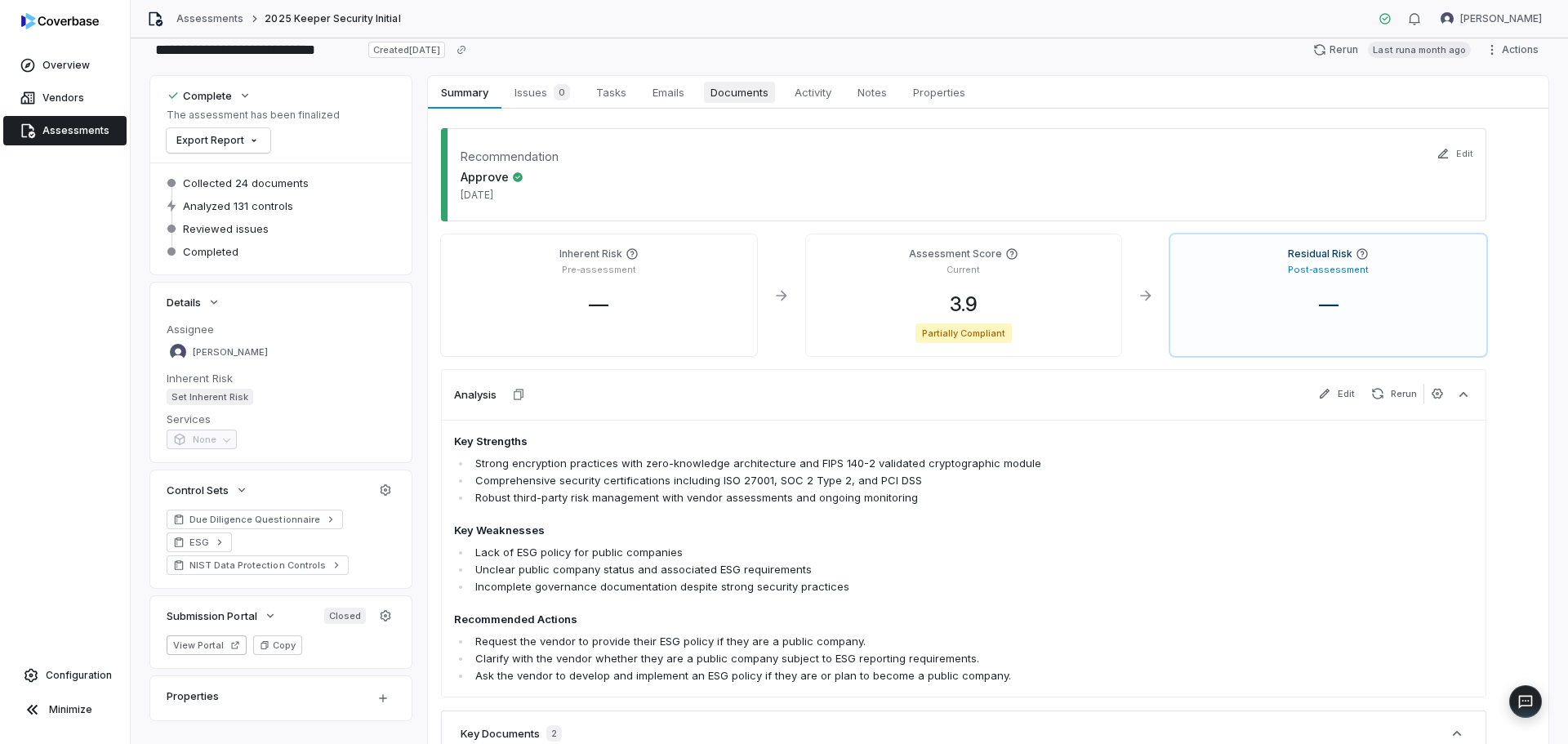
click at [732, 99] on span "Documents" at bounding box center [739, 92] width 71 height 22
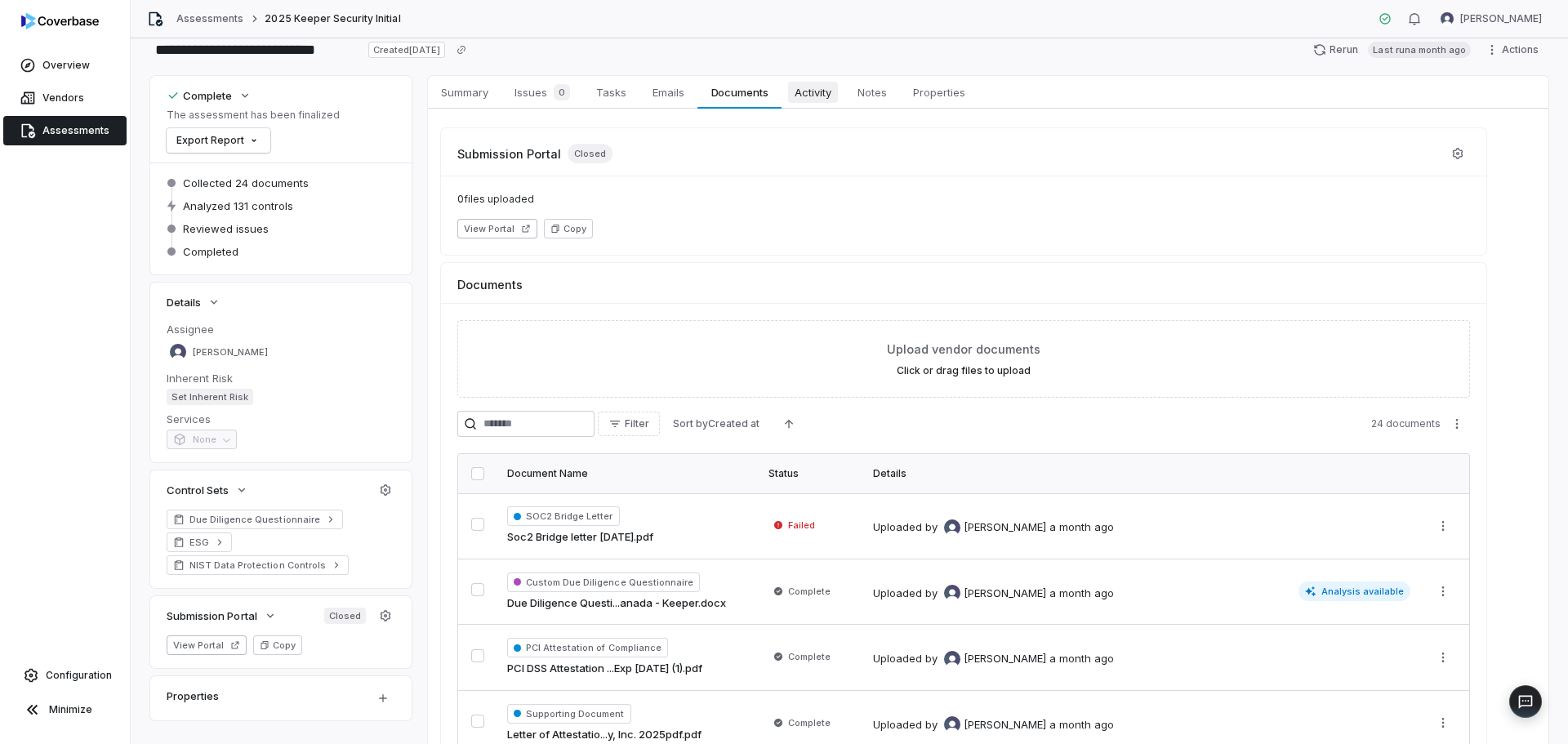
drag, startPoint x: 802, startPoint y: 96, endPoint x: 829, endPoint y: 97, distance: 27.0
click at [801, 97] on span "Activity" at bounding box center [813, 92] width 50 height 22
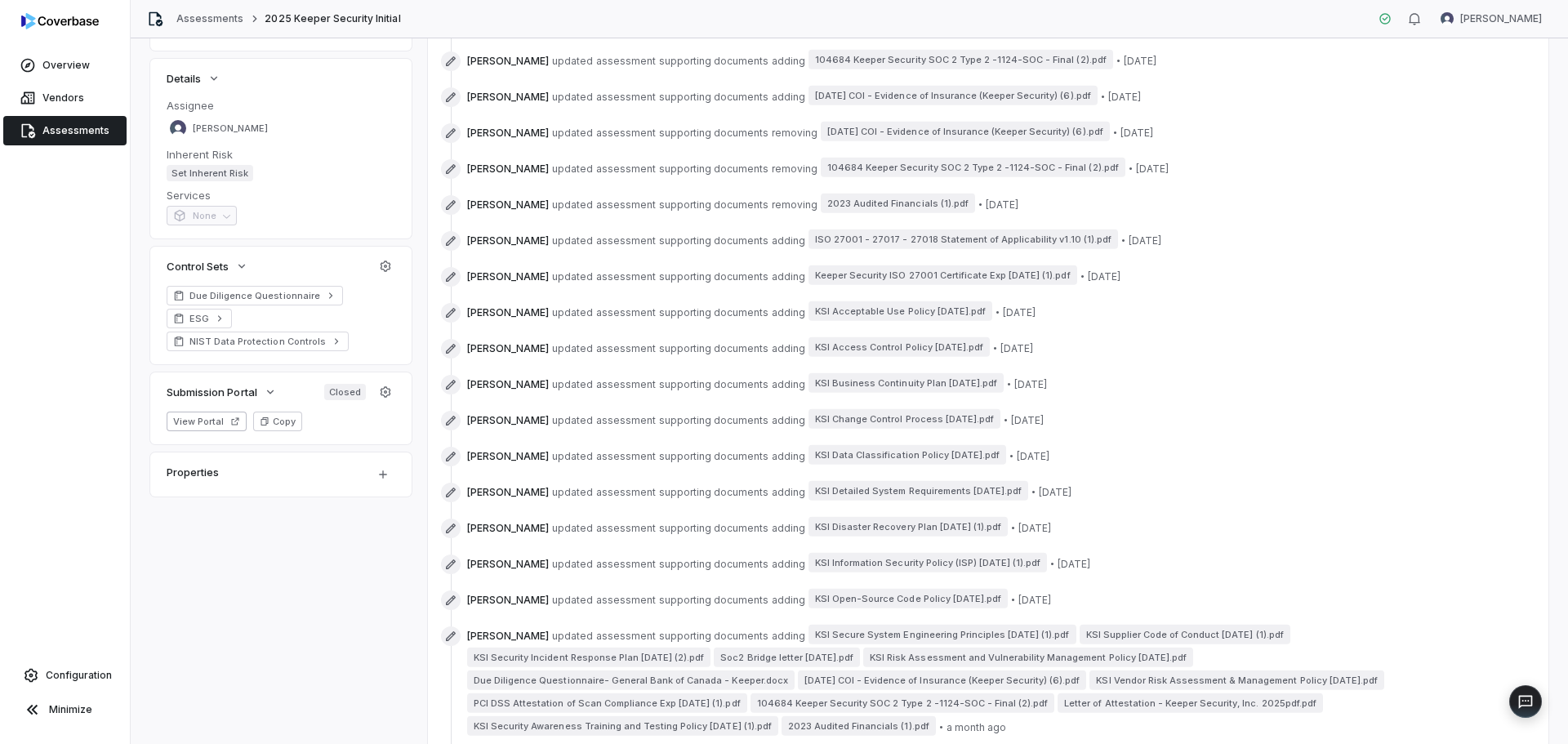
scroll to position [421, 0]
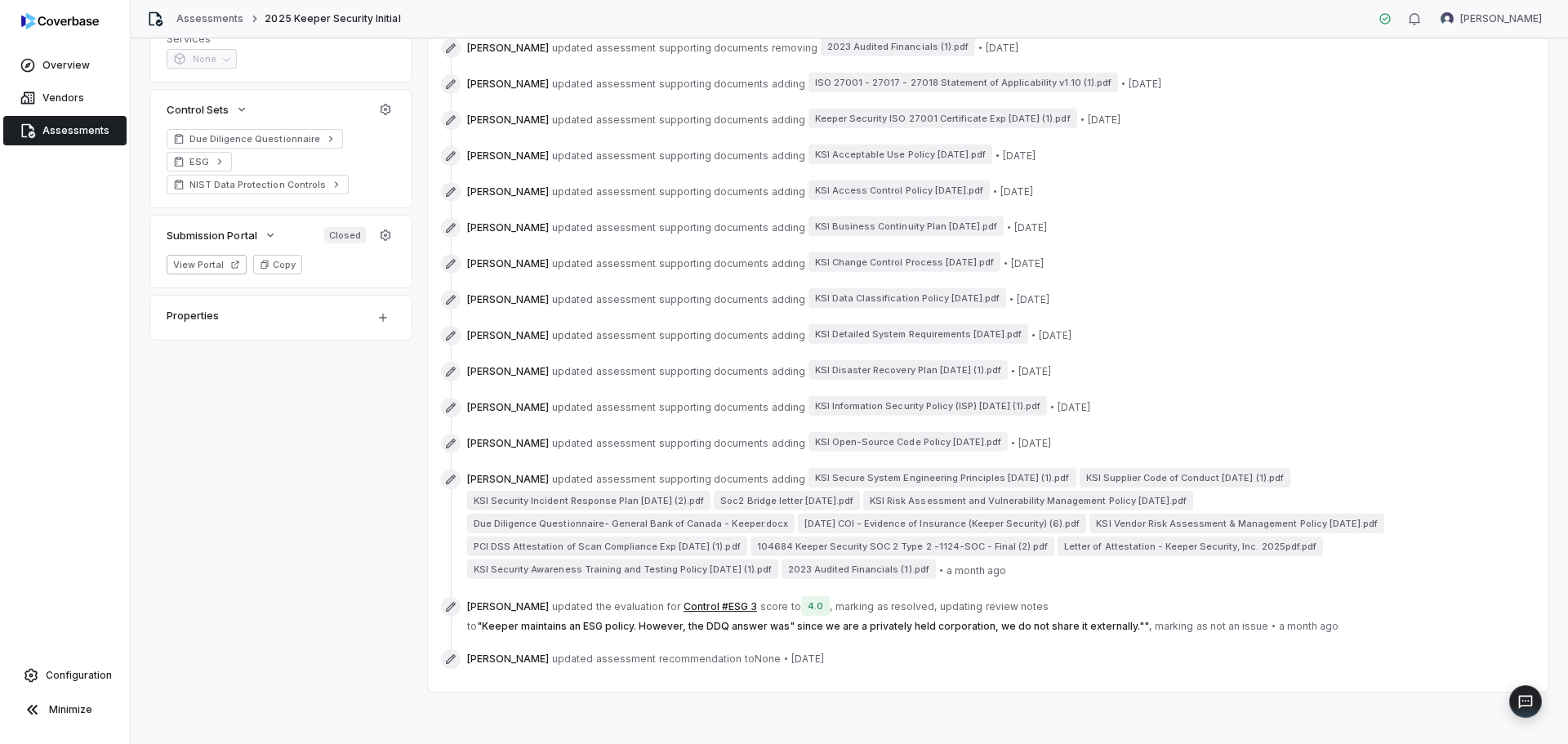
click at [708, 604] on button "Control #ESG 3" at bounding box center [721, 607] width 74 height 13
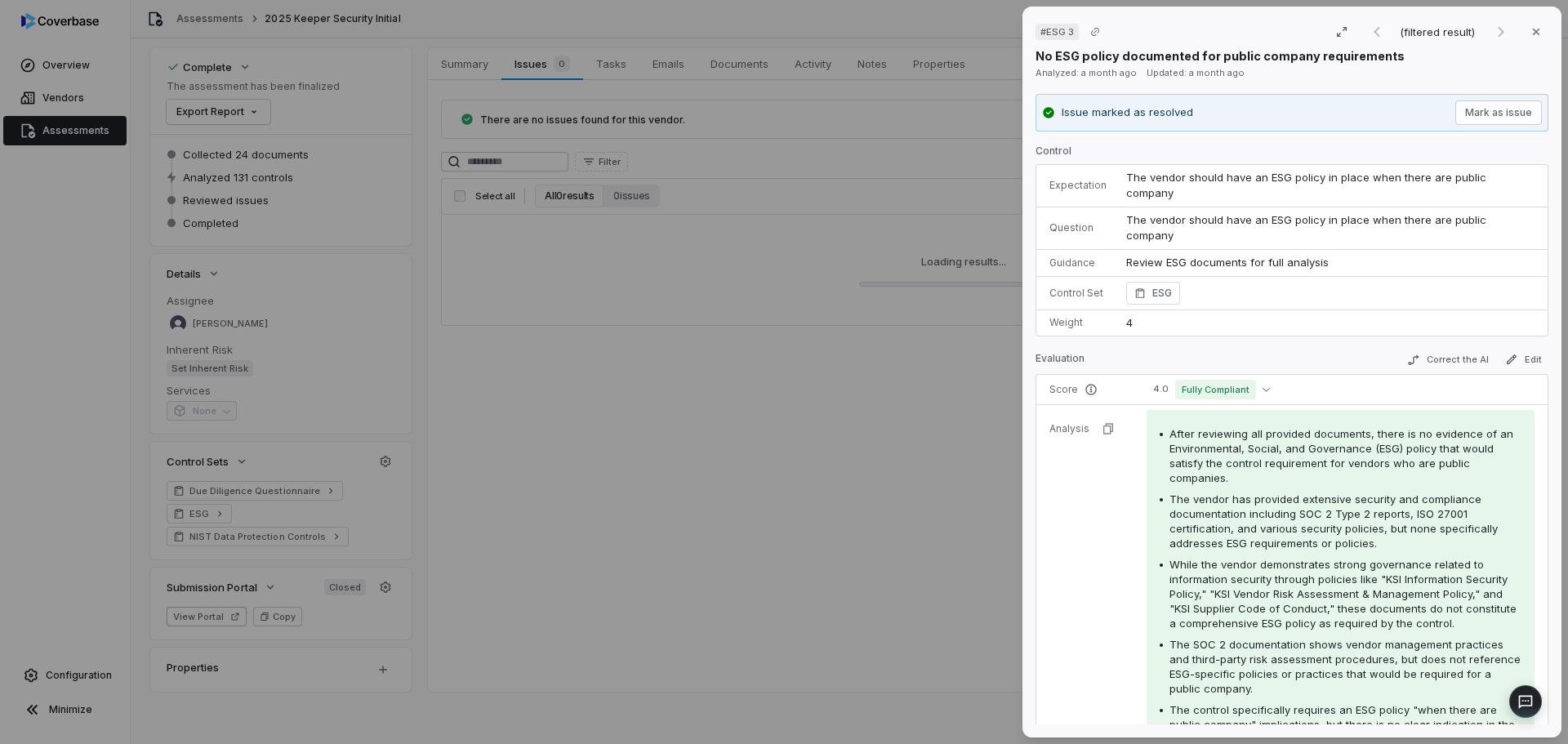
scroll to position [421, 0]
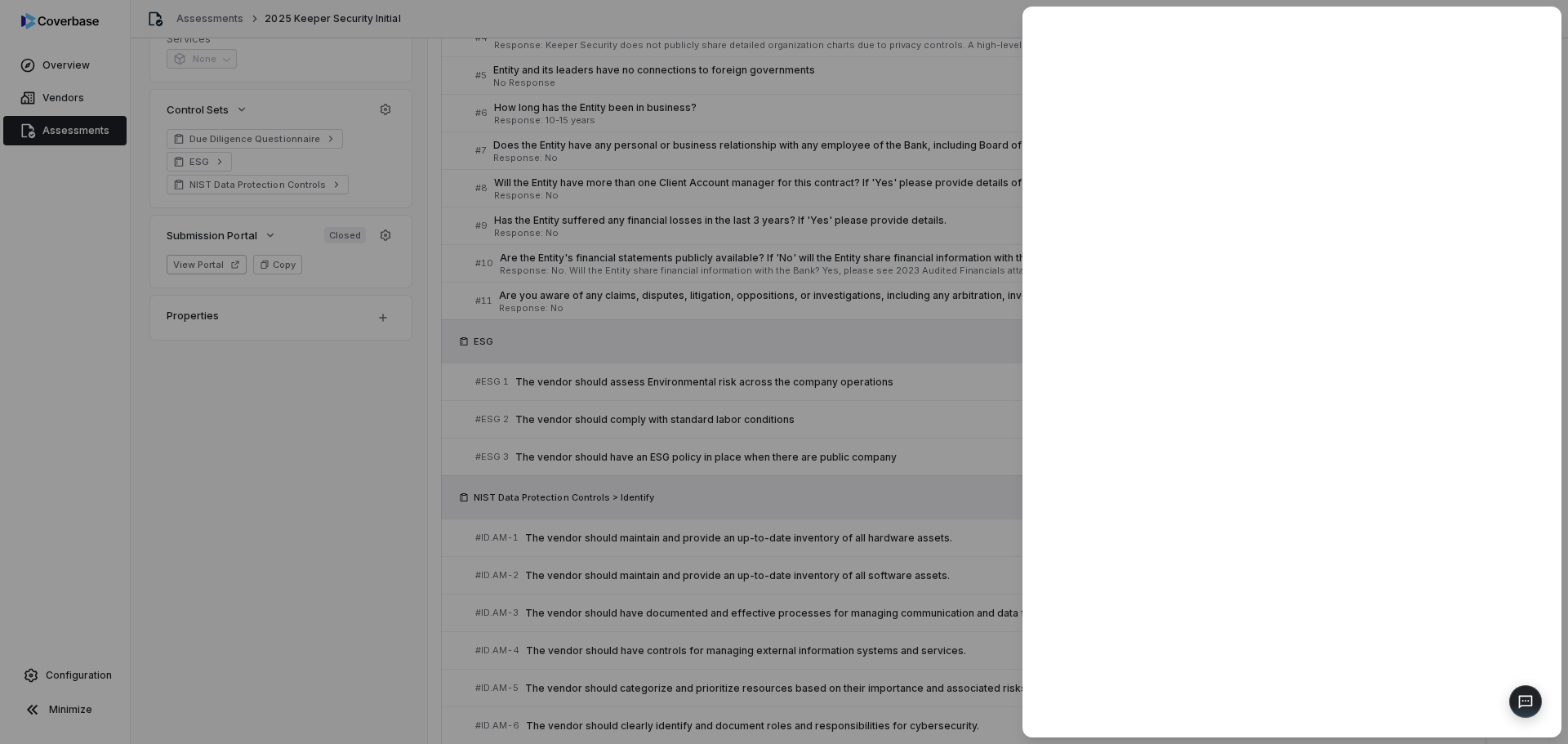
click at [836, 326] on div at bounding box center [784, 372] width 1568 height 744
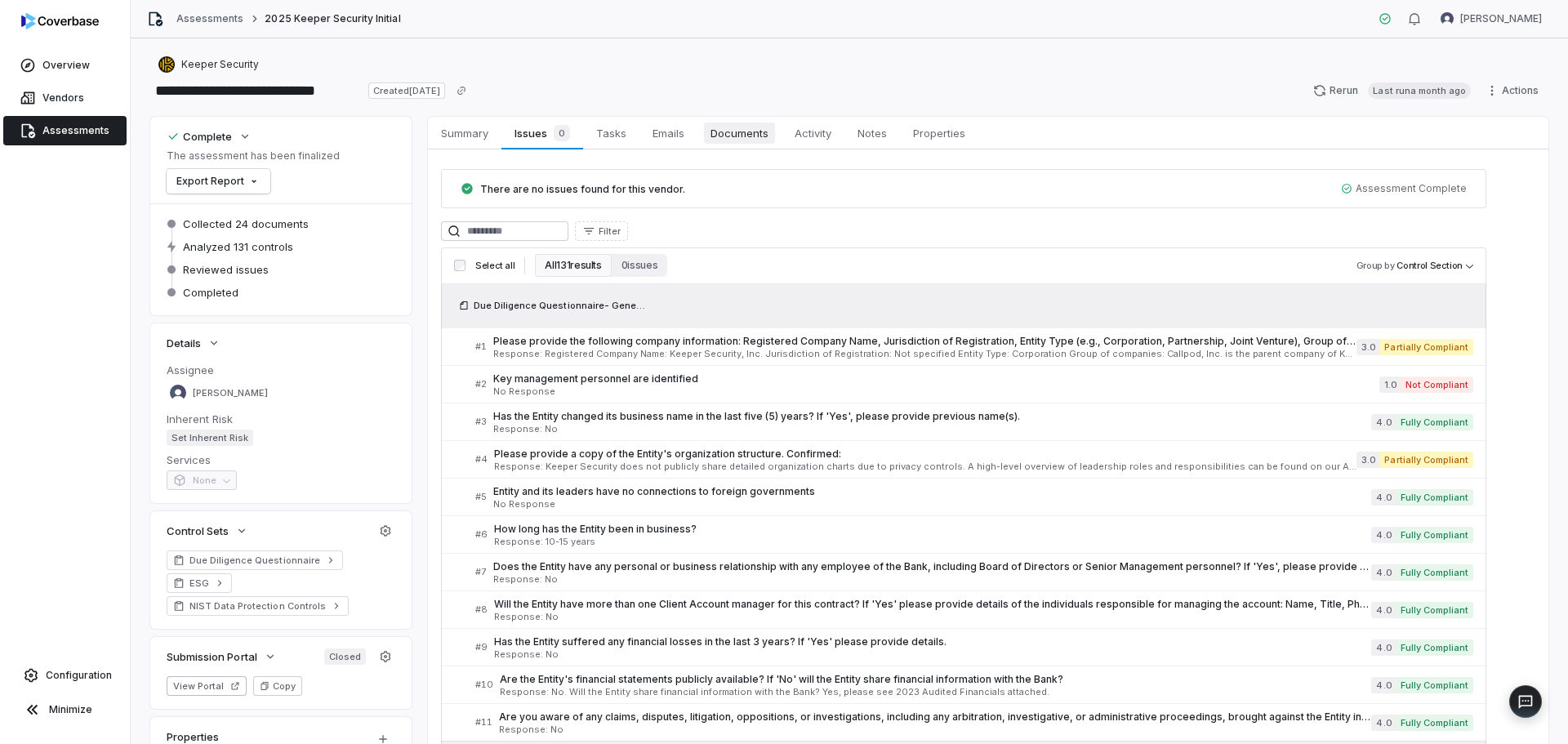
click at [743, 134] on span "Documents" at bounding box center [739, 134] width 71 height 22
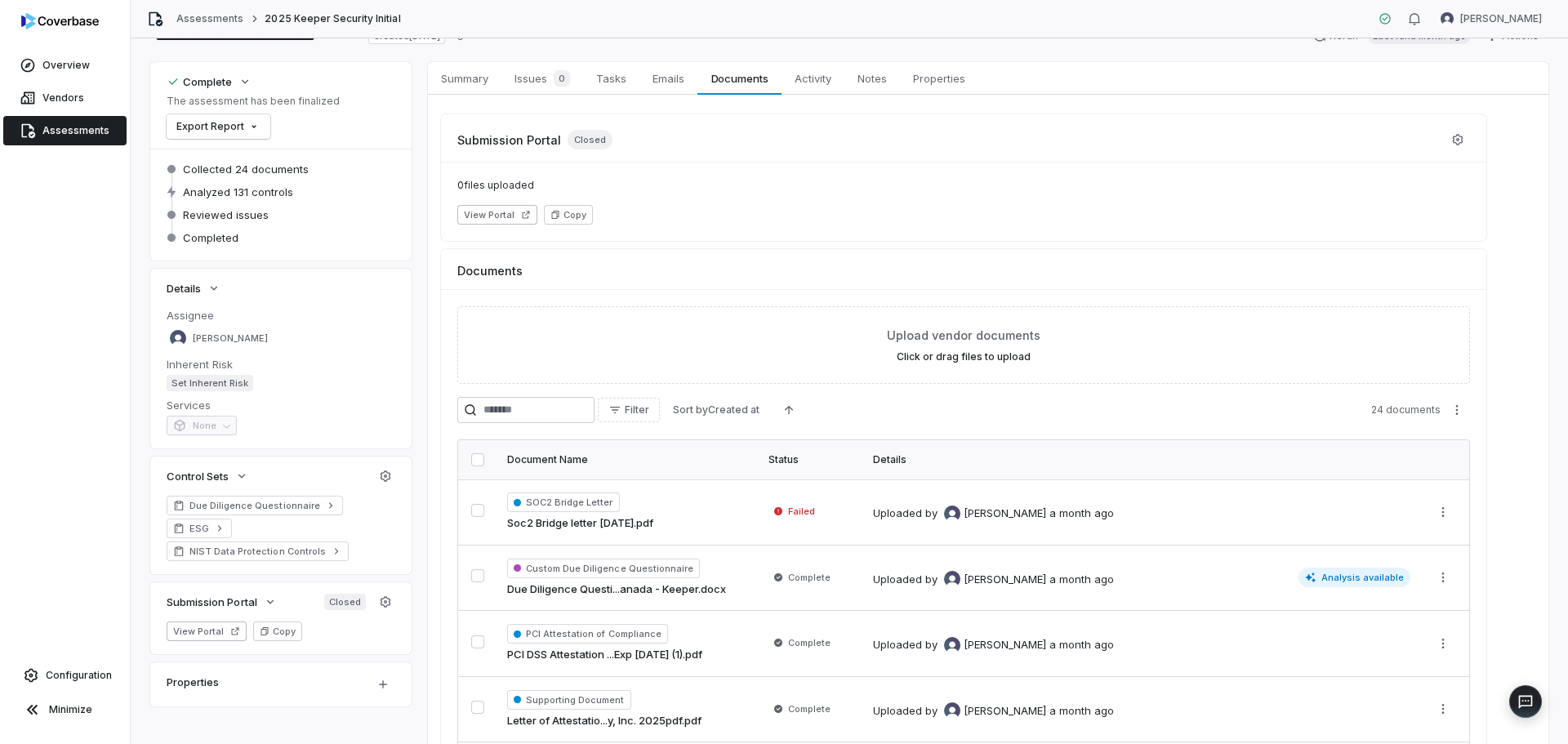
scroll to position [234, 0]
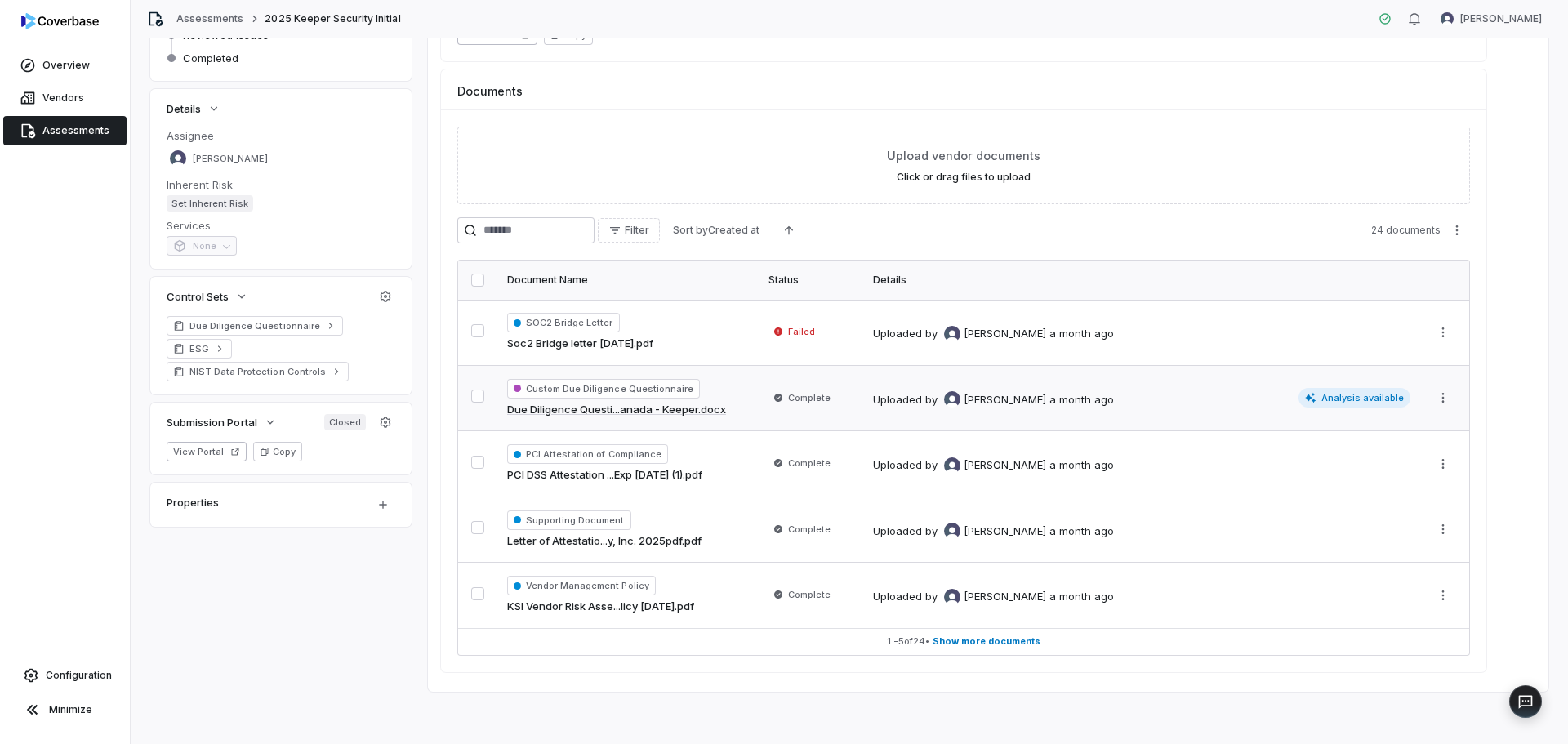
click at [556, 406] on link "Due Diligence Questi...anada - Keeper.docx" at bounding box center [617, 410] width 219 height 16
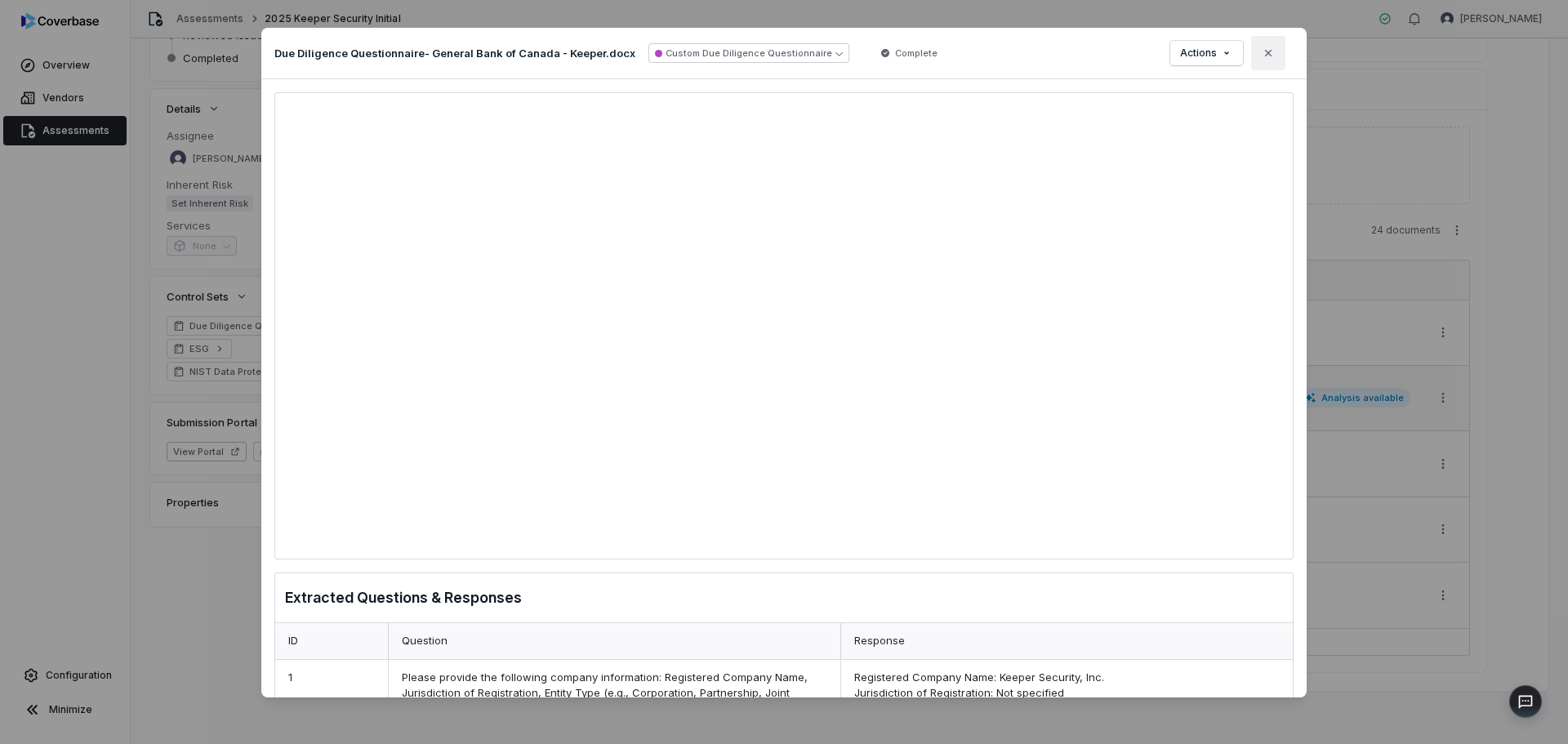
click at [1262, 50] on icon "button" at bounding box center [1269, 53] width 13 height 13
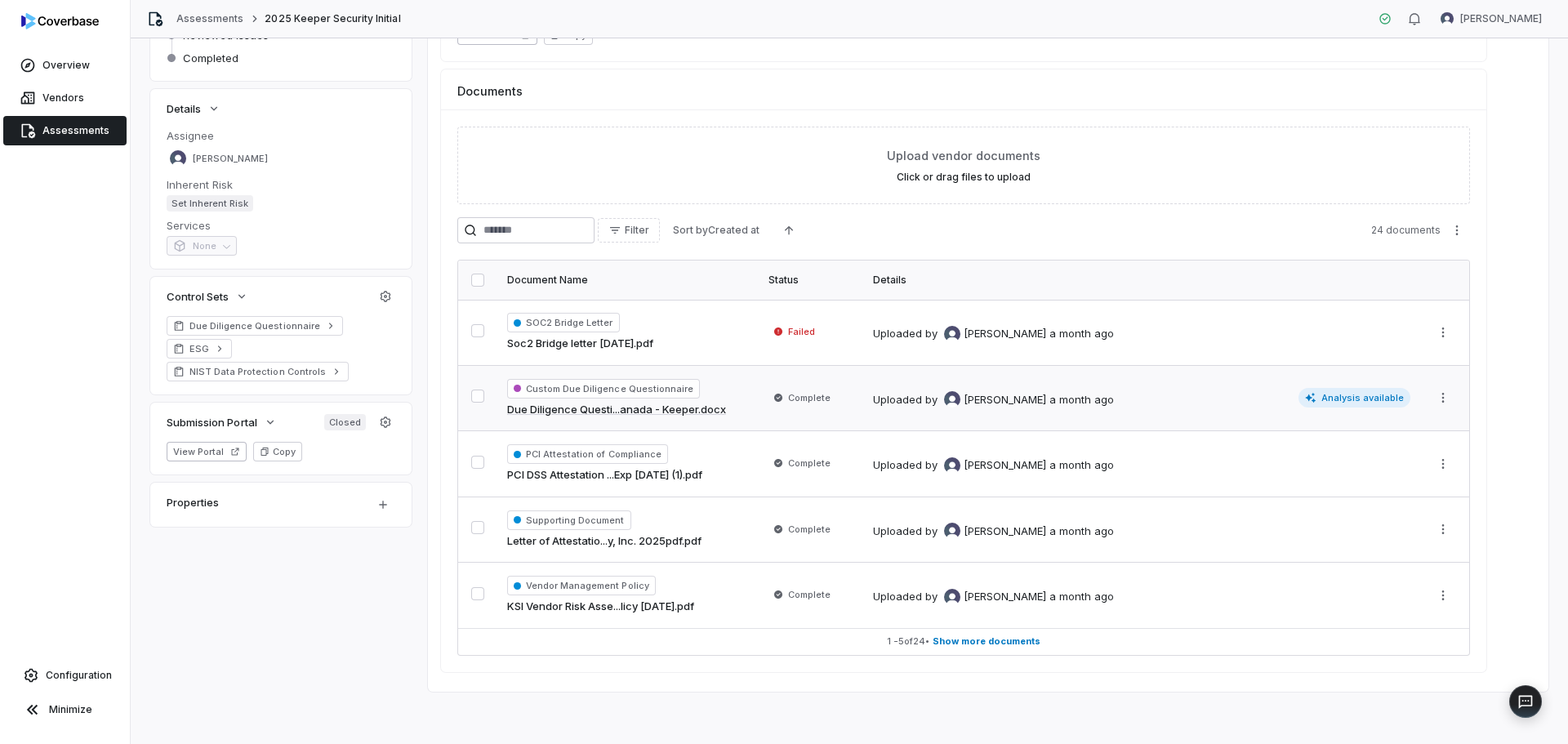
click at [79, 125] on link "Assessments" at bounding box center [65, 130] width 124 height 30
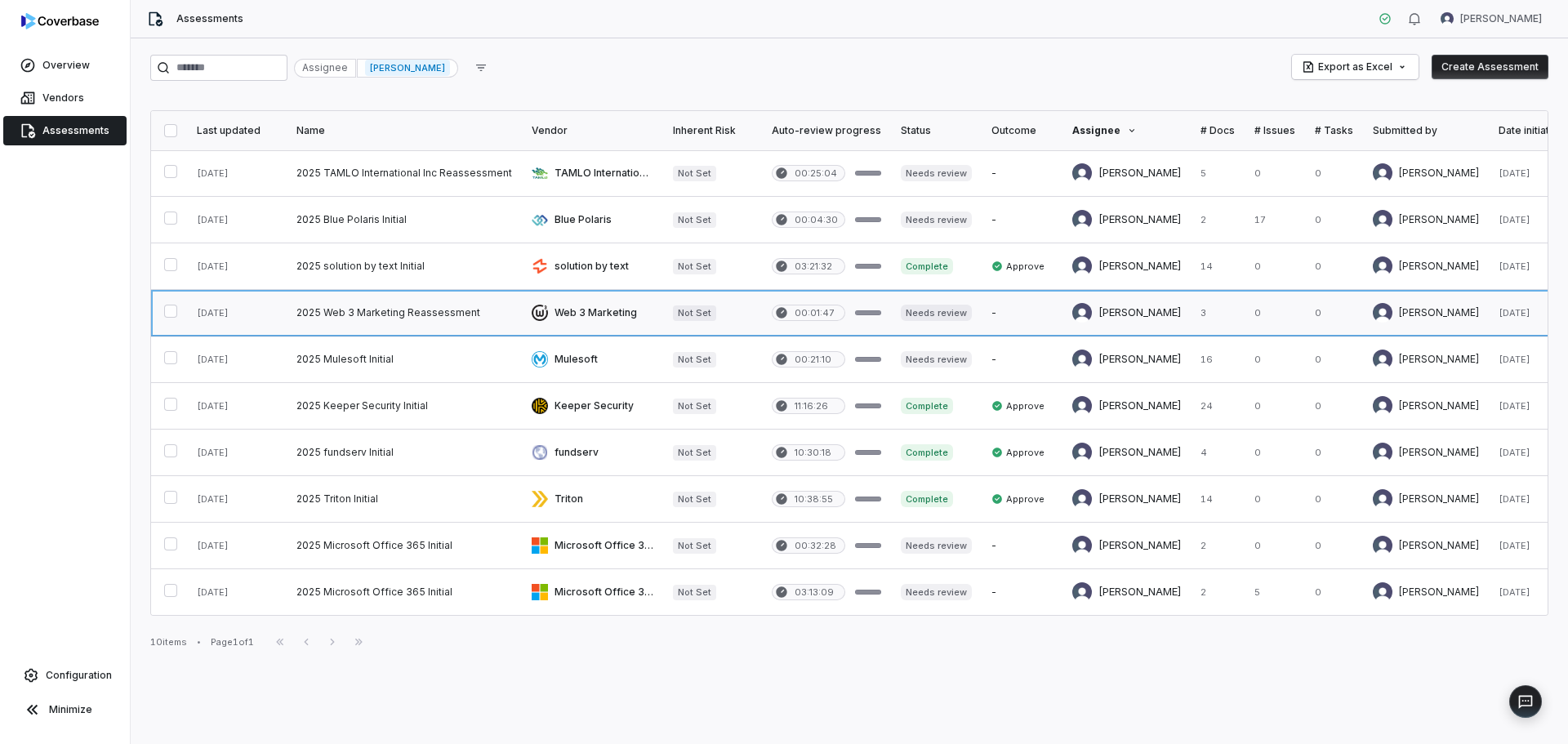
click at [345, 319] on link at bounding box center [404, 312] width 235 height 46
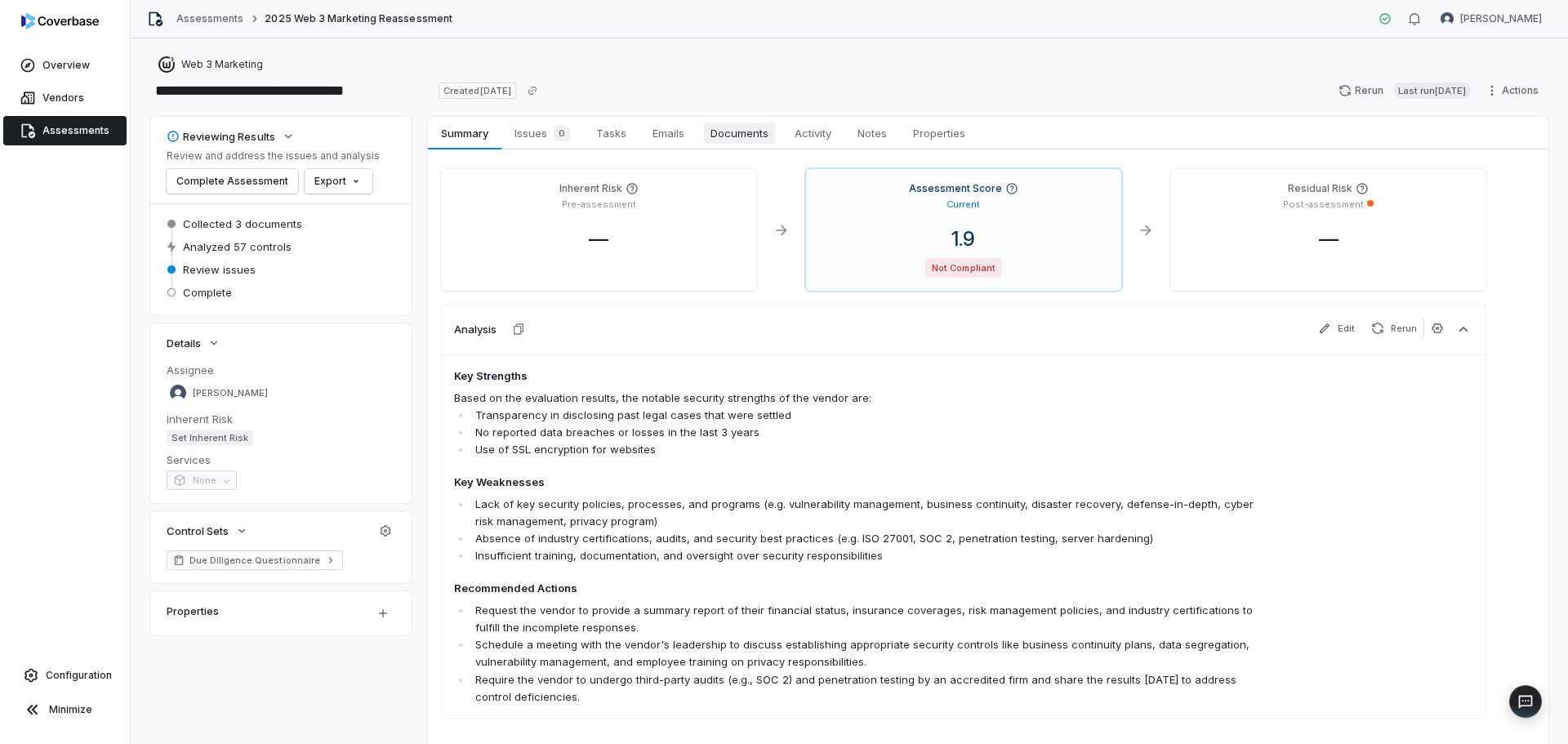
click at [756, 126] on span "Documents" at bounding box center [739, 134] width 71 height 22
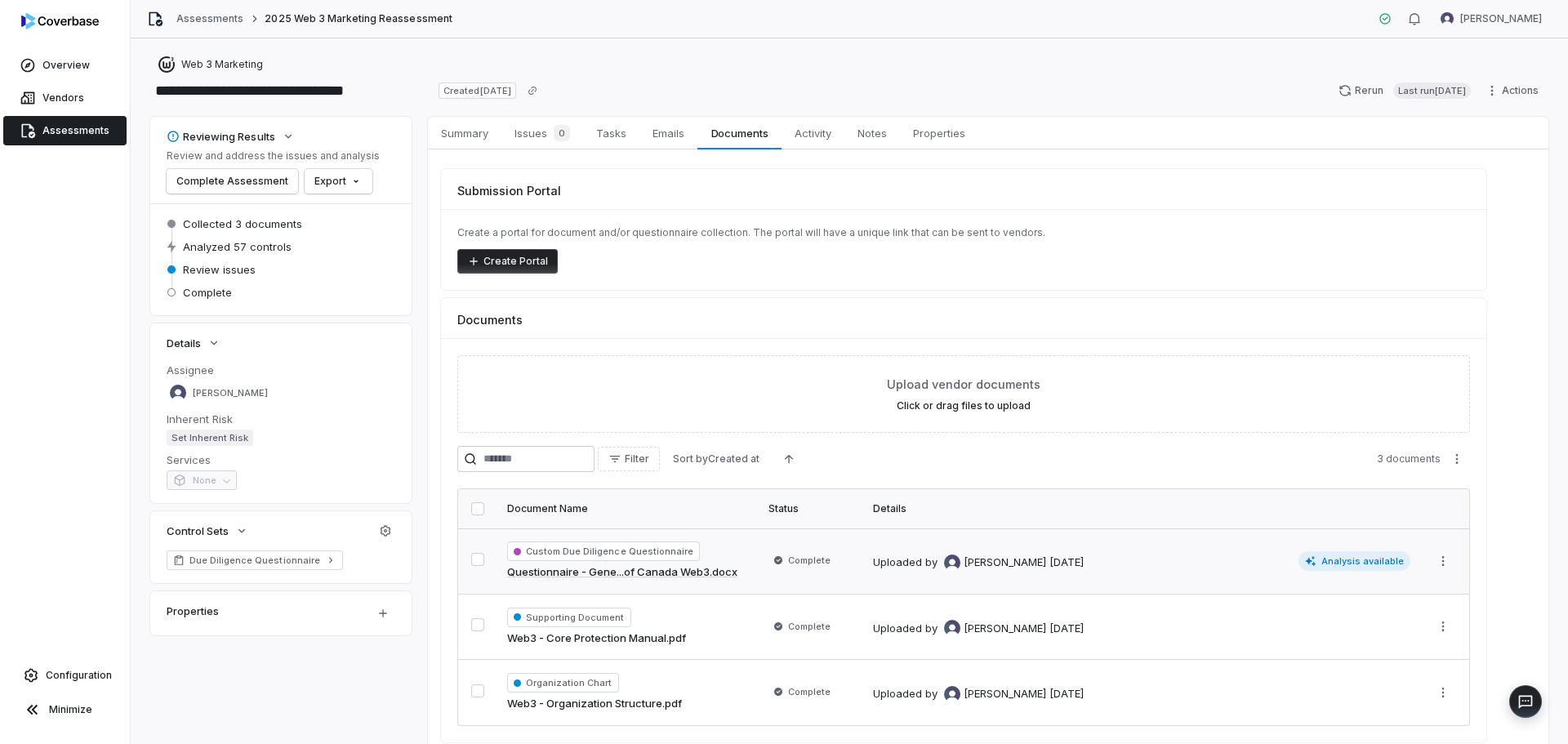
click at [637, 573] on link "Questionnaire - Gene...of Canada Web3.docx" at bounding box center [622, 573] width 230 height 16
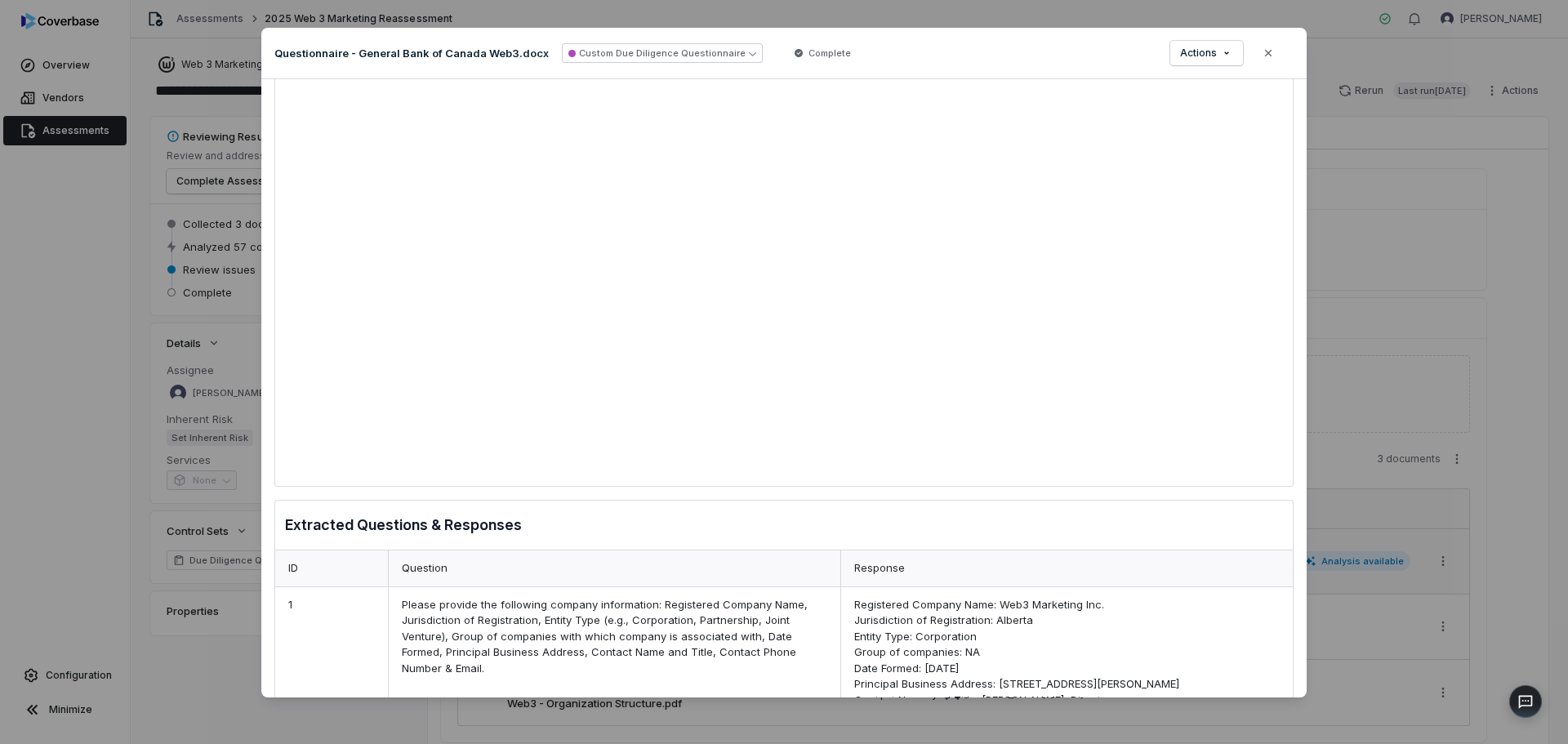
scroll to position [43, 0]
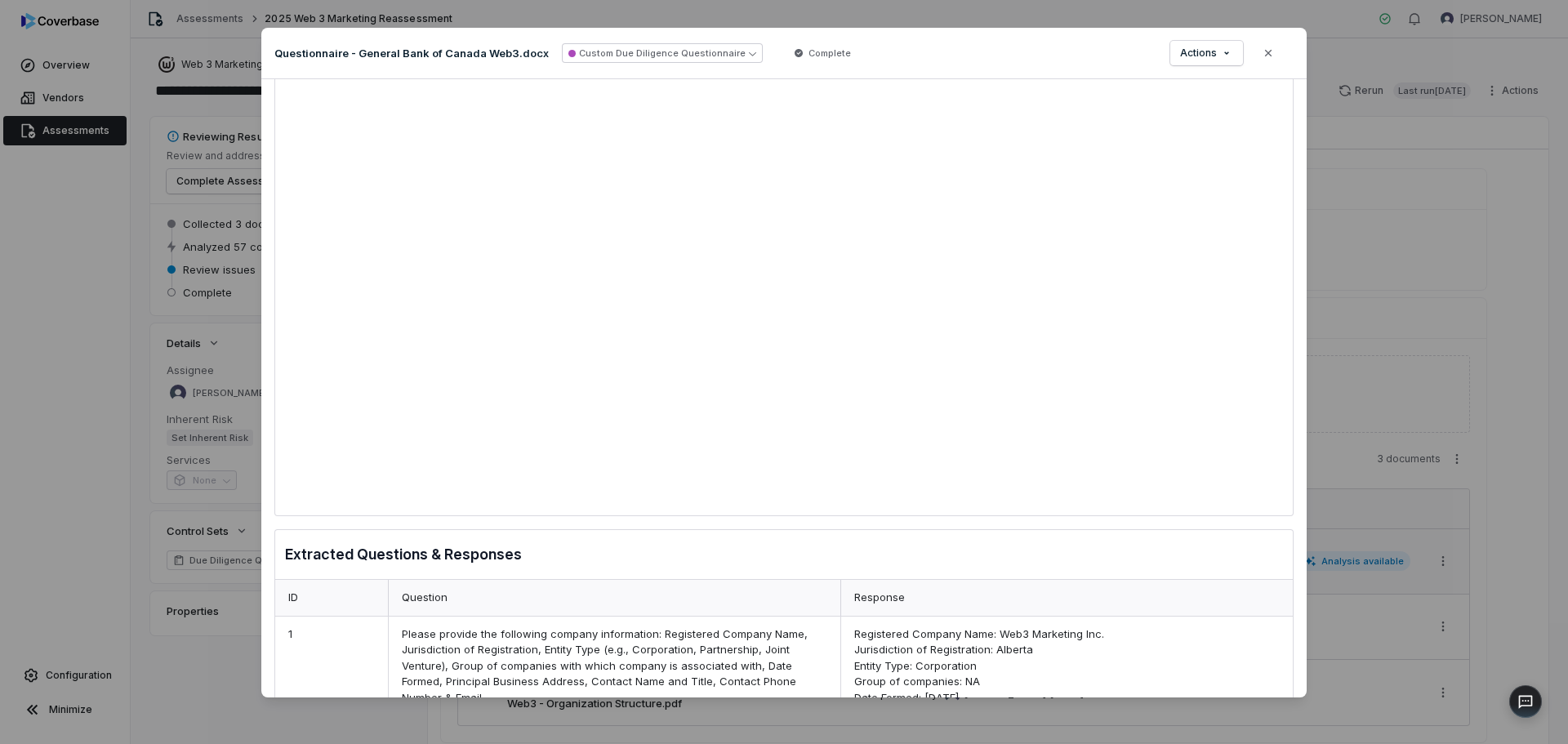
click at [1373, 363] on div "Document Preview Questionnaire - General Bank of Canada Web3.docx Custom Due Di…" at bounding box center [784, 372] width 1568 height 740
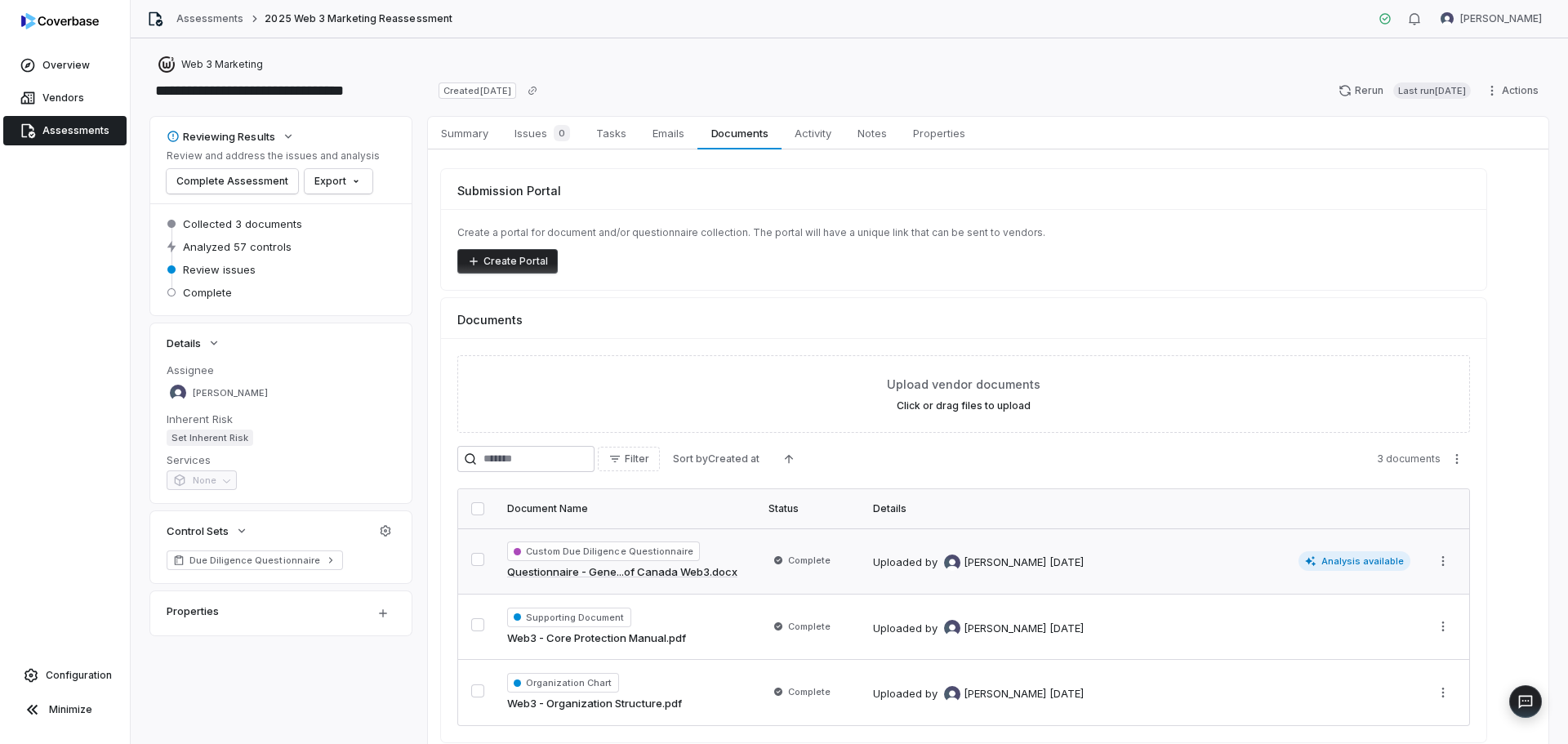
click at [87, 133] on span "Assessments" at bounding box center [75, 130] width 67 height 13
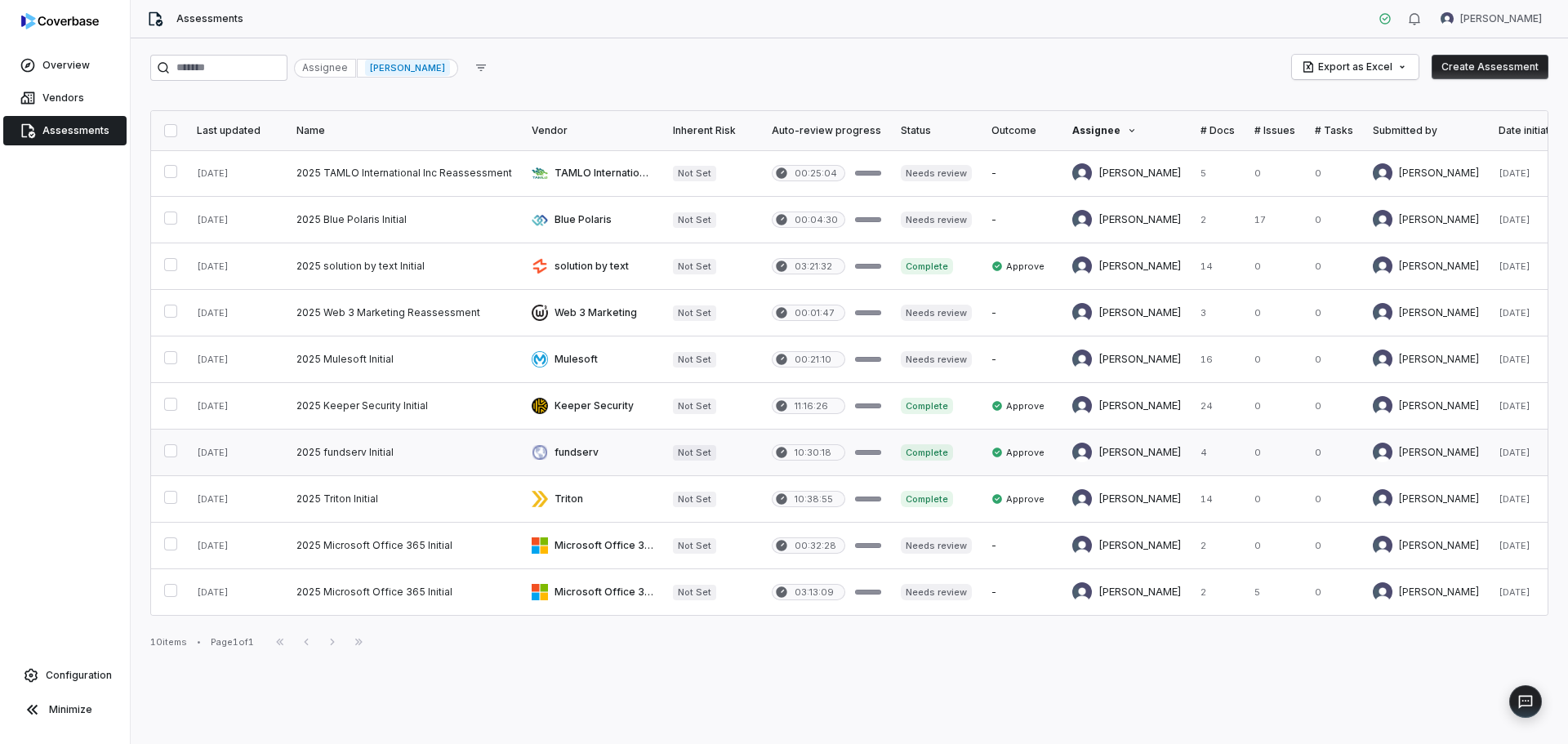
click at [316, 450] on link at bounding box center [404, 452] width 235 height 46
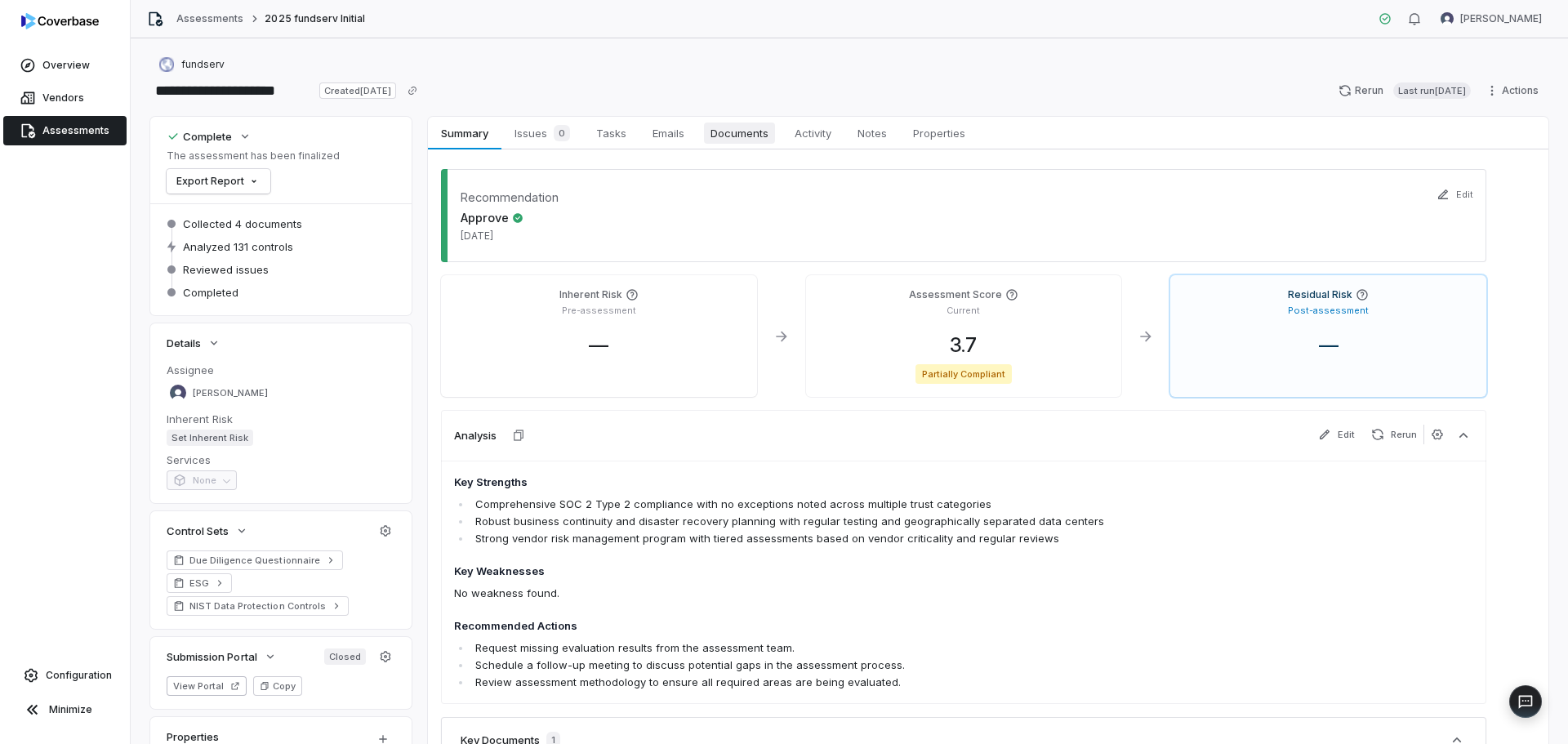
click at [742, 127] on span "Documents" at bounding box center [739, 134] width 71 height 22
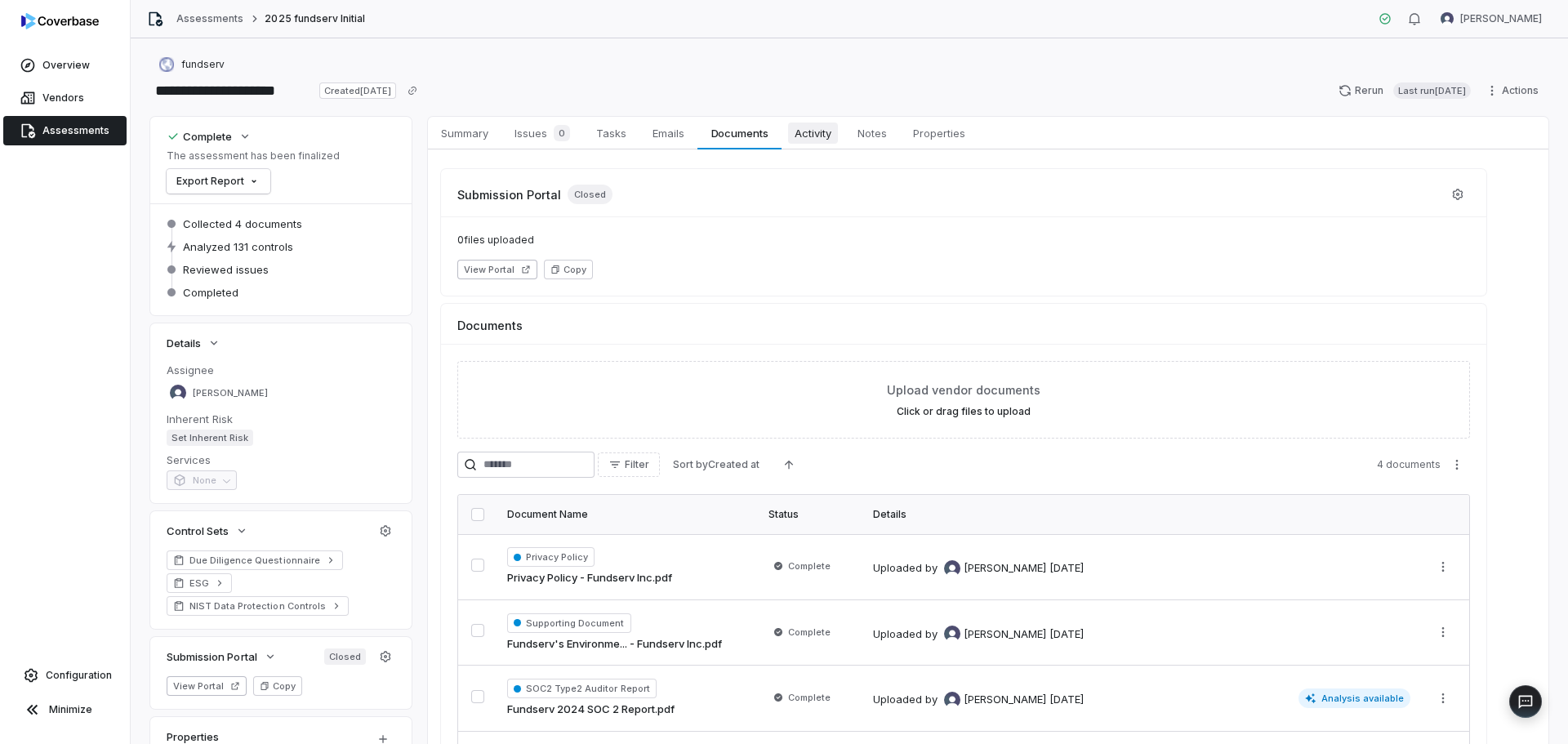
click at [809, 125] on span "Activity" at bounding box center [813, 134] width 50 height 22
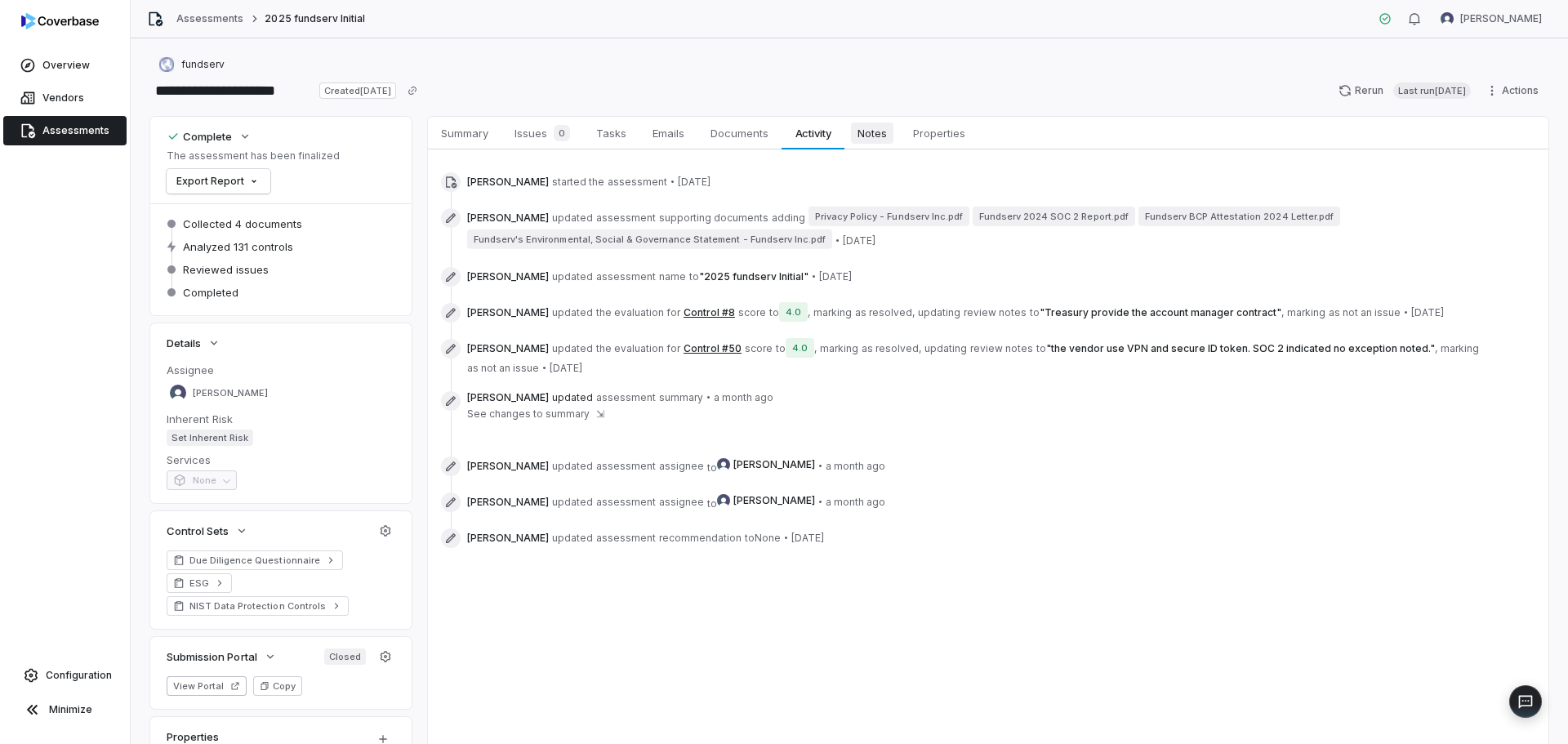
drag, startPoint x: 871, startPoint y: 125, endPoint x: 879, endPoint y: 131, distance: 10.0
click at [871, 126] on span "Notes" at bounding box center [871, 134] width 42 height 22
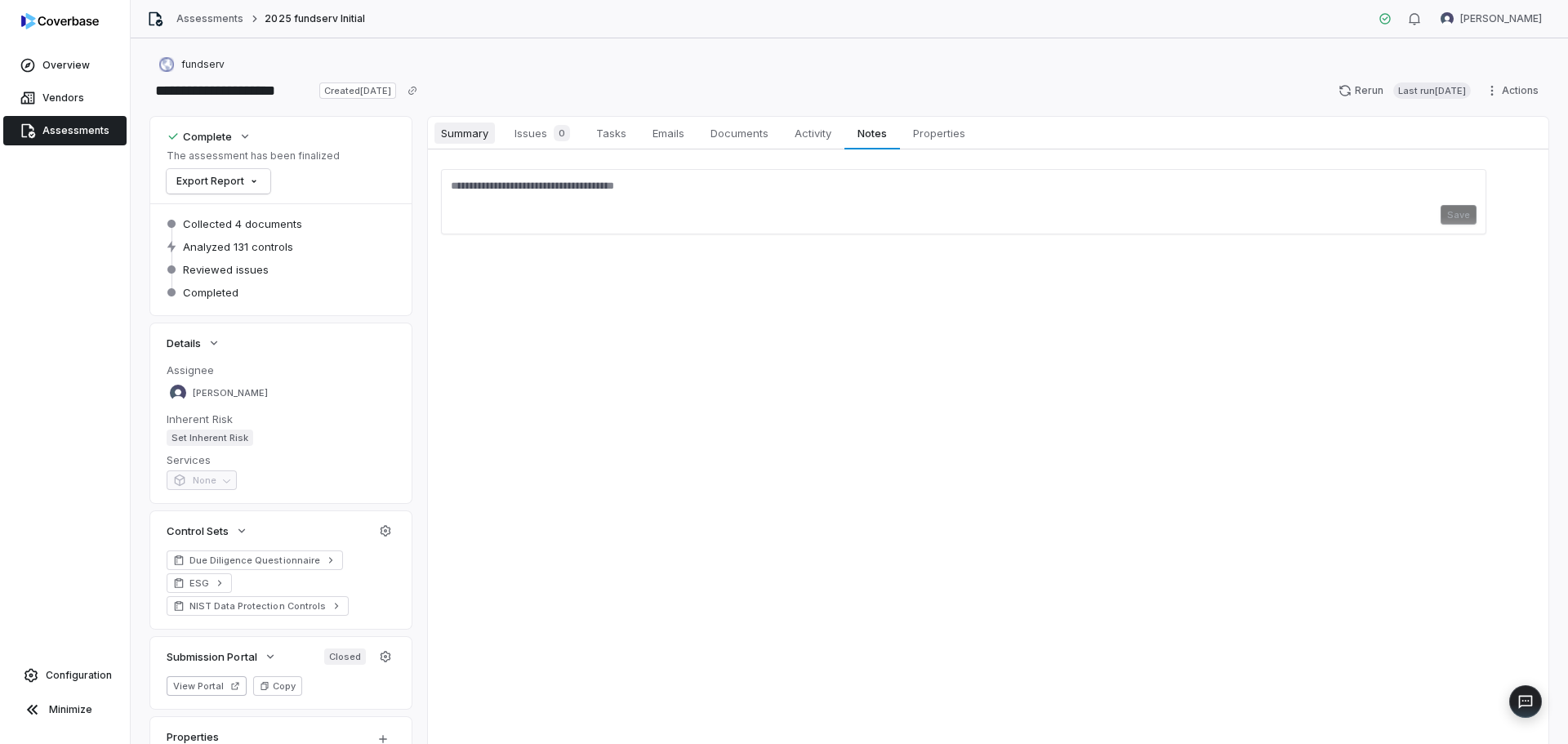
drag, startPoint x: 525, startPoint y: 141, endPoint x: 480, endPoint y: 127, distance: 47.1
click at [524, 141] on span "Issues 0" at bounding box center [542, 134] width 69 height 23
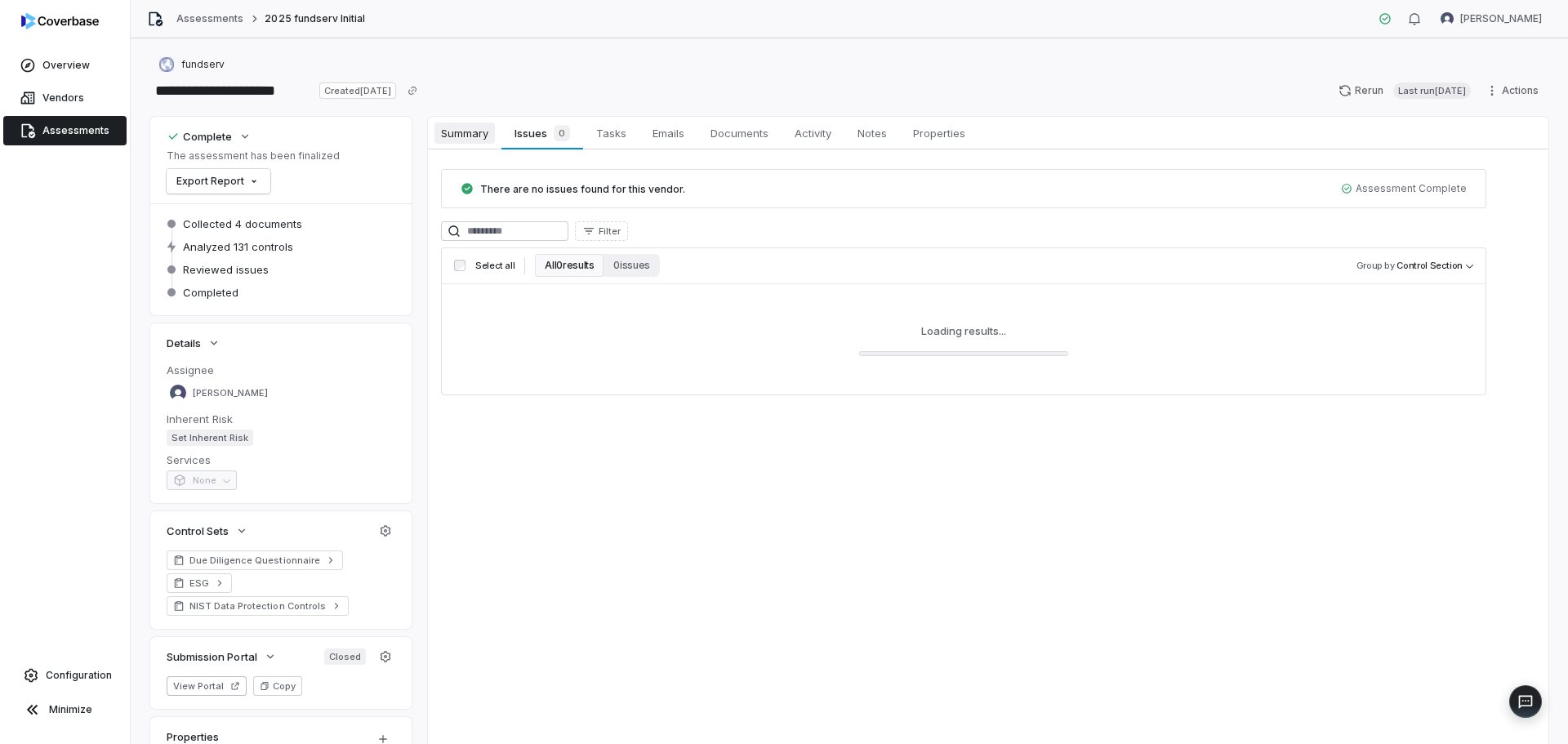
click at [468, 133] on span "Summary" at bounding box center [464, 134] width 60 height 22
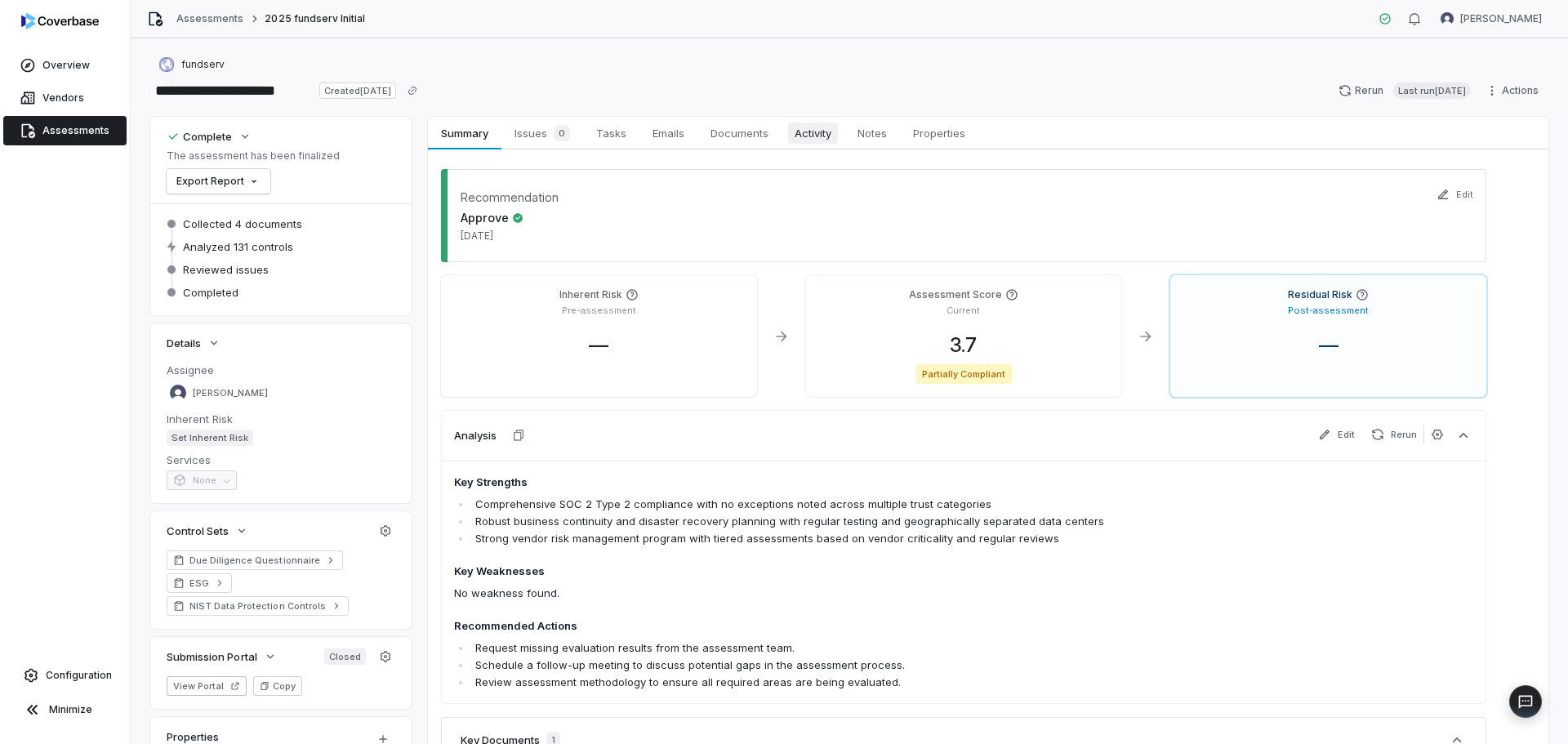
click at [814, 141] on span "Activity" at bounding box center [813, 134] width 50 height 22
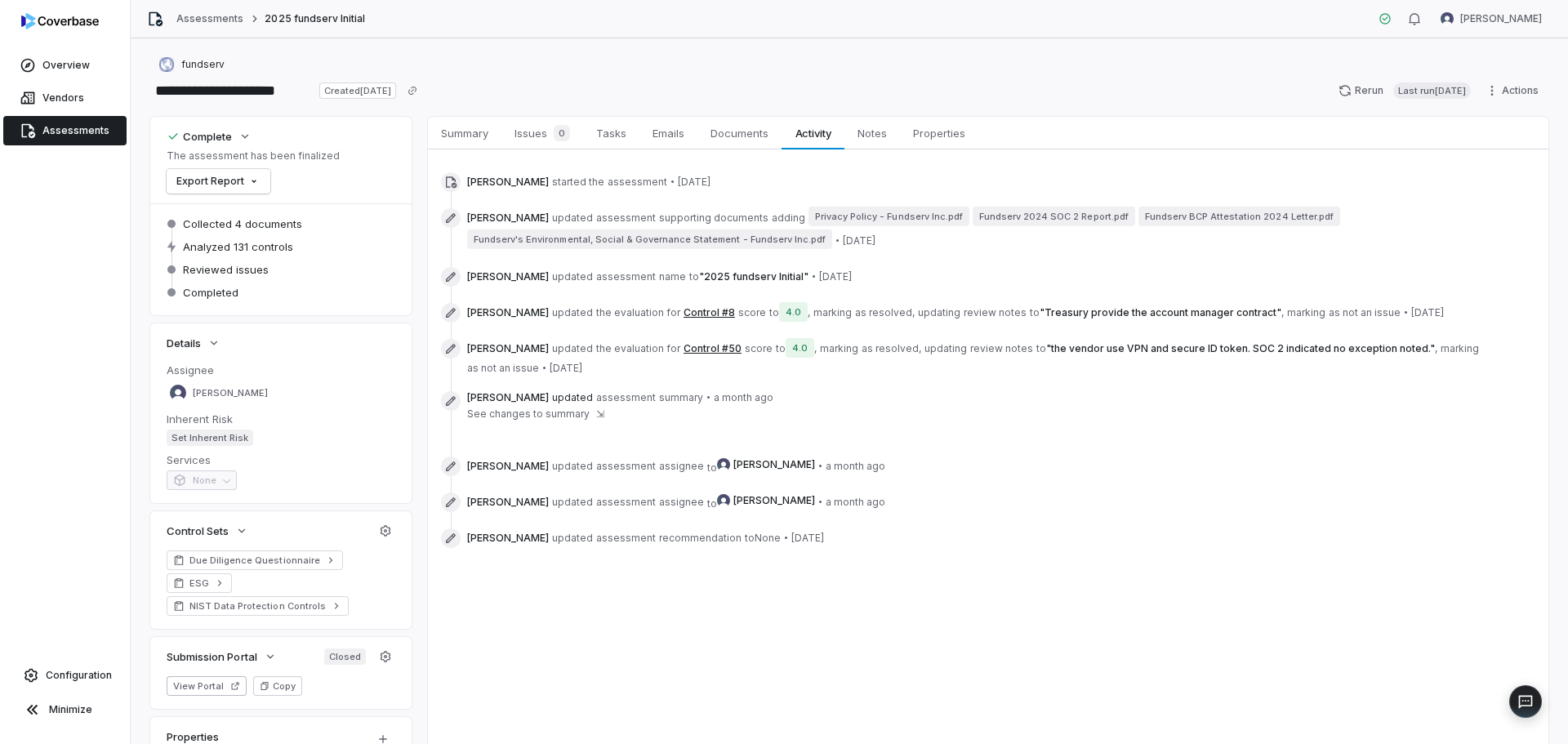
click at [689, 307] on button "Control #8" at bounding box center [709, 313] width 51 height 13
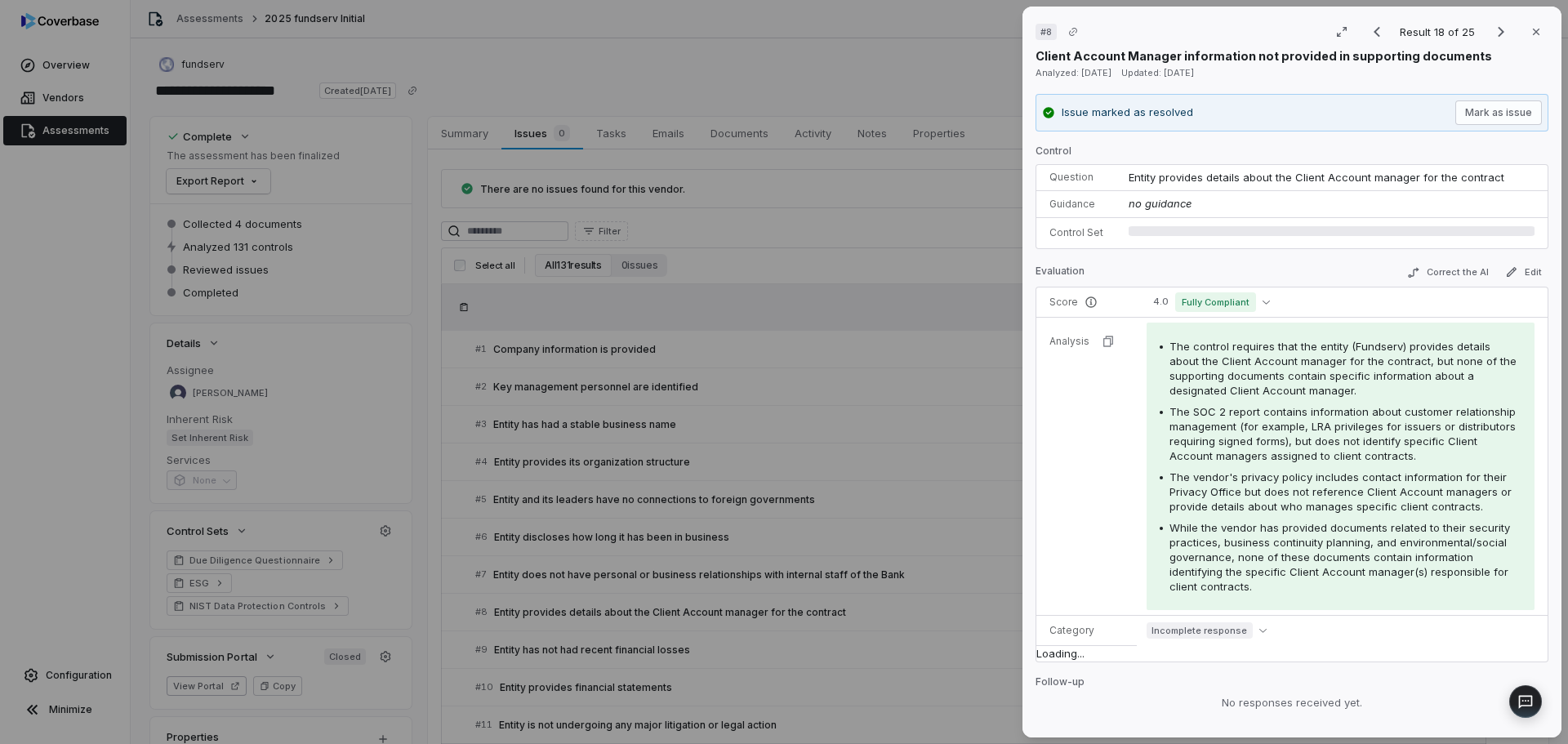
click at [687, 286] on div "# 8 Result 18 of 25 Close Client Account Manager information not provided in su…" at bounding box center [784, 372] width 1568 height 744
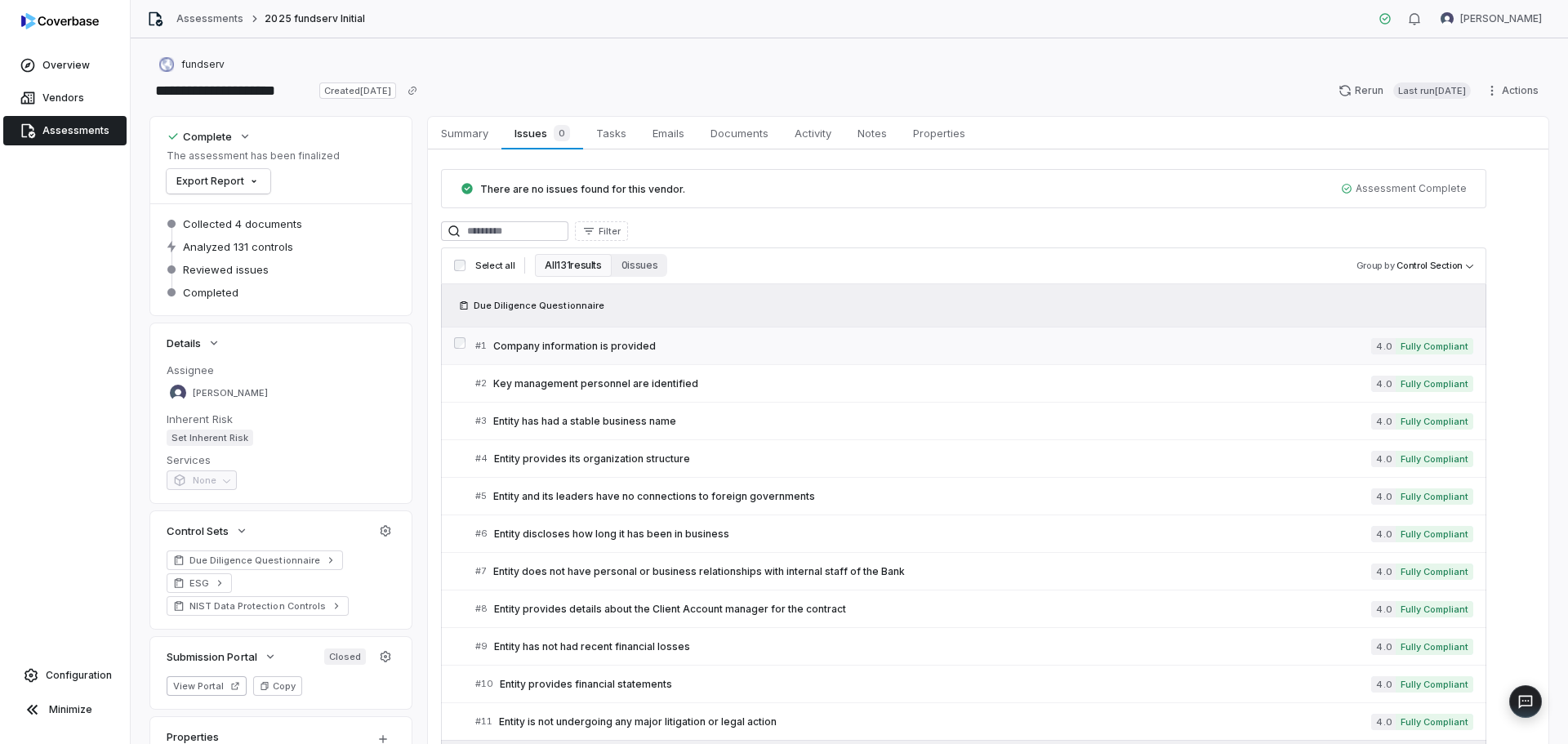
scroll to position [572, 0]
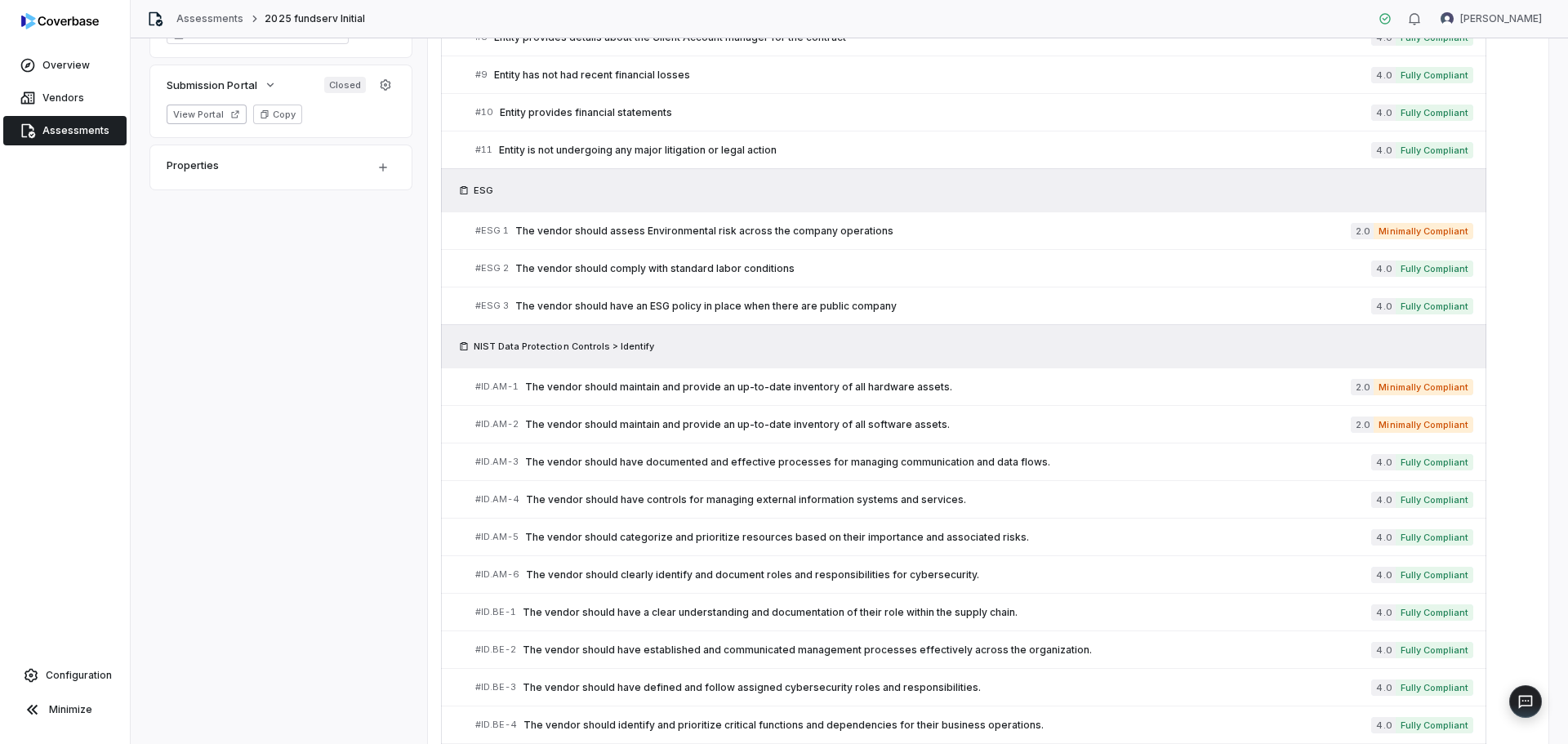
click at [1108, 199] on div "ESG" at bounding box center [964, 190] width 1045 height 43
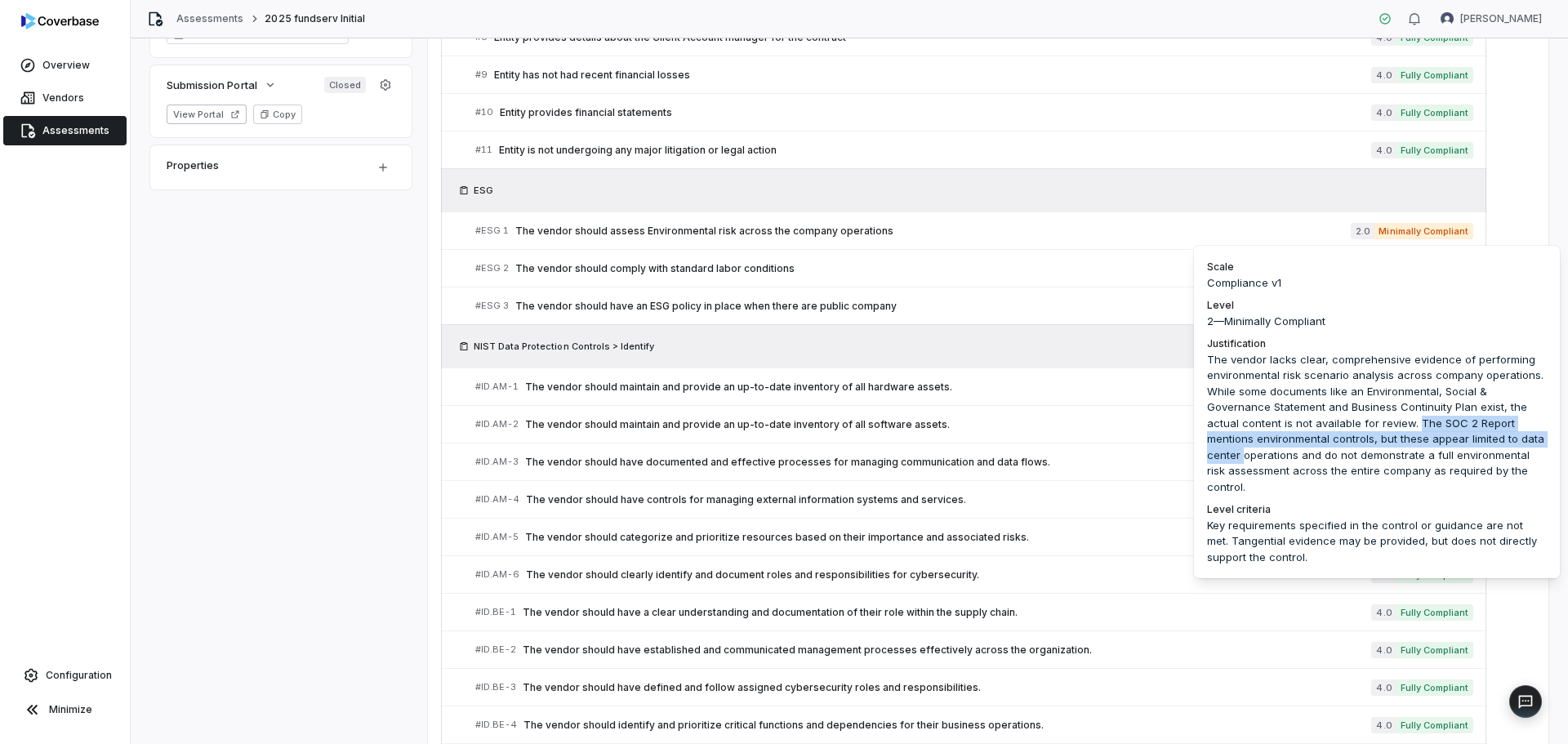
drag, startPoint x: 1331, startPoint y: 421, endPoint x: 1451, endPoint y: 445, distance: 122.4
click at [1451, 445] on div "The vendor lacks clear, comprehensive evidence of performing environmental risk…" at bounding box center [1376, 428] width 340 height 151
